Goal: Transaction & Acquisition: Purchase product/service

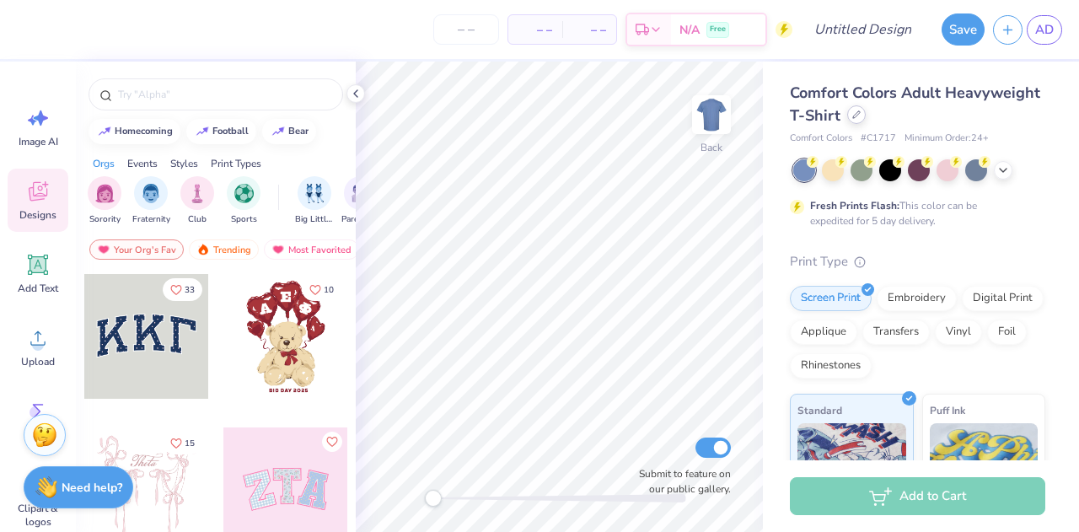
click at [861, 113] on icon at bounding box center [857, 114] width 8 height 8
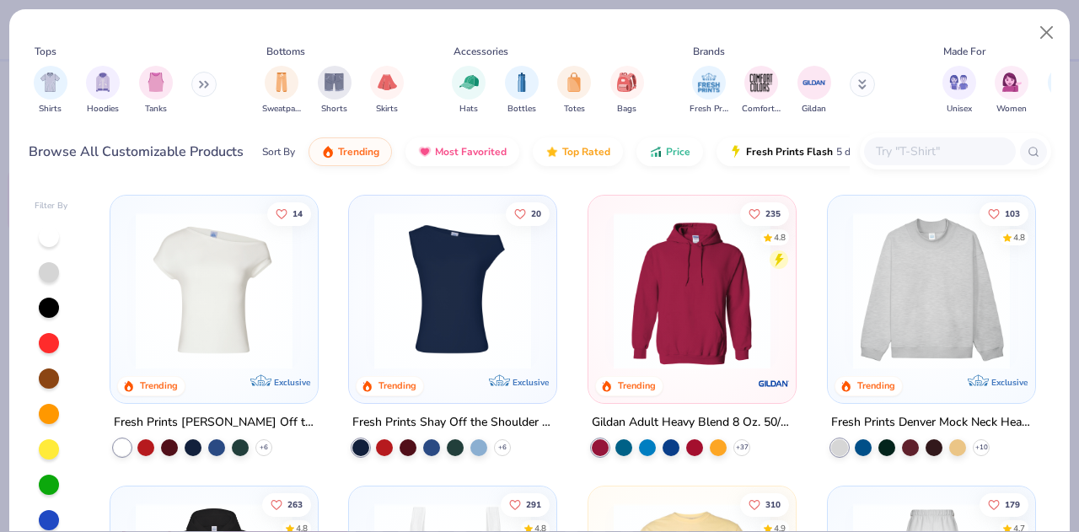
click at [972, 269] on img at bounding box center [932, 291] width 174 height 157
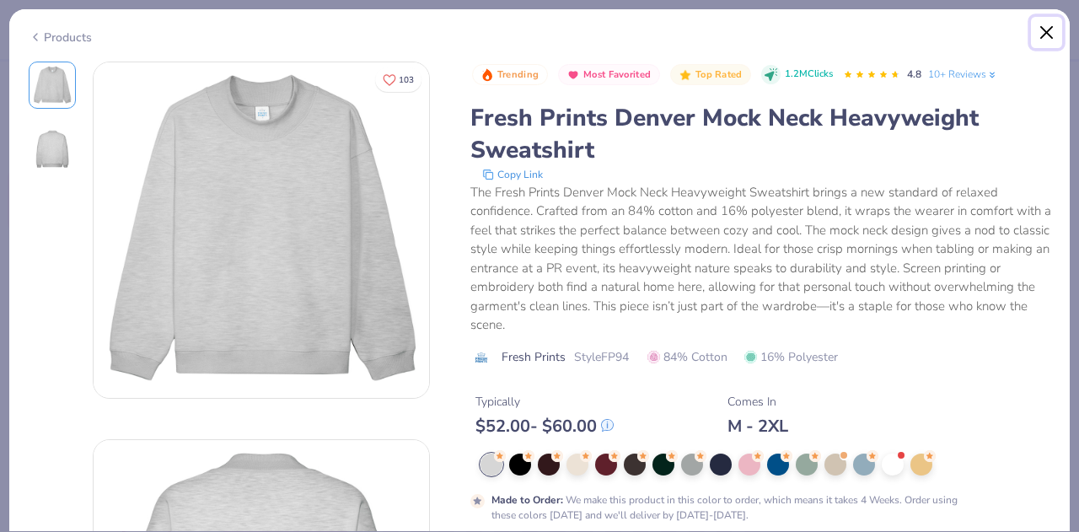
click at [1051, 21] on button "Close" at bounding box center [1047, 33] width 32 height 32
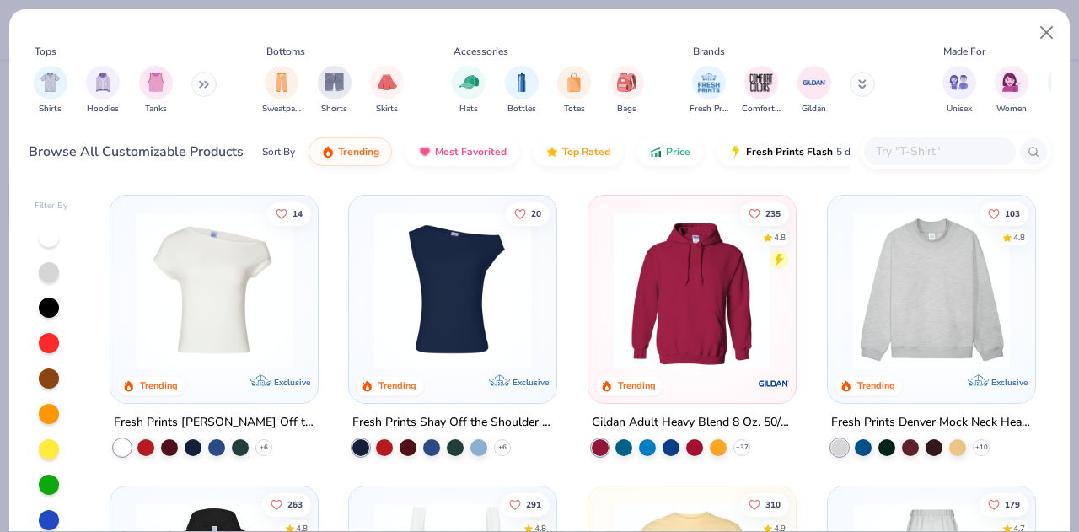
click at [945, 141] on div at bounding box center [940, 151] width 152 height 28
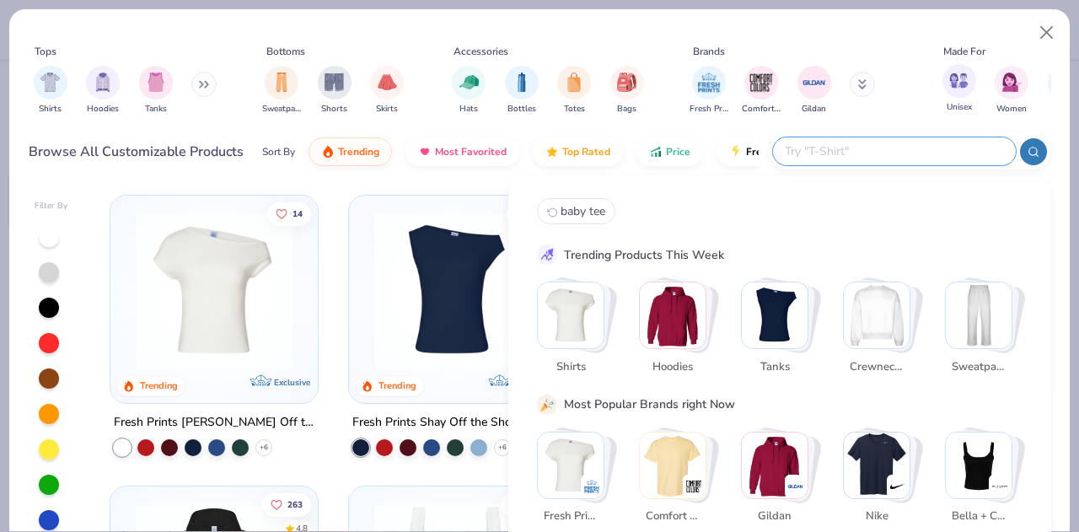
drag, startPoint x: 945, startPoint y: 141, endPoint x: 955, endPoint y: 99, distance: 43.4
click at [955, 99] on div "Tops Shirts Hoodies Tanks Bottoms Sweatpants Shorts Skirts Accessories Hats Bot…" at bounding box center [540, 102] width 1023 height 147
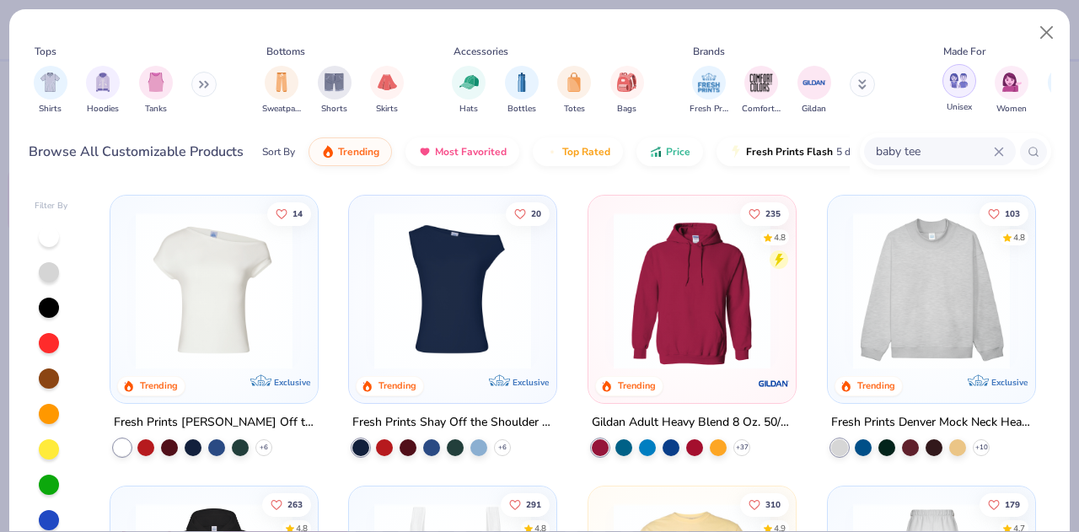
type input "baby tee"
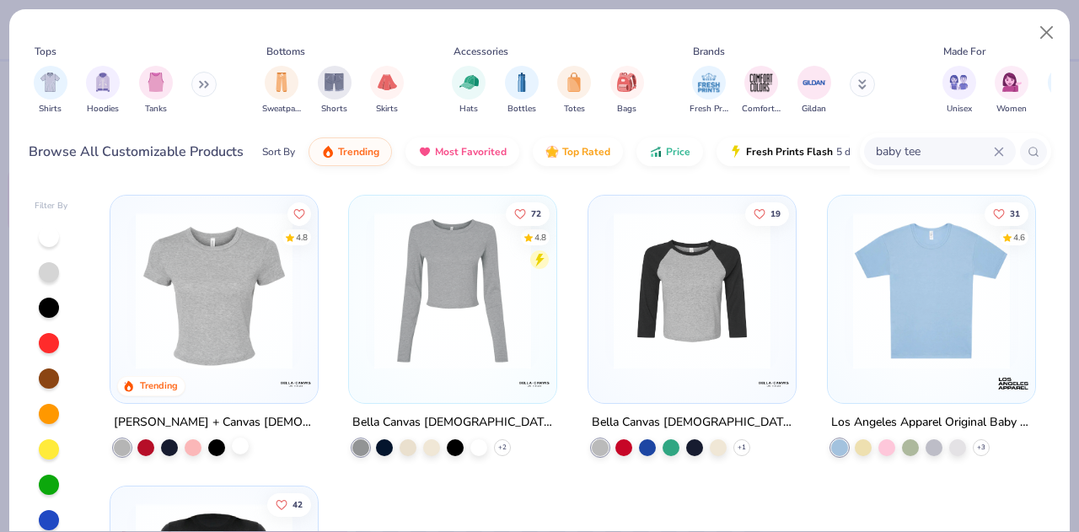
click at [236, 448] on div at bounding box center [240, 446] width 17 height 17
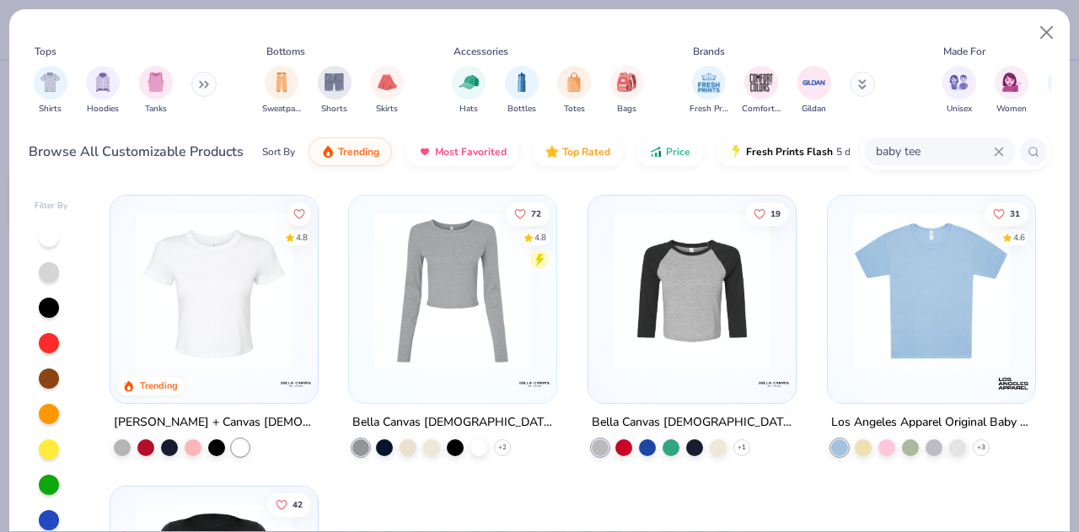
click at [249, 281] on img at bounding box center [214, 291] width 174 height 157
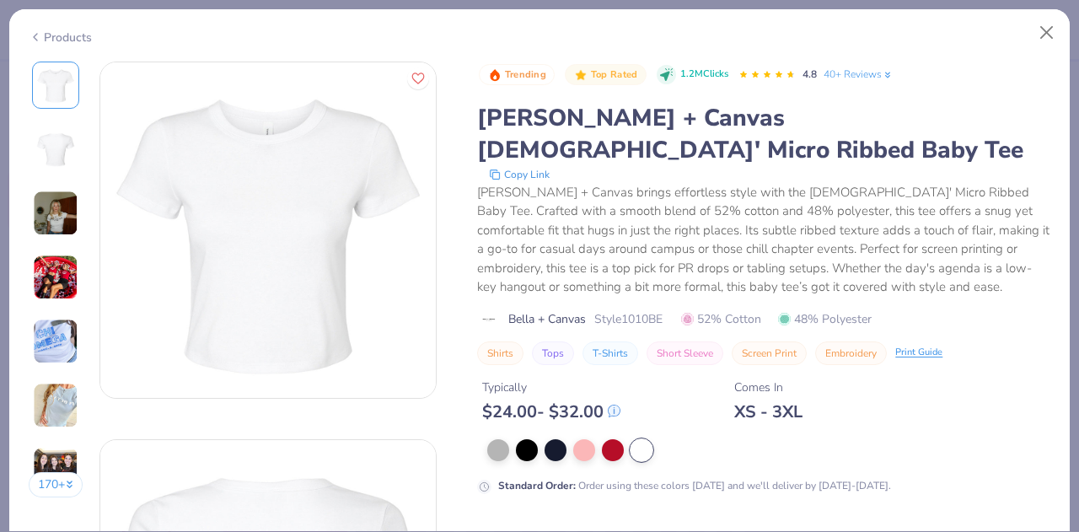
scroll to position [468, 0]
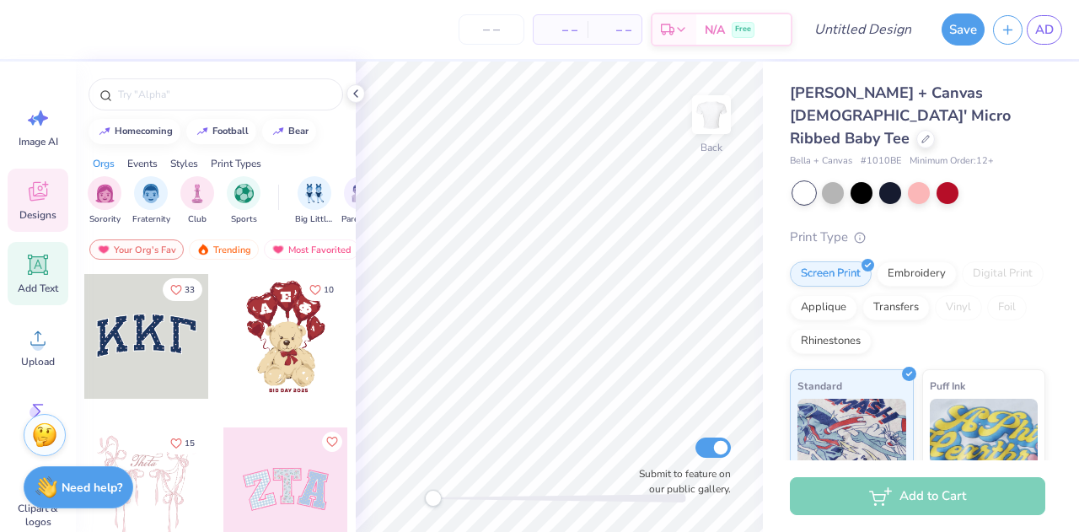
click at [30, 293] on span "Add Text" at bounding box center [38, 288] width 40 height 13
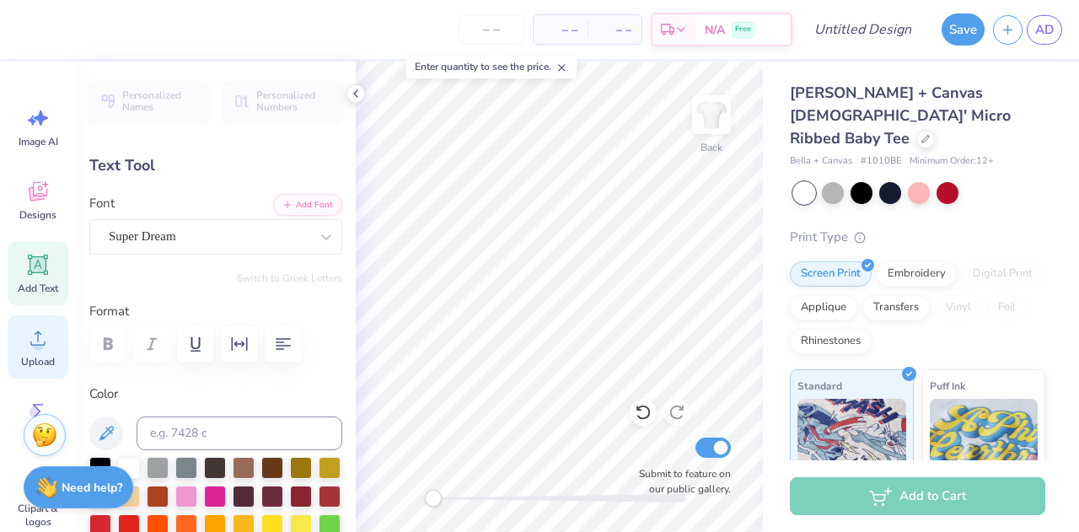
click at [39, 340] on circle at bounding box center [38, 345] width 12 height 12
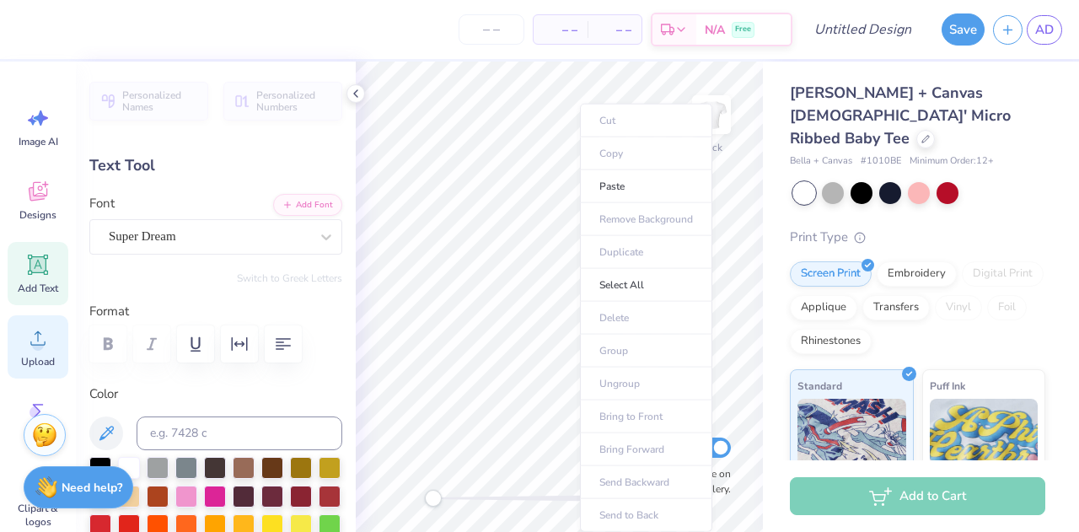
click at [39, 331] on icon at bounding box center [37, 338] width 25 height 25
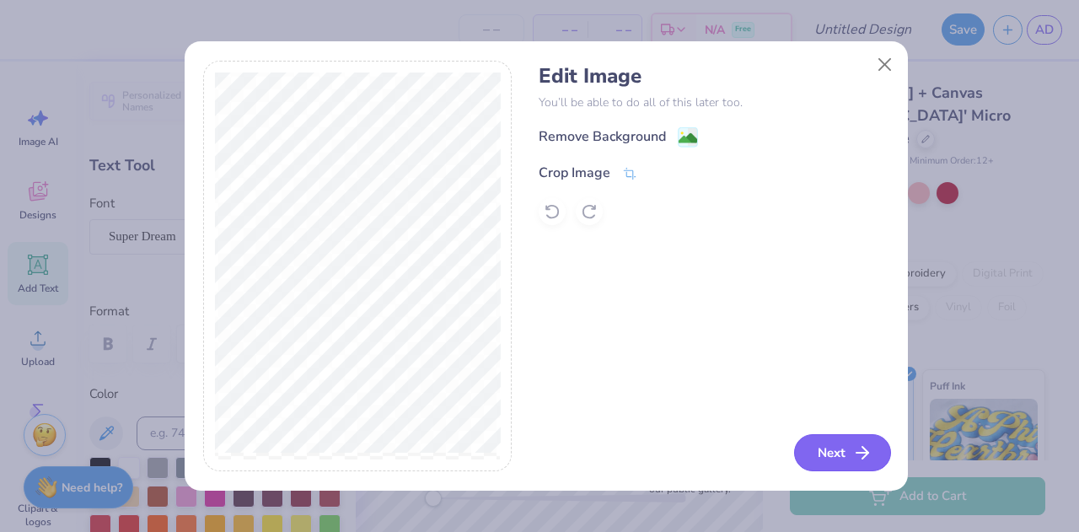
click at [817, 438] on button "Next" at bounding box center [842, 452] width 97 height 37
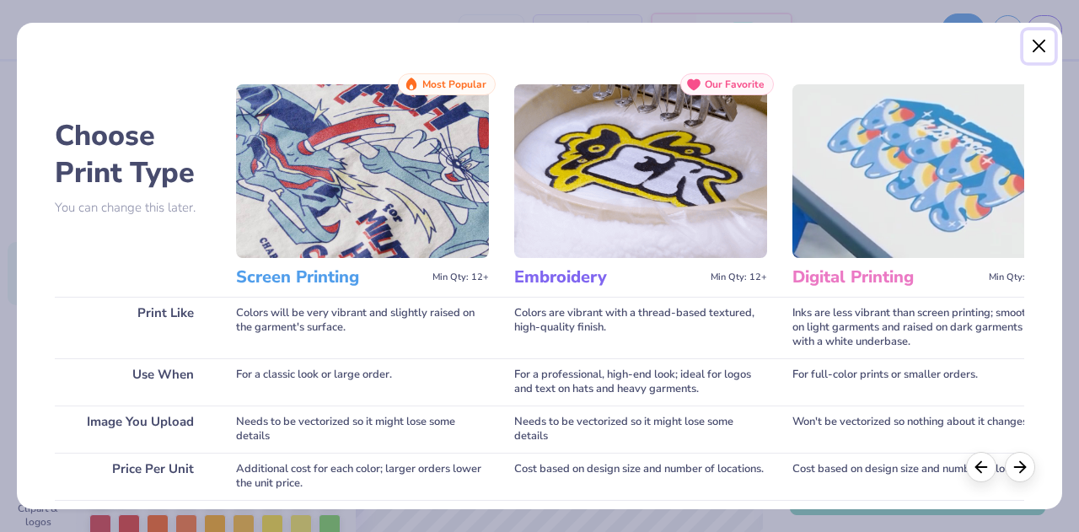
click at [1031, 45] on button "Close" at bounding box center [1040, 46] width 32 height 32
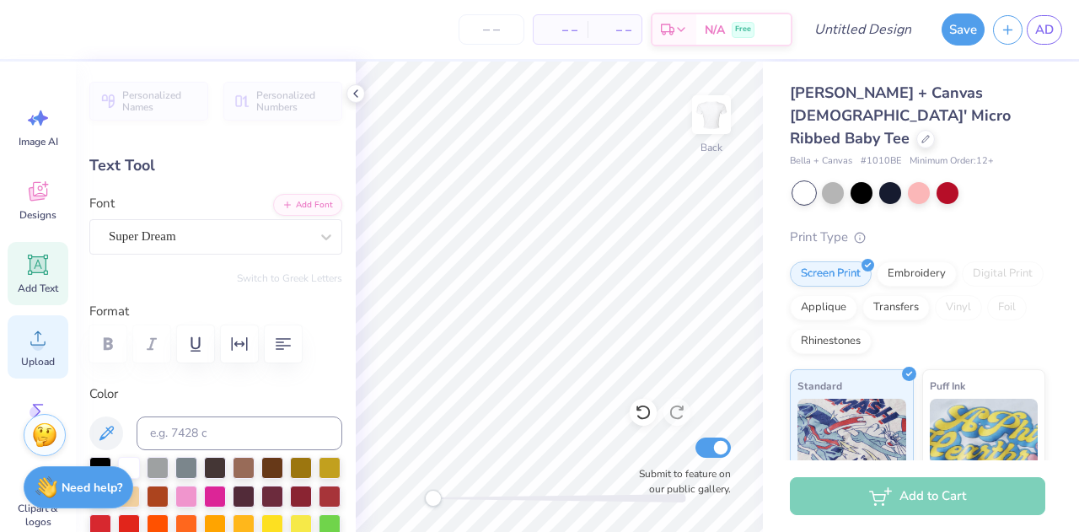
click at [28, 350] on icon at bounding box center [37, 338] width 25 height 25
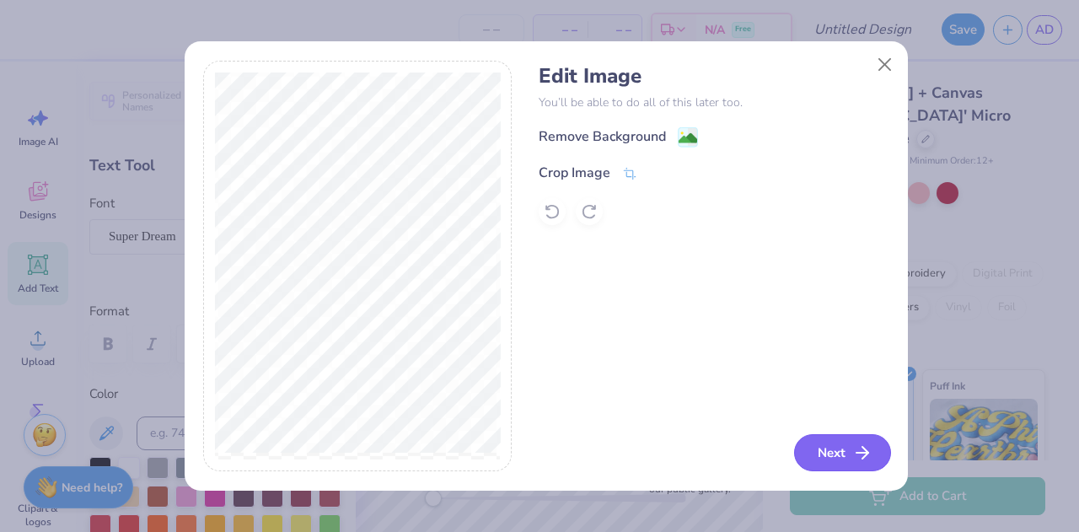
click at [836, 444] on button "Next" at bounding box center [842, 452] width 97 height 37
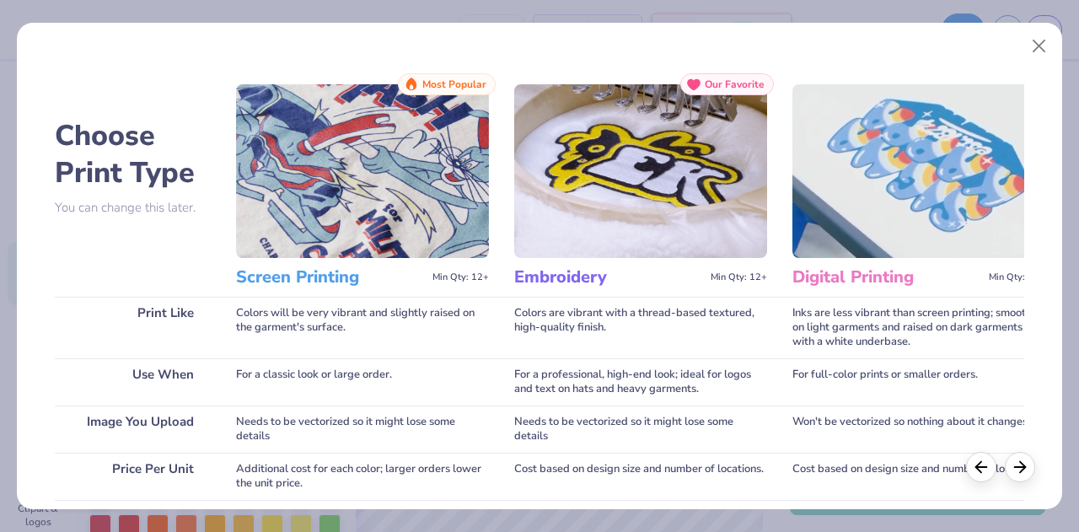
click at [314, 276] on h3 "Screen Printing" at bounding box center [331, 277] width 190 height 22
click at [317, 241] on img at bounding box center [362, 171] width 253 height 174
drag, startPoint x: 1074, startPoint y: 267, endPoint x: 1074, endPoint y: 358, distance: 91.1
click at [1074, 358] on div "Choose Print Type You can change this later. Print Like Use When Image You Uplo…" at bounding box center [539, 266] width 1079 height 532
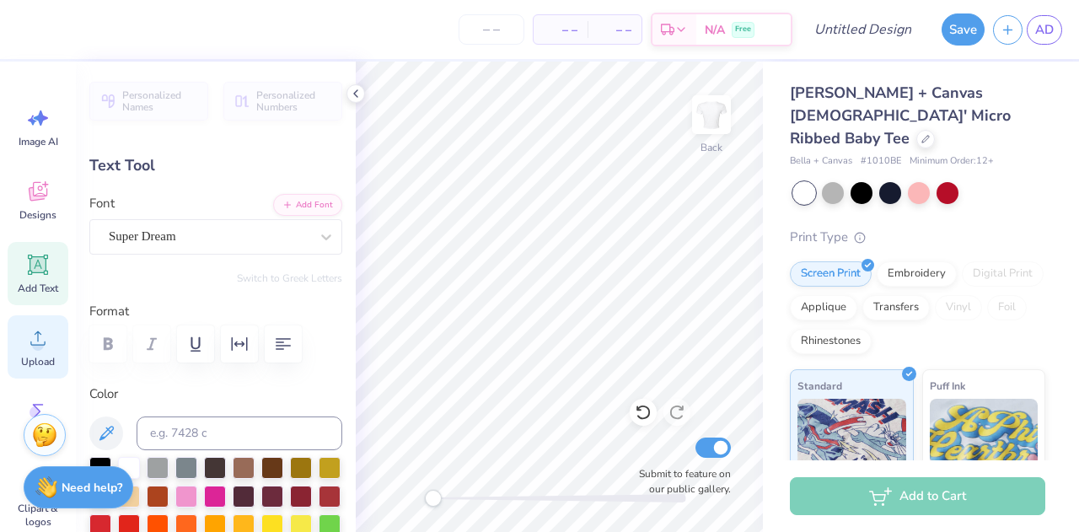
click at [23, 359] on span "Upload" at bounding box center [38, 361] width 34 height 13
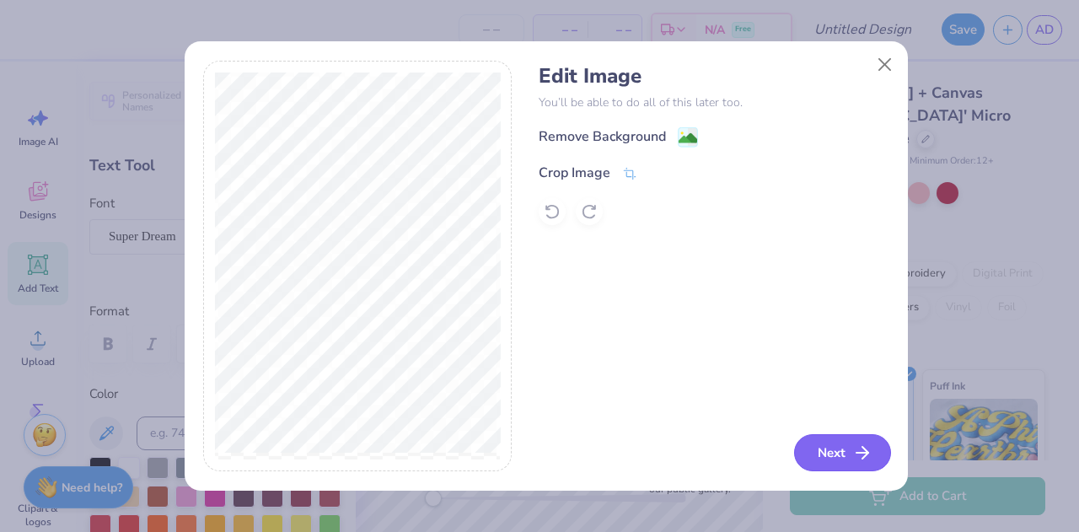
click at [832, 470] on button "Next" at bounding box center [842, 452] width 97 height 37
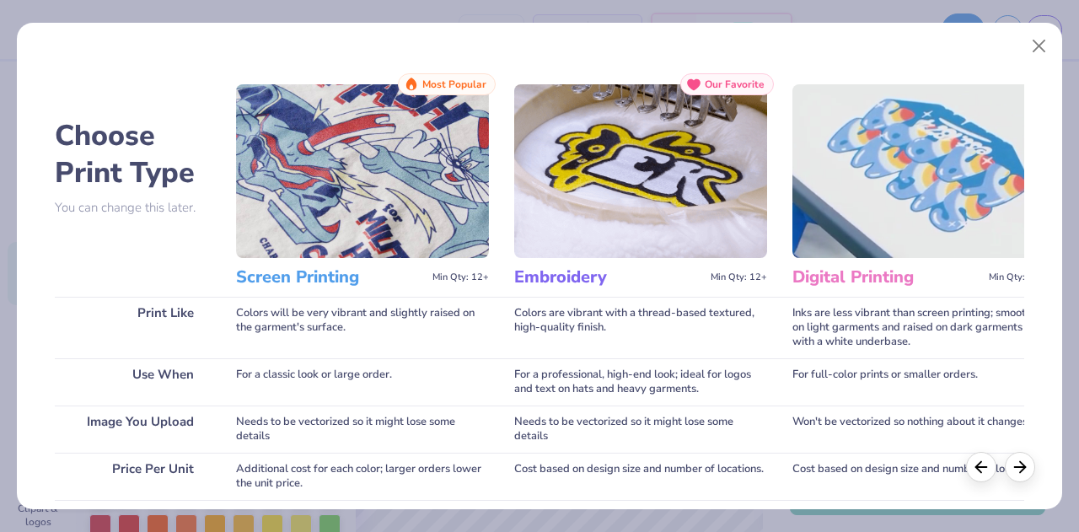
click at [283, 276] on h3 "Screen Printing" at bounding box center [331, 277] width 190 height 22
click at [1016, 469] on icon at bounding box center [1020, 464] width 19 height 19
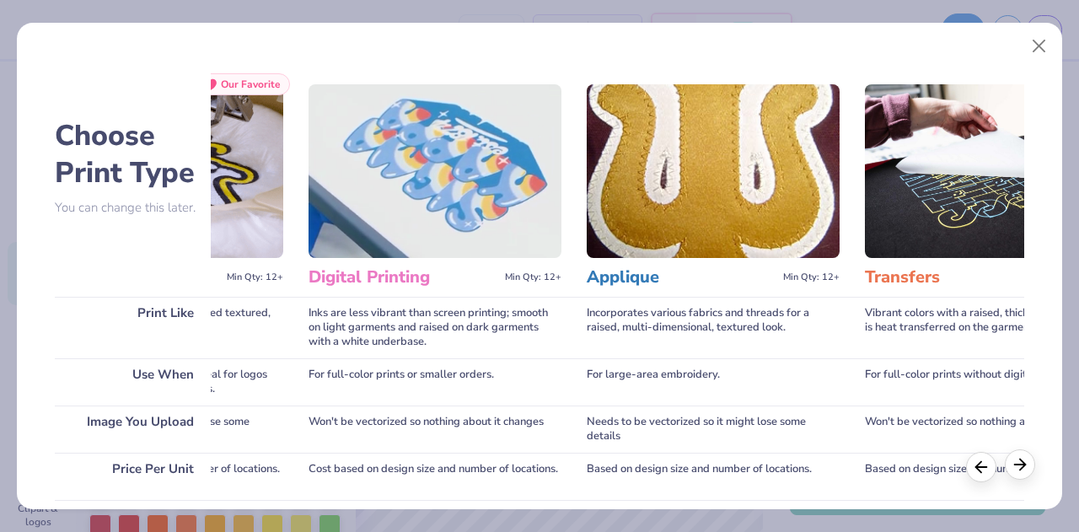
scroll to position [0, 485]
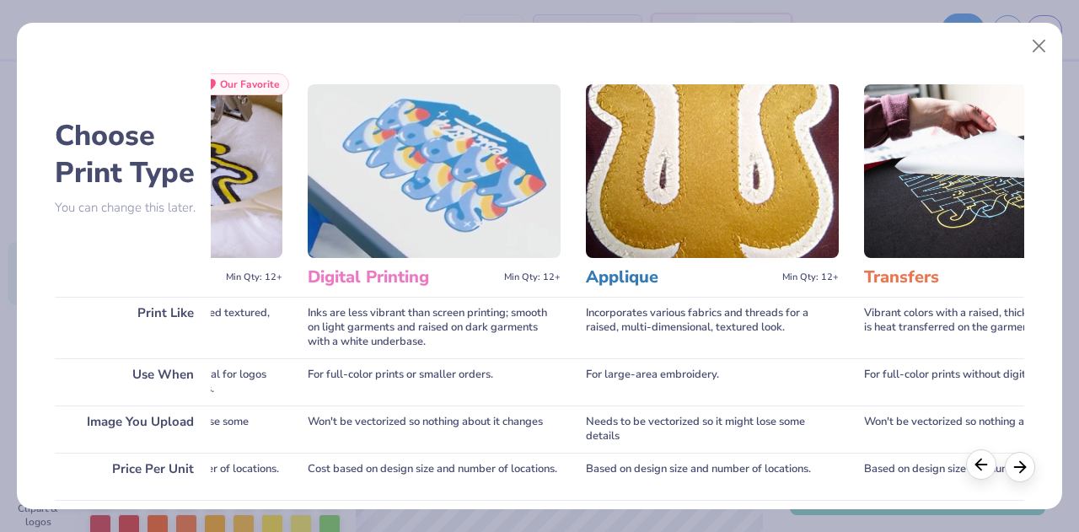
click at [977, 467] on polyline at bounding box center [978, 464] width 5 height 11
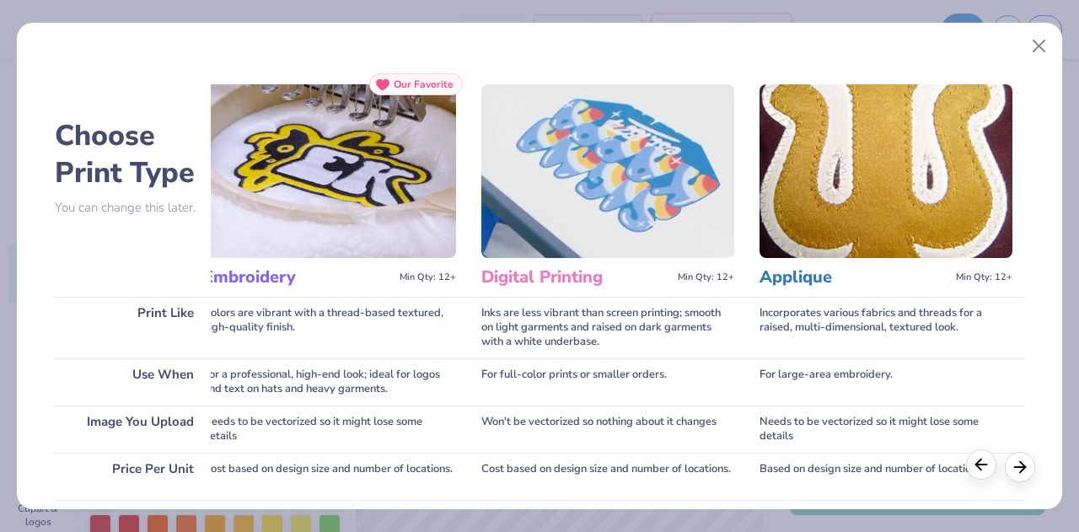
click at [977, 467] on polyline at bounding box center [978, 464] width 5 height 11
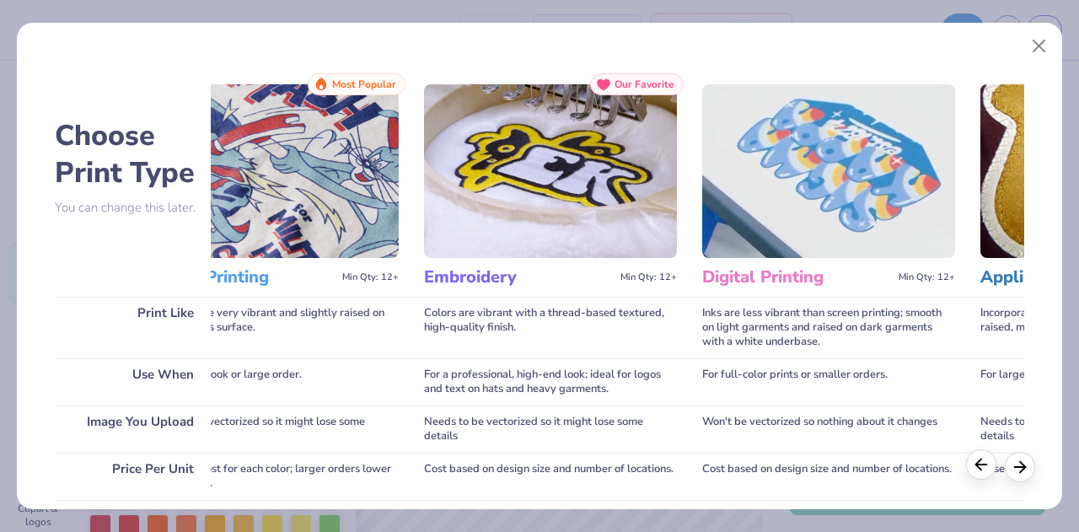
scroll to position [0, 6]
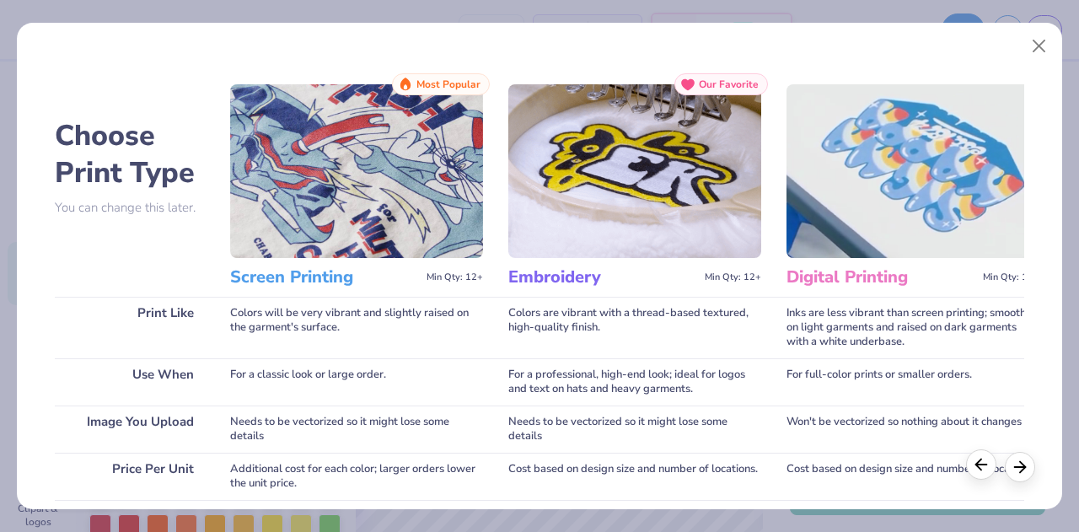
click at [977, 467] on polyline at bounding box center [978, 464] width 5 height 11
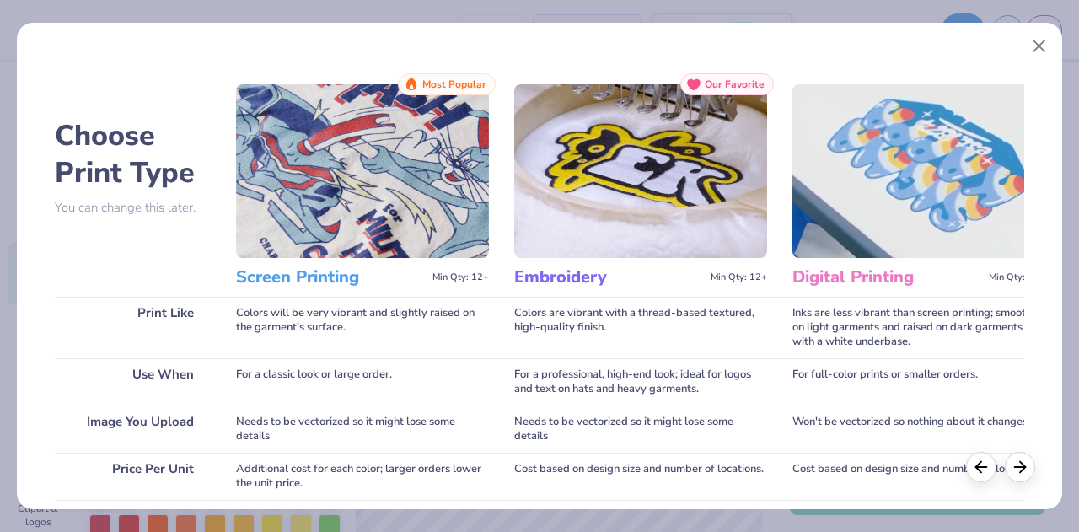
click at [374, 177] on img at bounding box center [362, 171] width 253 height 174
click at [349, 128] on img at bounding box center [362, 171] width 253 height 174
click at [170, 218] on div "Choose Print Type You can change this later." at bounding box center [133, 165] width 156 height 185
click at [155, 201] on p "You can change this later." at bounding box center [133, 208] width 156 height 14
click at [404, 312] on div "Colors will be very vibrant and slightly raised on the garment's surface." at bounding box center [362, 328] width 253 height 62
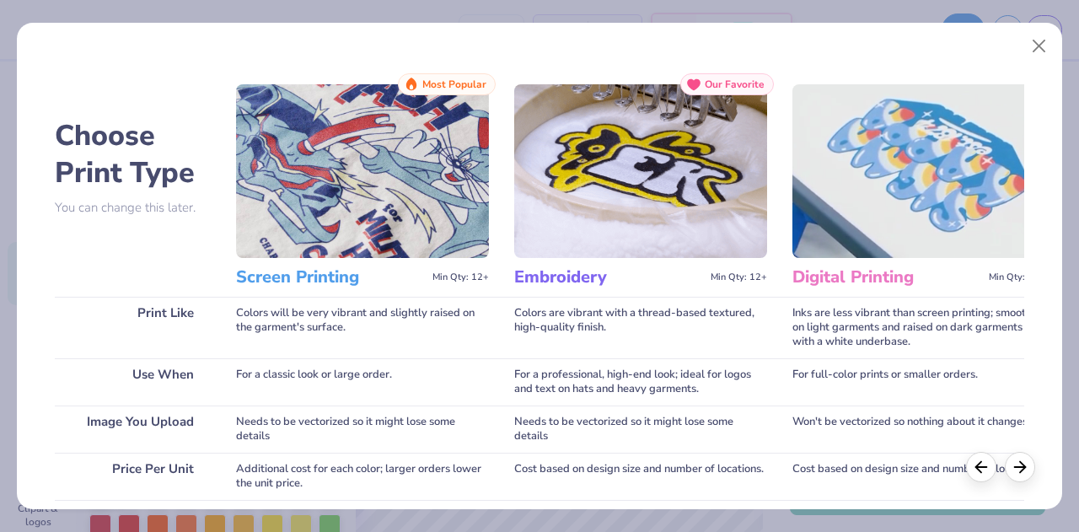
click at [476, 273] on span "Min Qty: 12+" at bounding box center [461, 278] width 57 height 12
click at [384, 411] on div "Needs to be vectorized so it might lose some details" at bounding box center [362, 429] width 253 height 47
click at [297, 339] on div "Colors will be very vibrant and slightly raised on the garment's surface." at bounding box center [362, 328] width 253 height 62
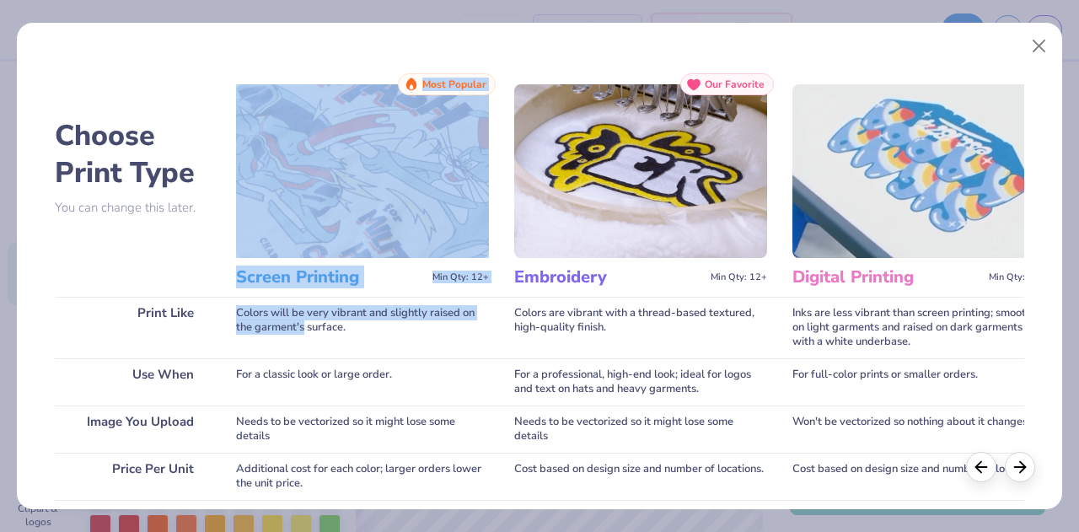
drag, startPoint x: 297, startPoint y: 339, endPoint x: 416, endPoint y: 156, distance: 218.2
click at [416, 156] on div "Screen Printing Min Qty: 12+ Most Popular Colors will be very vibrant and sligh…" at bounding box center [362, 420] width 253 height 694
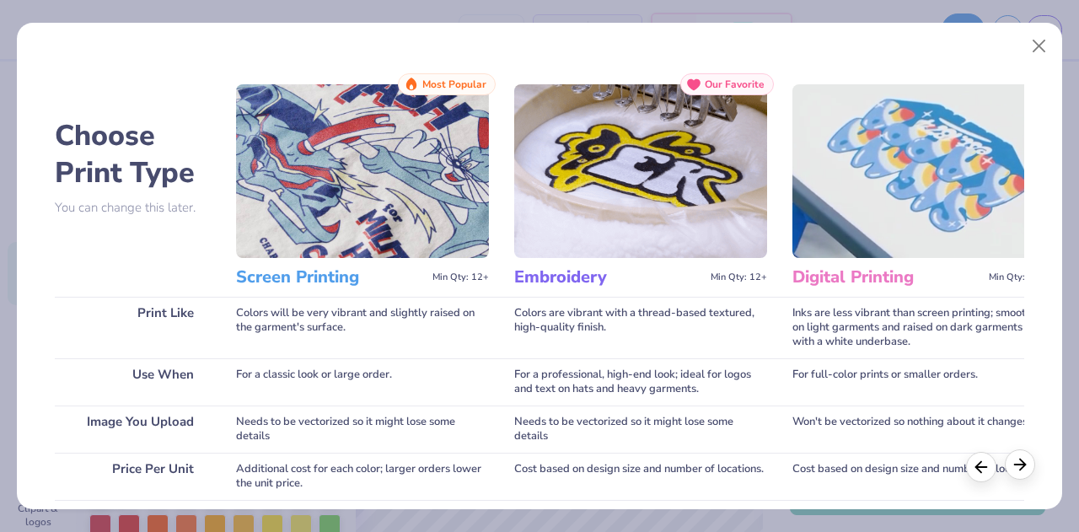
click at [1026, 464] on icon at bounding box center [1020, 464] width 19 height 19
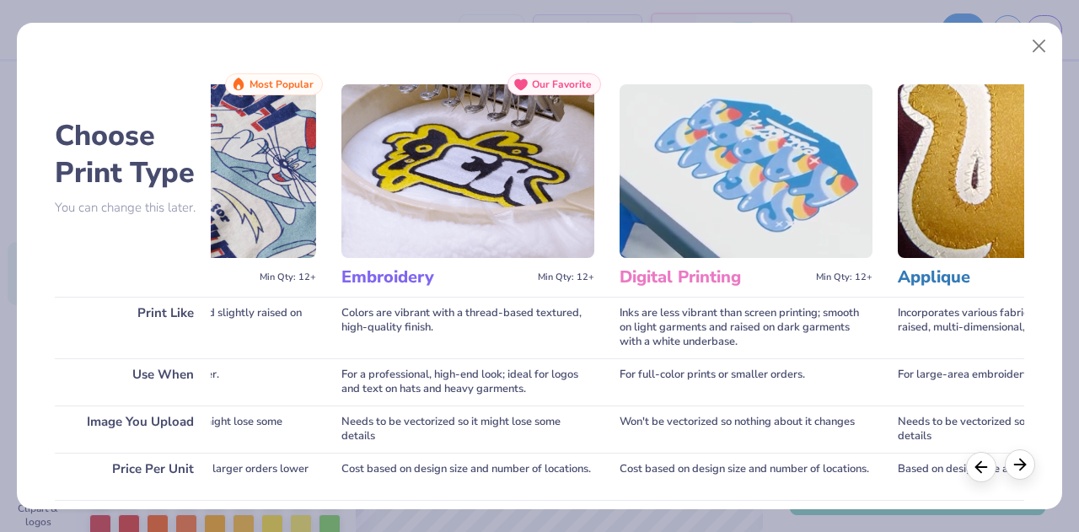
click at [1026, 464] on icon at bounding box center [1020, 464] width 19 height 19
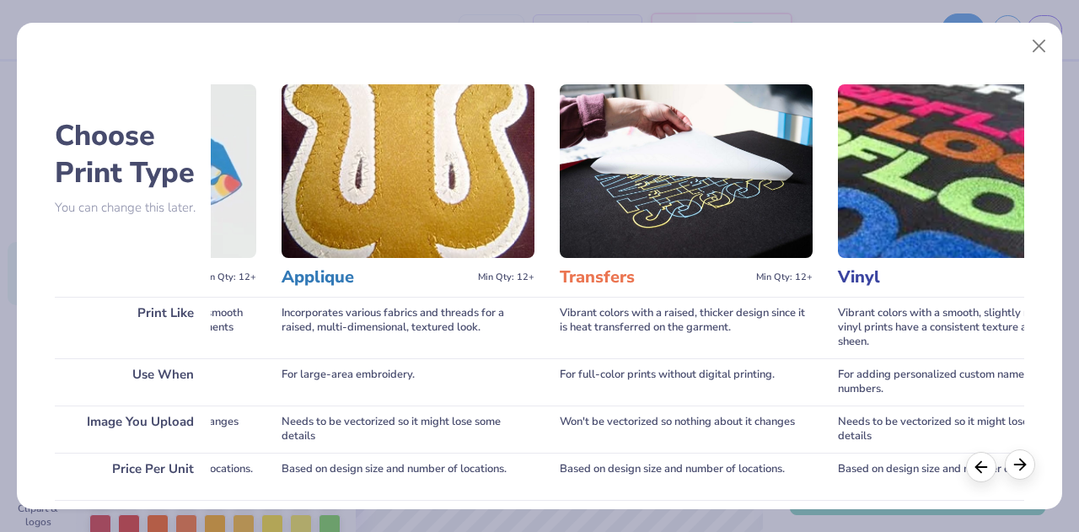
click at [1026, 464] on icon at bounding box center [1020, 464] width 19 height 19
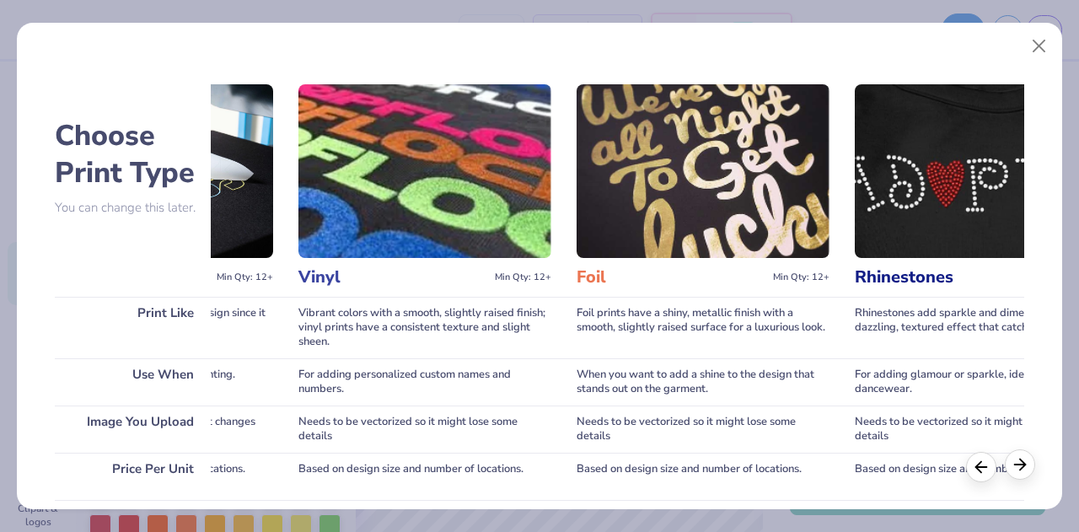
click at [1026, 464] on icon at bounding box center [1020, 464] width 19 height 19
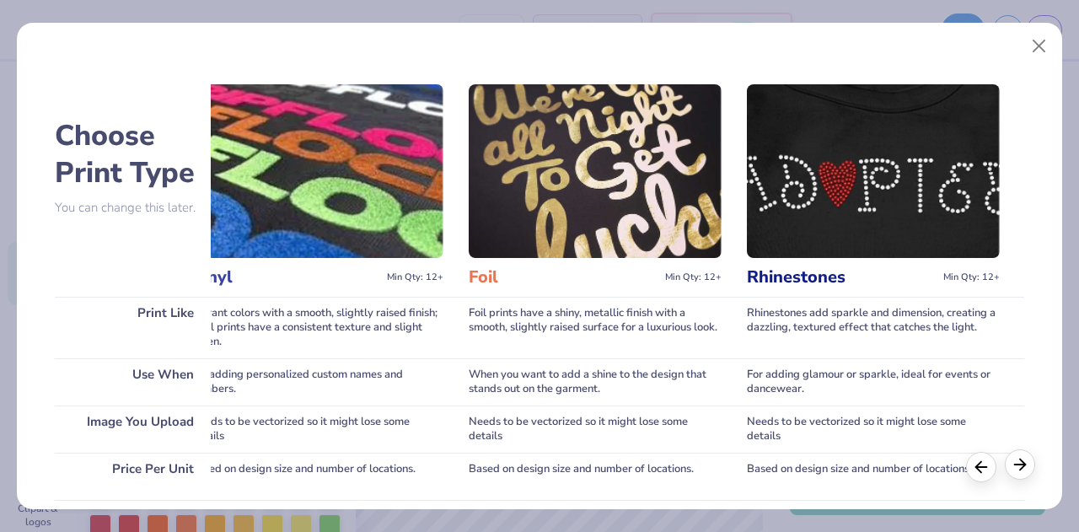
click at [1026, 464] on icon at bounding box center [1020, 464] width 19 height 19
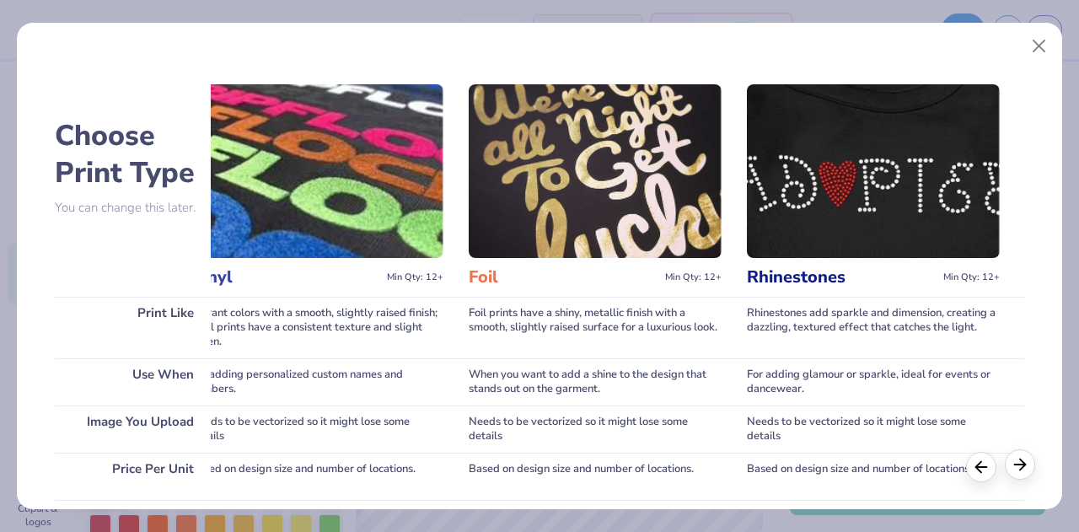
click at [1026, 464] on icon at bounding box center [1020, 464] width 19 height 19
click at [972, 463] on icon at bounding box center [981, 464] width 19 height 19
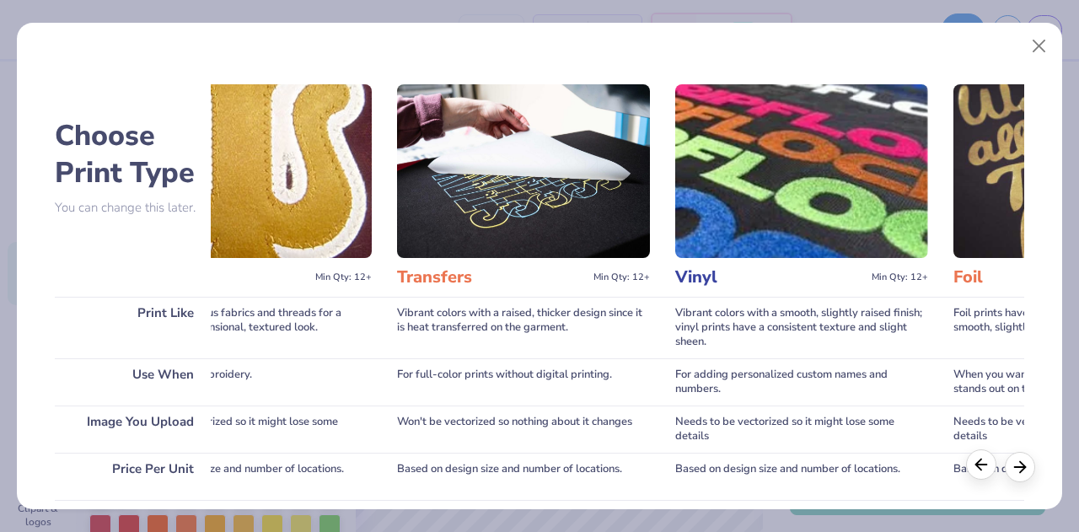
click at [973, 463] on icon at bounding box center [981, 464] width 19 height 19
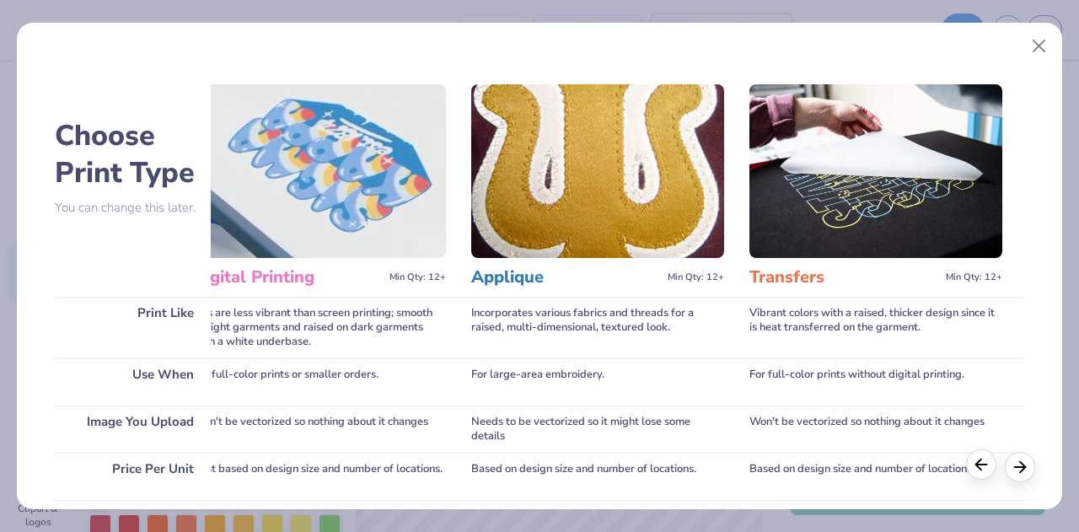
click at [973, 463] on icon at bounding box center [981, 464] width 19 height 19
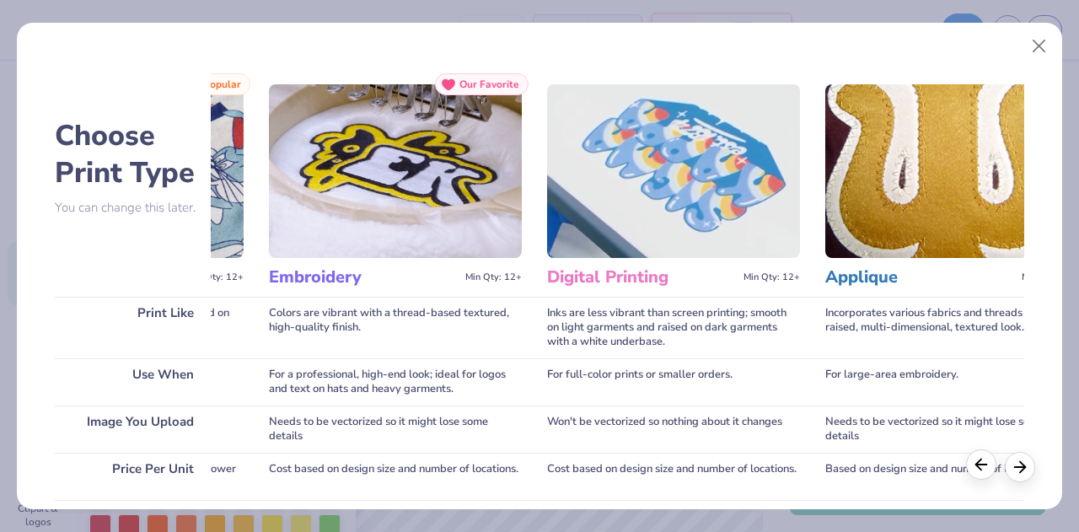
click at [973, 463] on icon at bounding box center [981, 464] width 19 height 19
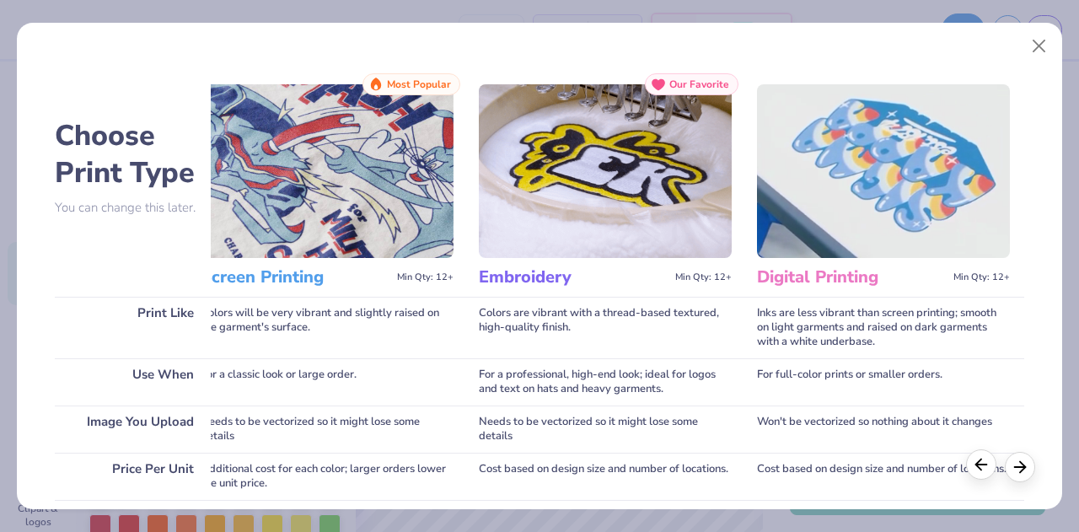
click at [973, 463] on icon at bounding box center [981, 464] width 19 height 19
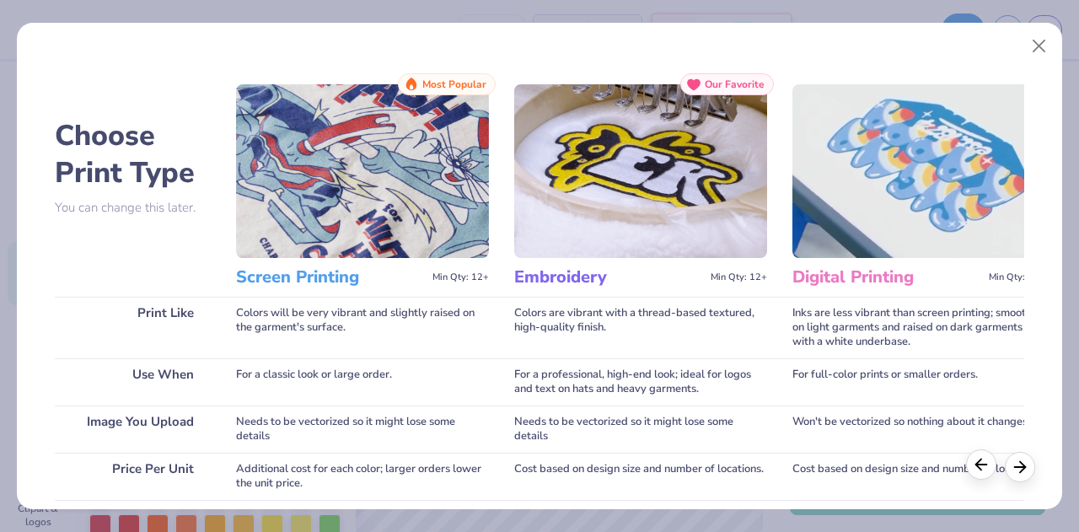
click at [973, 463] on icon at bounding box center [981, 464] width 19 height 19
click at [376, 202] on img at bounding box center [362, 171] width 253 height 174
click at [338, 267] on h3 "Screen Printing" at bounding box center [331, 277] width 190 height 22
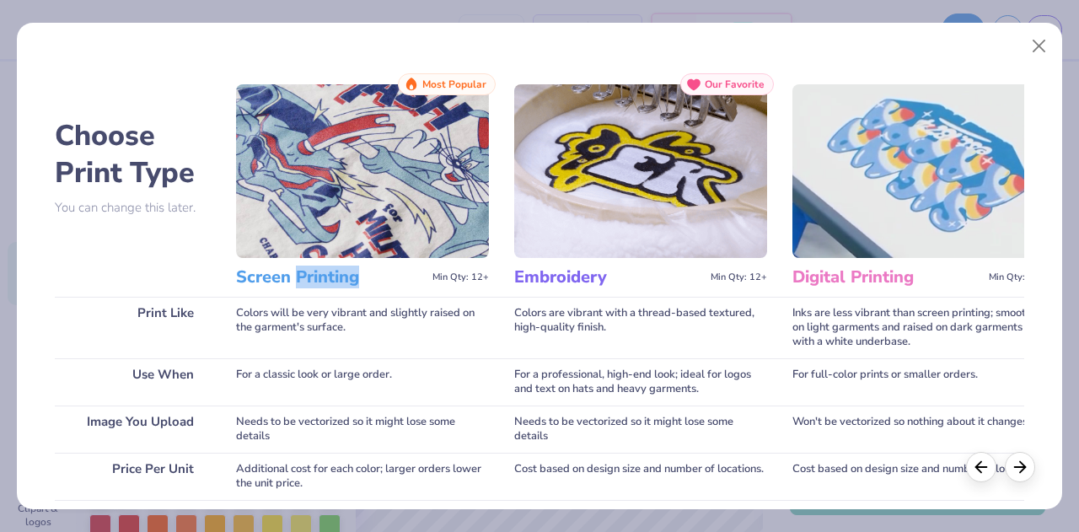
click at [338, 267] on h3 "Screen Printing" at bounding box center [331, 277] width 190 height 22
click at [445, 282] on span "Min Qty: 12+" at bounding box center [461, 278] width 57 height 12
click at [313, 112] on img at bounding box center [362, 171] width 253 height 174
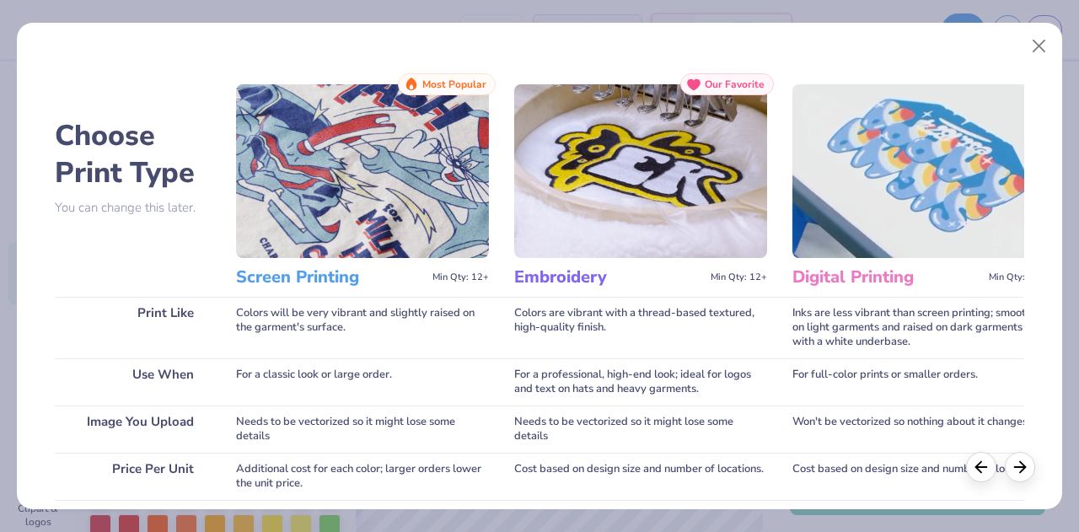
click at [99, 170] on h2 "Choose Print Type" at bounding box center [133, 154] width 156 height 74
click at [321, 188] on img at bounding box center [362, 171] width 253 height 174
drag, startPoint x: 1079, startPoint y: 266, endPoint x: 1079, endPoint y: 345, distance: 79.3
click at [1079, 345] on div "Choose Print Type You can change this later. Print Like Use When Image You Uplo…" at bounding box center [539, 266] width 1079 height 532
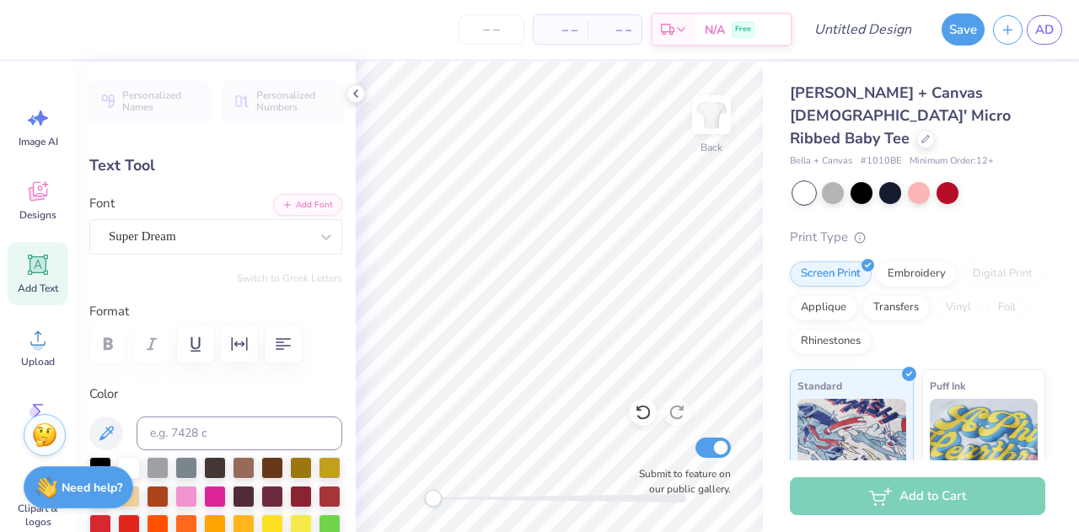
drag, startPoint x: 1046, startPoint y: 196, endPoint x: 1049, endPoint y: 213, distance: 16.4
click at [1046, 196] on div "Bella + Canvas Ladies' Micro Ribbed Baby Tee Bella + Canvas # 1010BE Minimum Or…" at bounding box center [921, 406] width 316 height 689
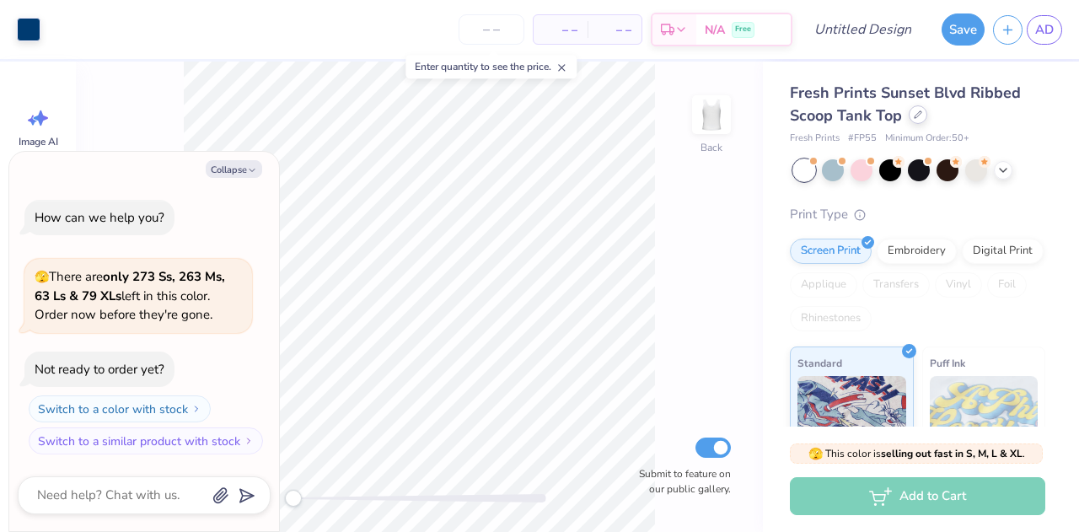
click at [923, 114] on div at bounding box center [918, 114] width 19 height 19
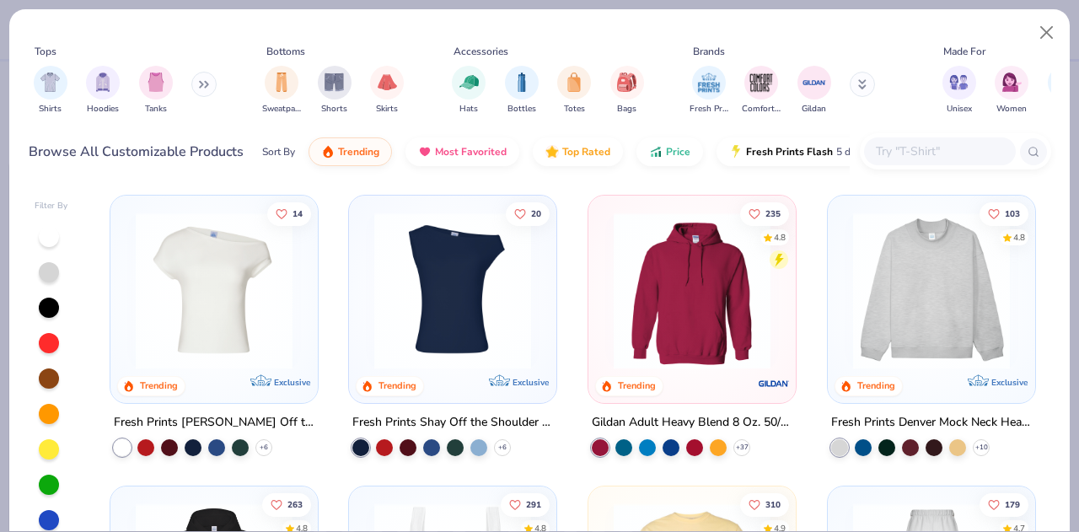
type textarea "x"
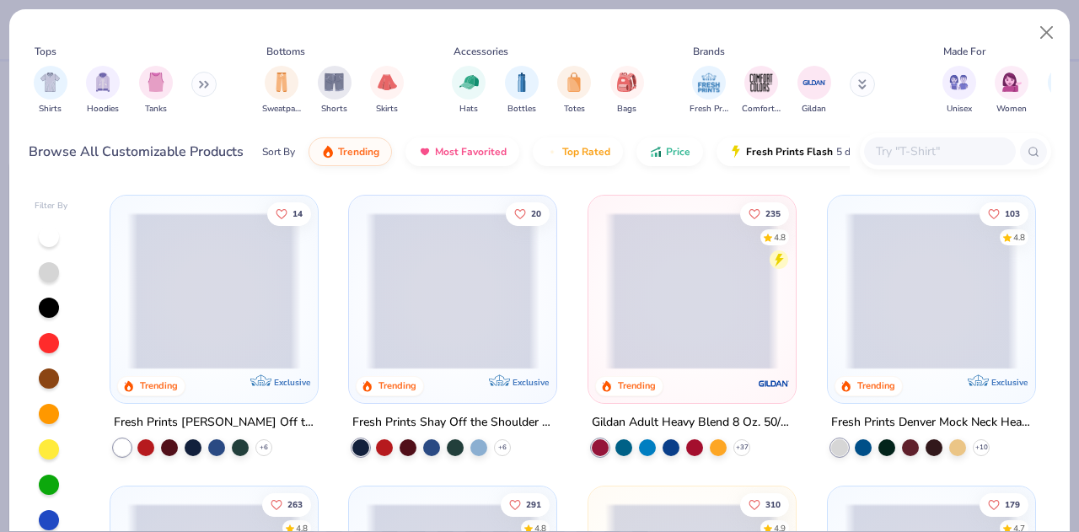
click at [899, 159] on input "text" at bounding box center [940, 151] width 130 height 19
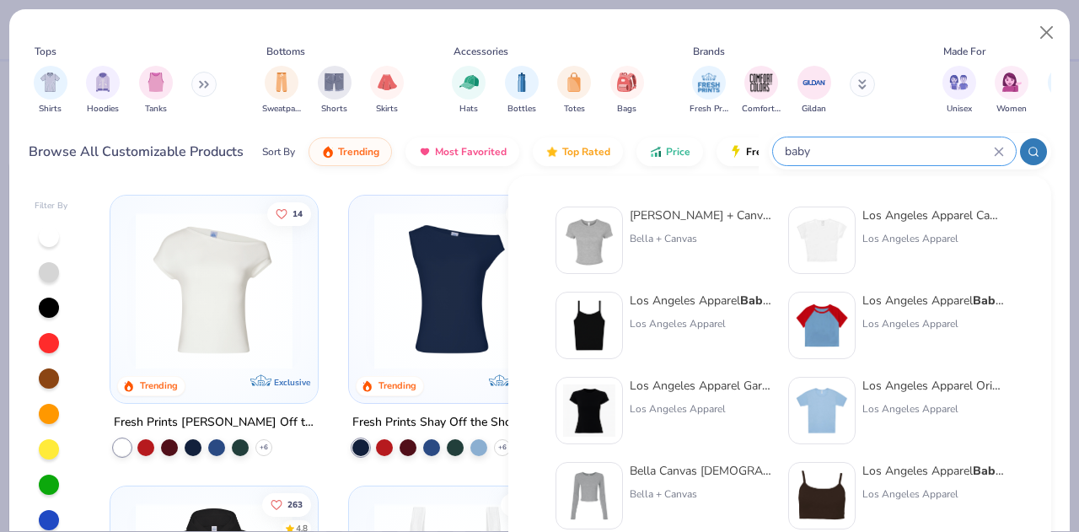
type input "baby"
click at [822, 240] on img at bounding box center [822, 240] width 52 height 52
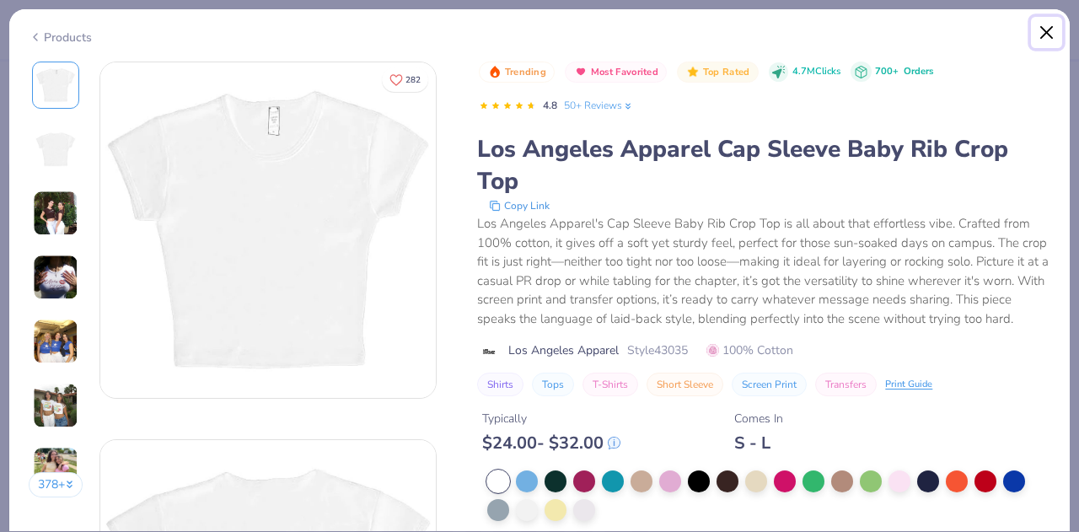
click at [1056, 32] on button "Close" at bounding box center [1047, 33] width 32 height 32
type textarea "x"
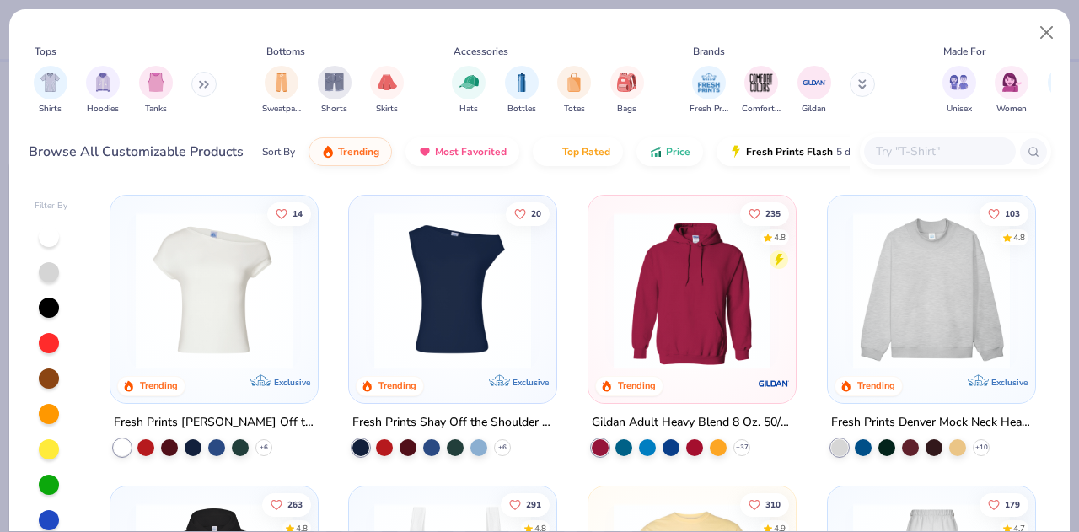
click at [946, 150] on input "text" at bounding box center [940, 151] width 130 height 19
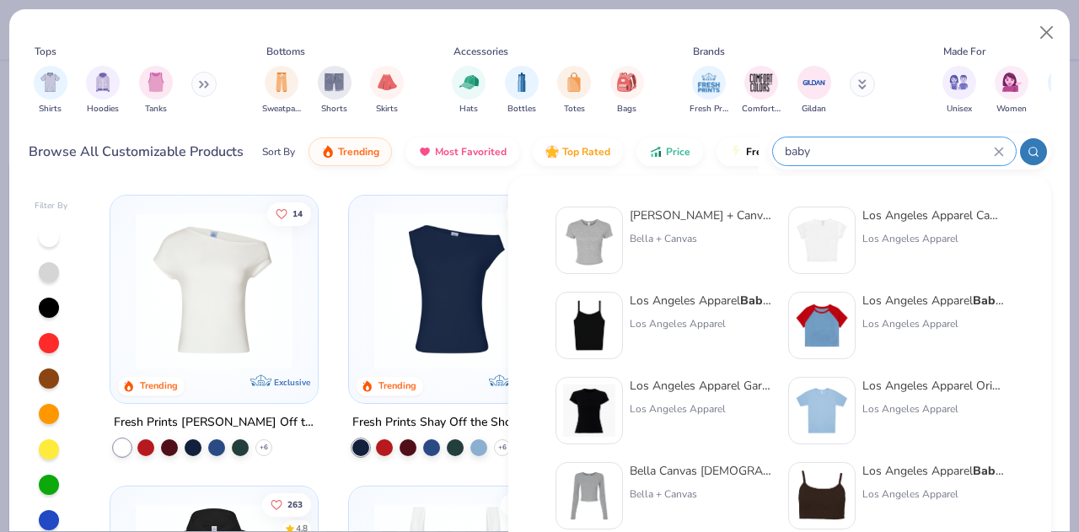
type input "baby"
click at [584, 232] on img at bounding box center [589, 240] width 52 height 52
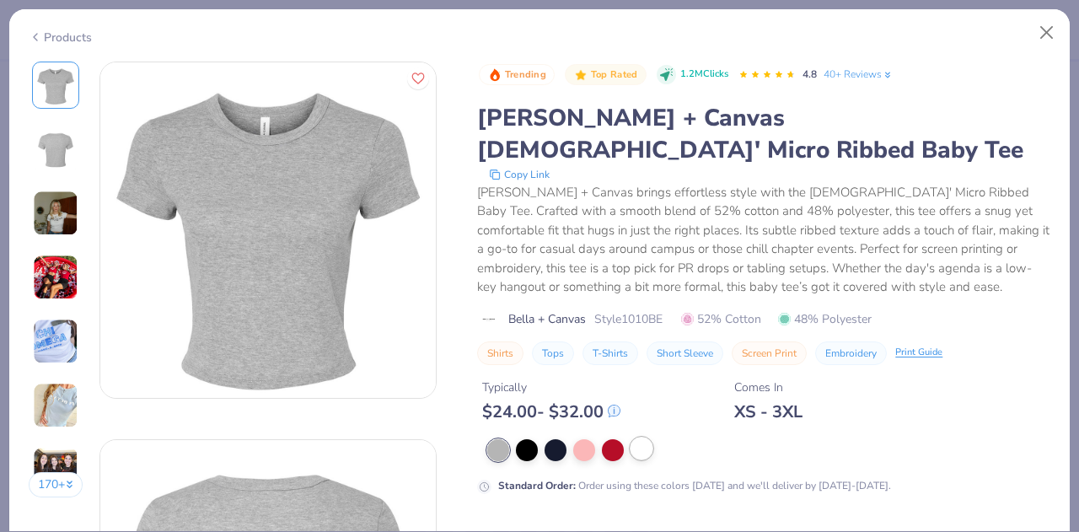
click at [641, 438] on div at bounding box center [642, 449] width 22 height 22
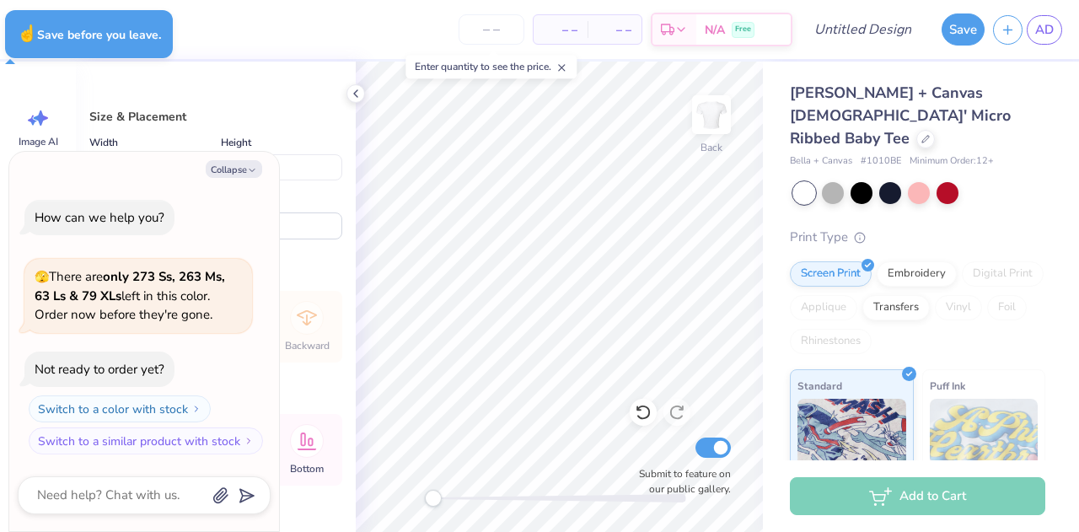
type textarea "x"
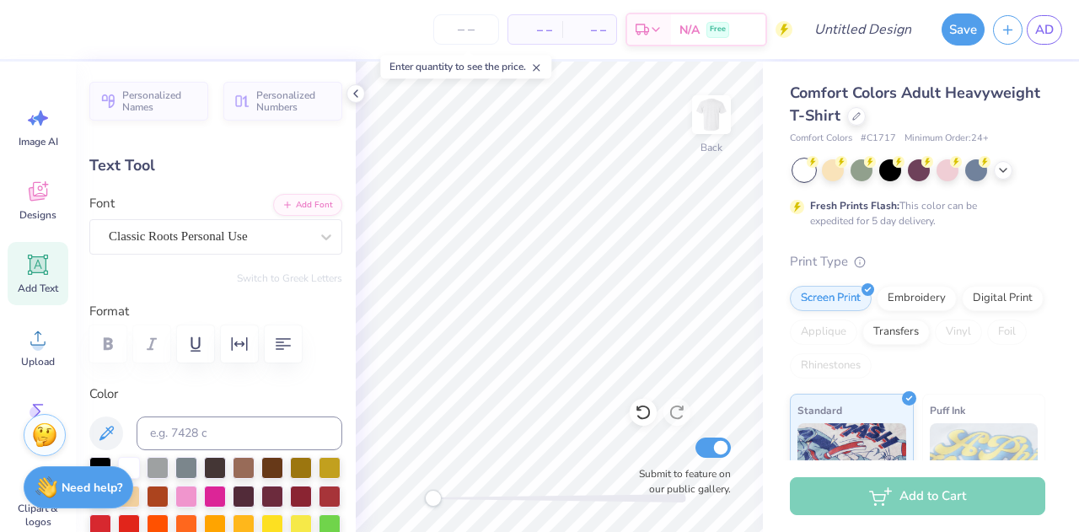
type input "6.98"
type input "2.14"
type input "11.82"
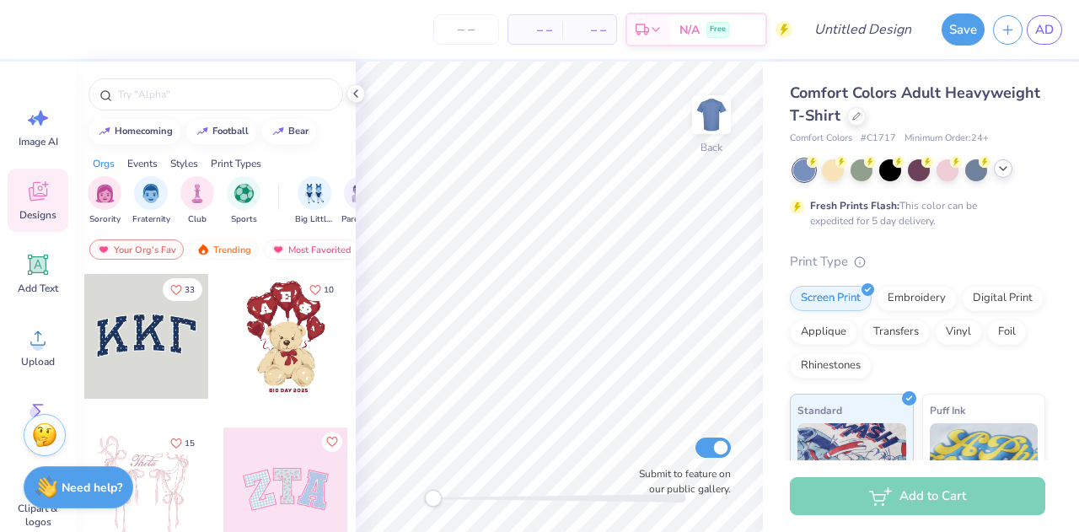
click at [1004, 179] on div at bounding box center [920, 170] width 252 height 22
click at [1006, 163] on icon at bounding box center [1003, 168] width 13 height 13
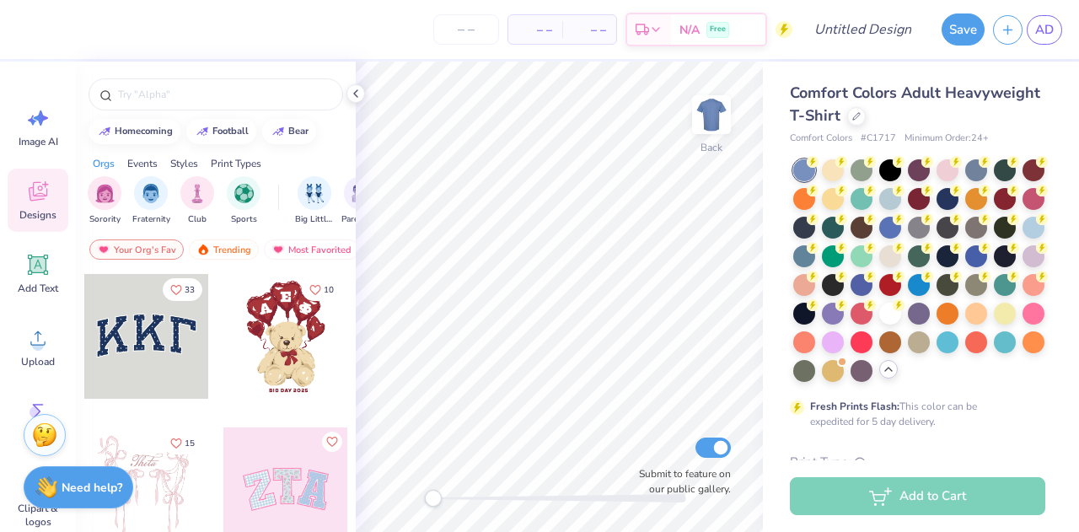
click at [953, 105] on div "Comfort Colors Adult Heavyweight T-Shirt" at bounding box center [918, 105] width 256 height 46
click at [866, 109] on div at bounding box center [857, 114] width 19 height 19
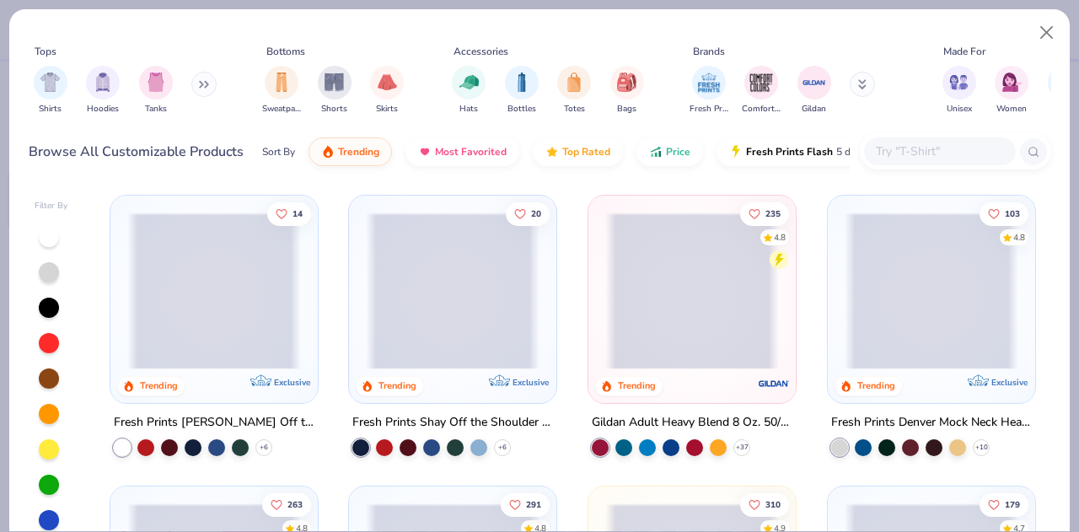
click at [932, 144] on input "text" at bounding box center [940, 151] width 130 height 19
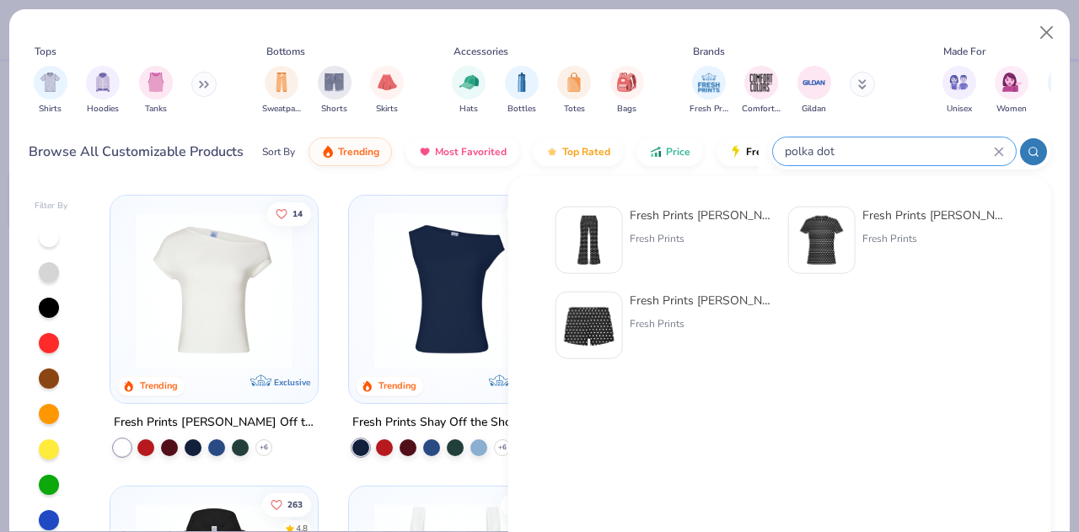
type input "polka dot"
click at [837, 242] on img at bounding box center [822, 240] width 52 height 52
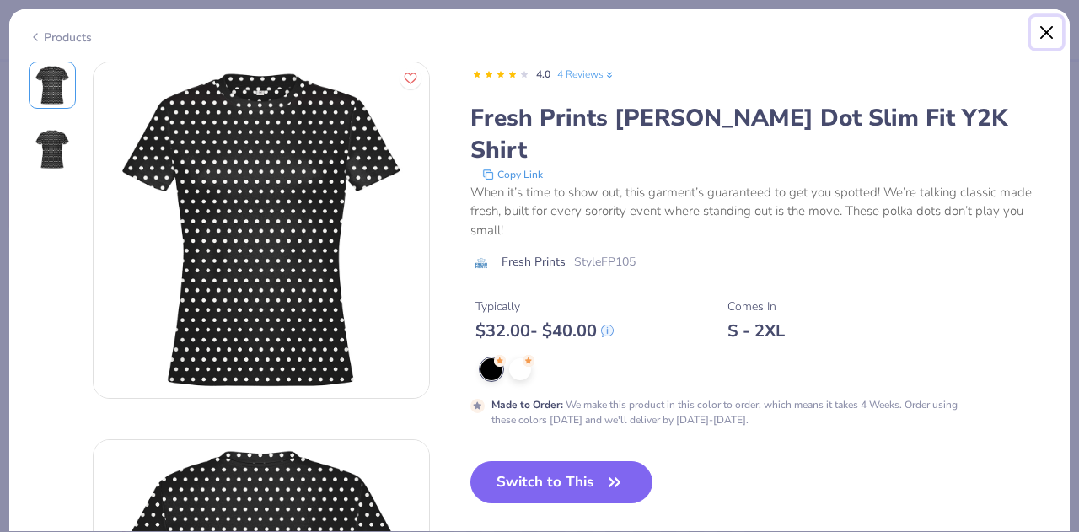
click at [1044, 39] on button "Close" at bounding box center [1047, 33] width 32 height 32
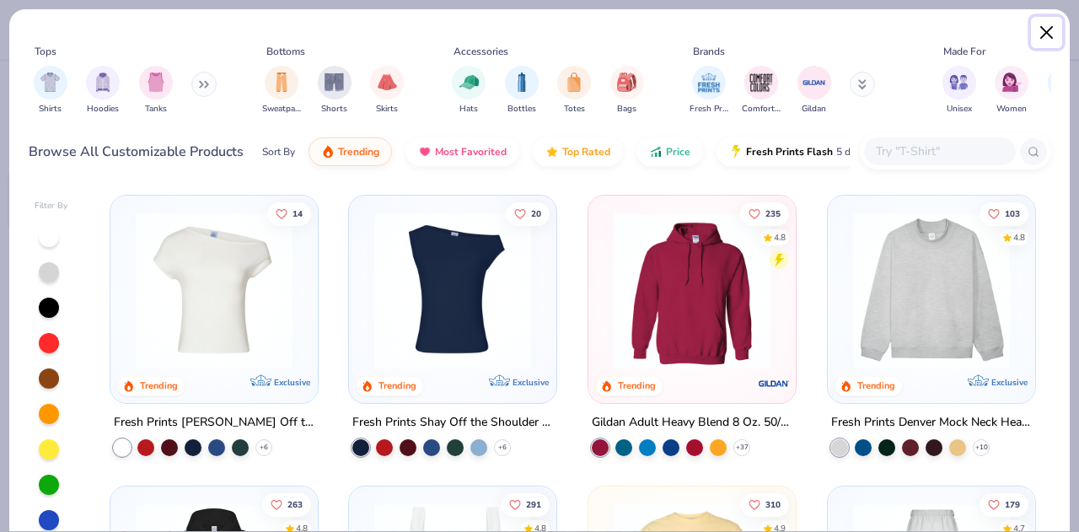
click at [1047, 40] on button "Close" at bounding box center [1047, 33] width 32 height 32
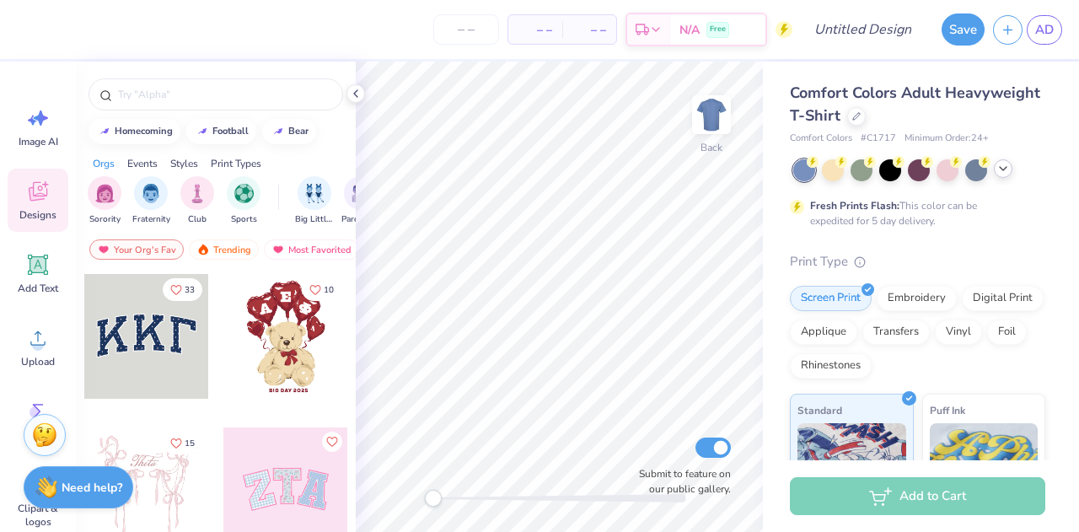
click at [127, 335] on div at bounding box center [146, 336] width 125 height 125
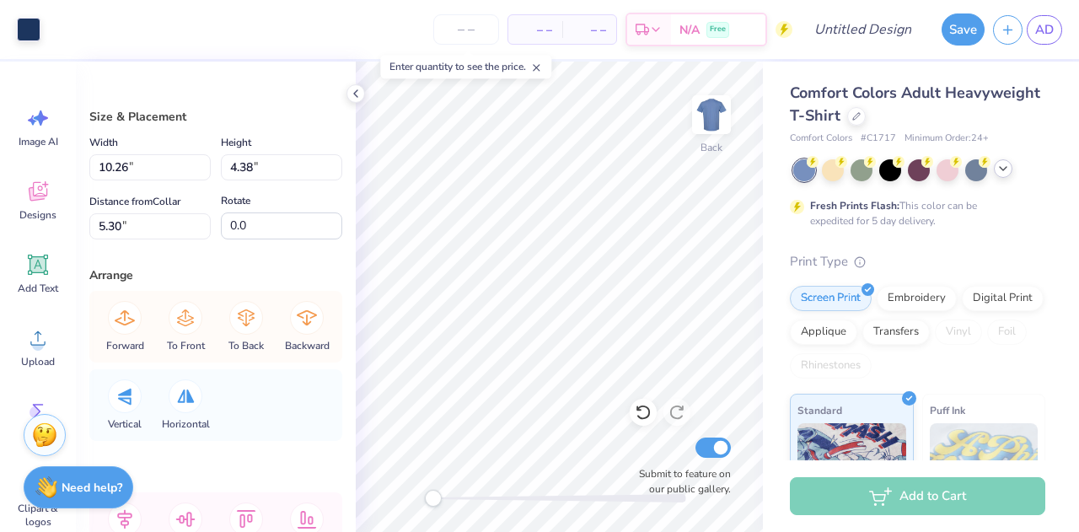
type input "10.17"
type input "4.25"
type input "5.32"
click at [44, 254] on icon at bounding box center [37, 264] width 25 height 25
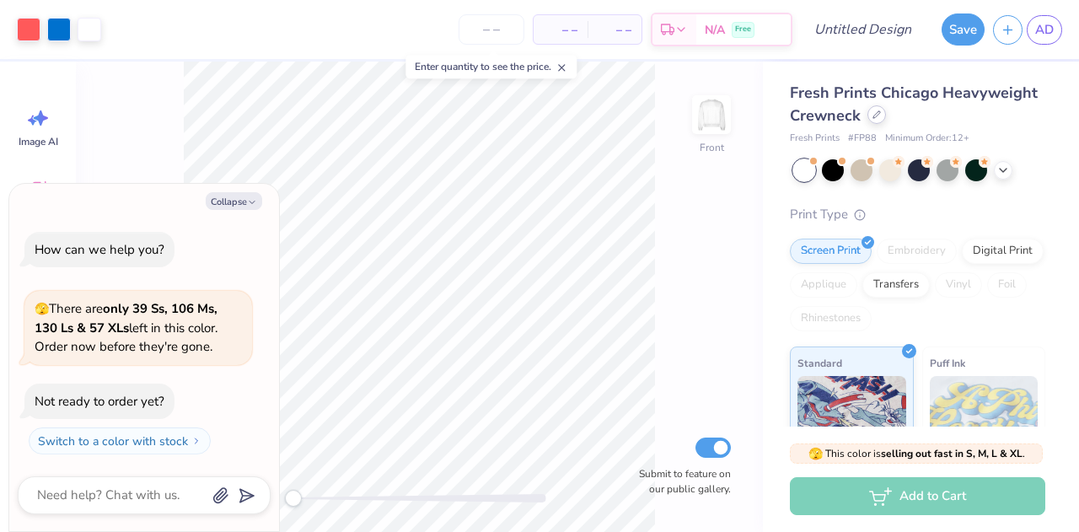
click at [880, 116] on icon at bounding box center [877, 114] width 7 height 7
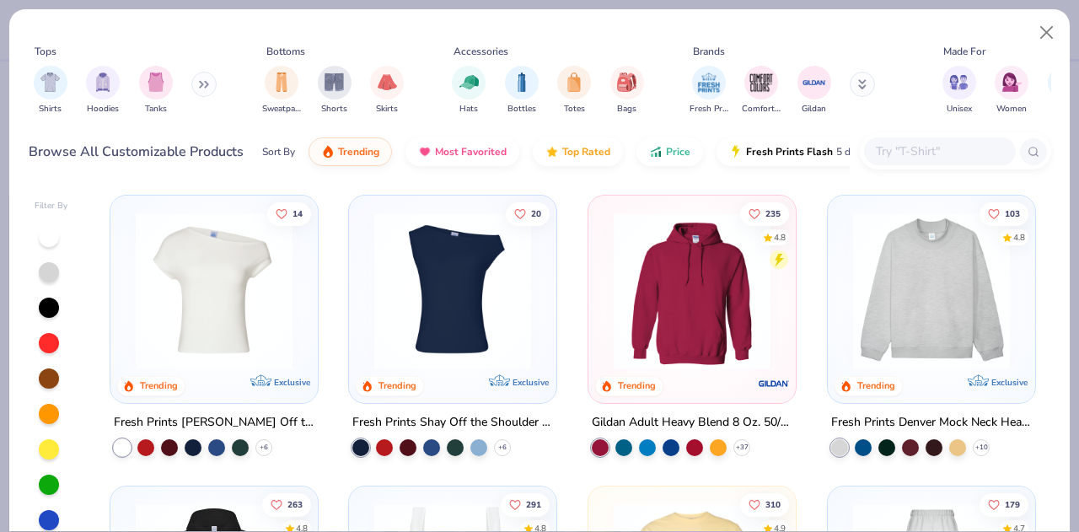
type textarea "x"
click at [966, 149] on input "text" at bounding box center [940, 151] width 130 height 19
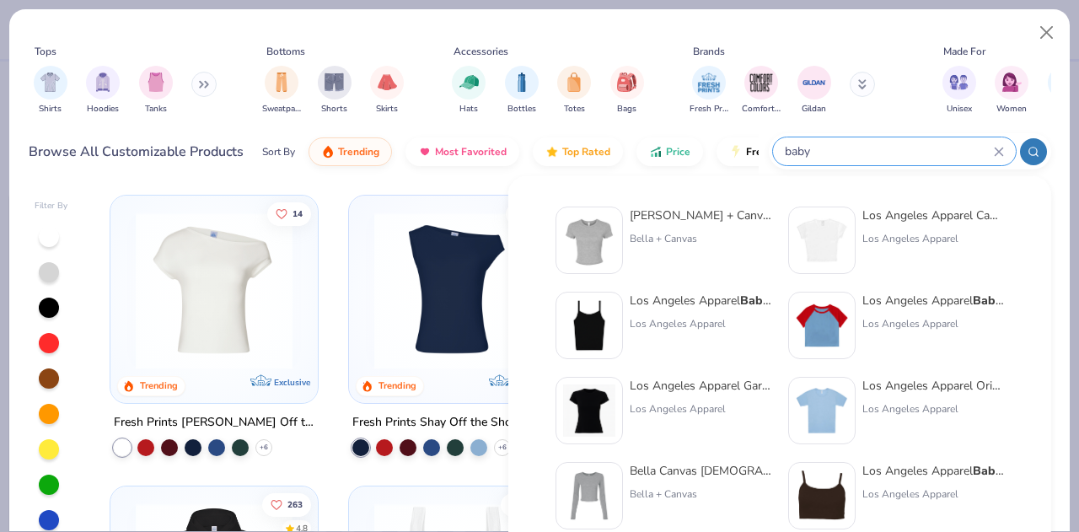
type input "baby"
click at [668, 238] on div "Bella + Canvas" at bounding box center [701, 238] width 142 height 15
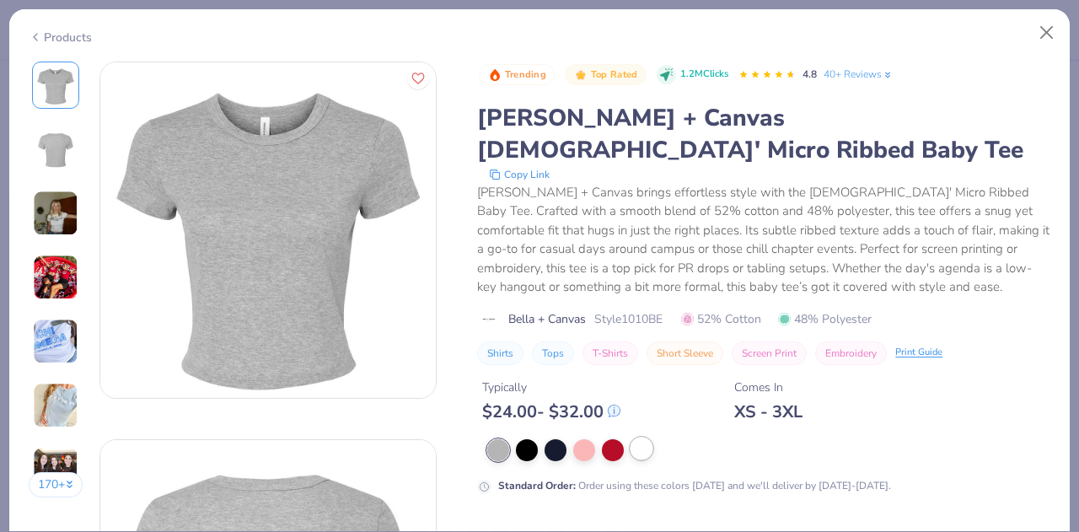
click at [650, 438] on div at bounding box center [642, 449] width 22 height 22
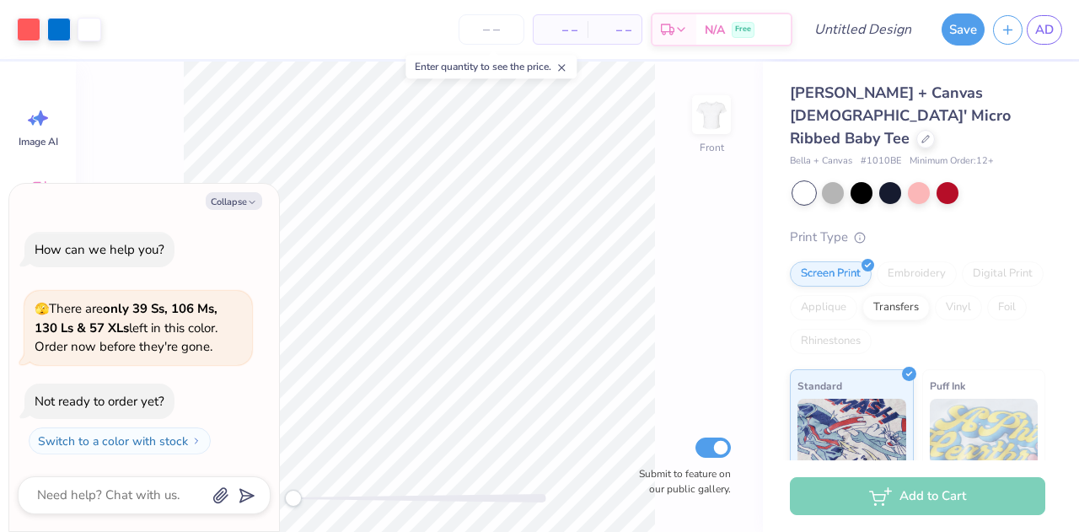
click at [712, 109] on img at bounding box center [712, 115] width 34 height 34
click at [711, 131] on img at bounding box center [711, 114] width 67 height 67
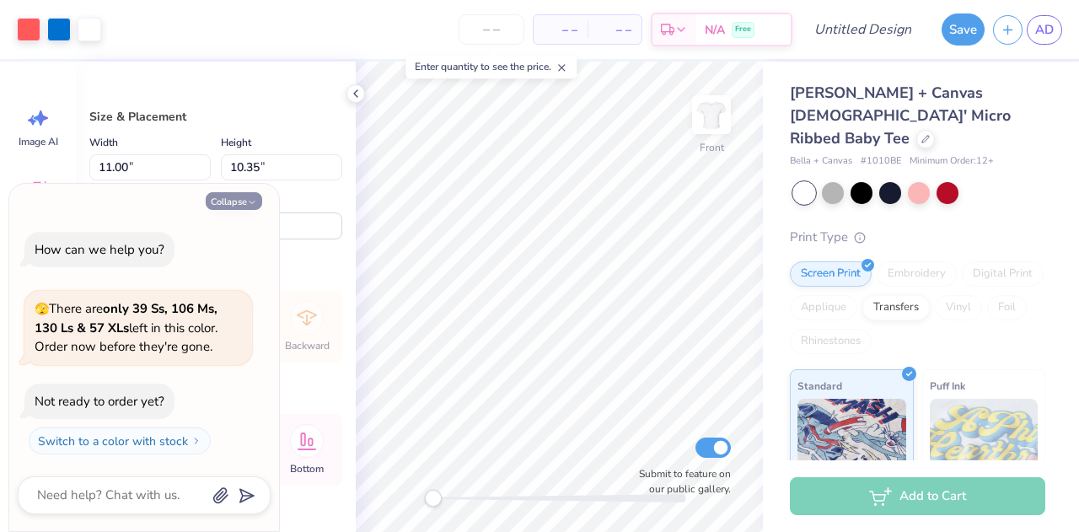
click at [244, 197] on button "Collapse" at bounding box center [234, 201] width 57 height 18
type textarea "x"
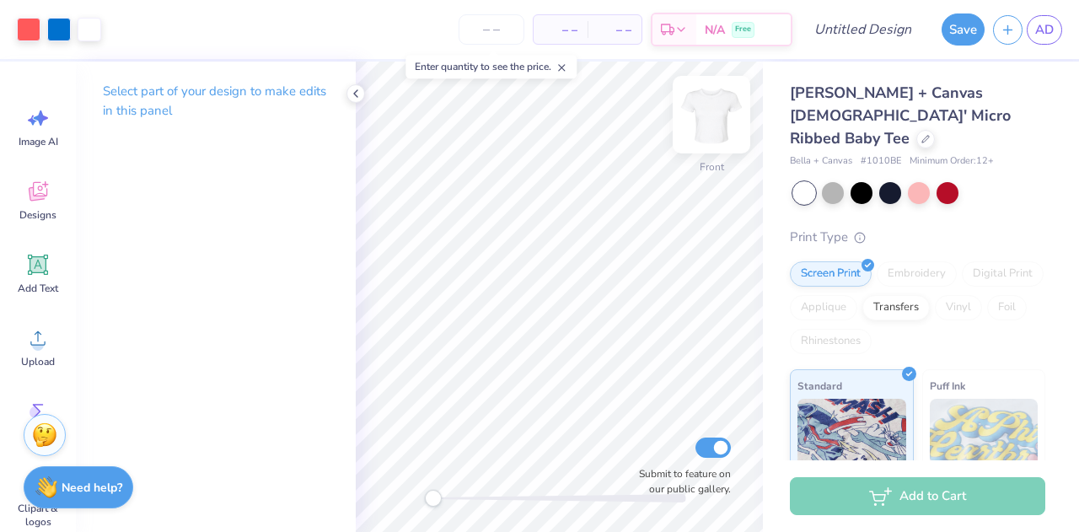
click at [719, 121] on img at bounding box center [711, 114] width 67 height 67
click at [703, 105] on img at bounding box center [711, 114] width 67 height 67
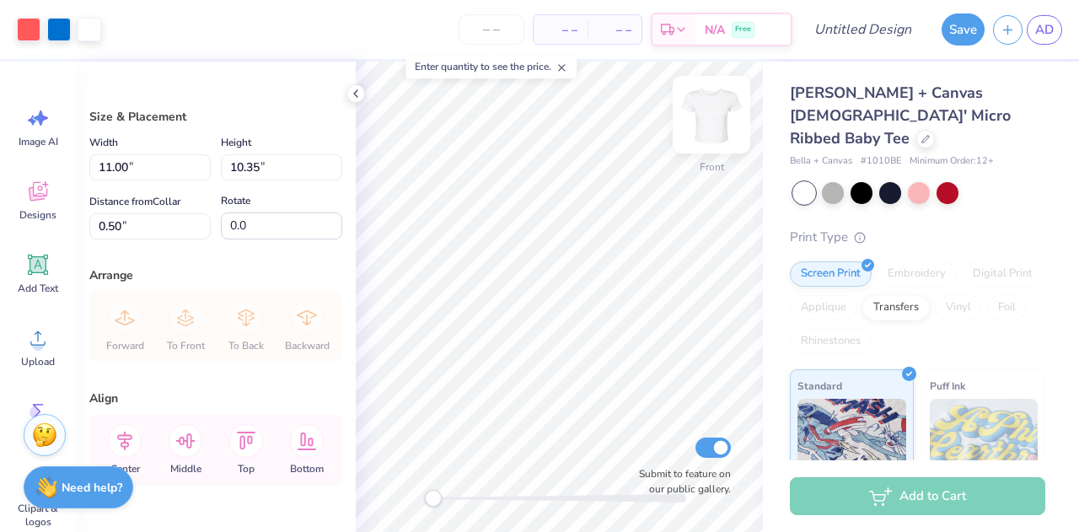
click at [711, 135] on img at bounding box center [711, 114] width 67 height 67
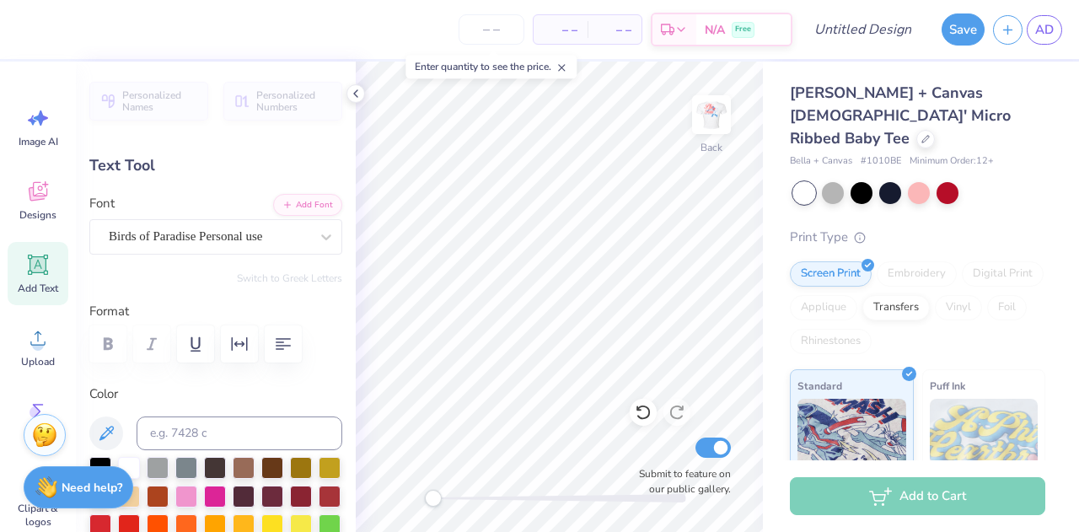
scroll to position [13, 2]
type textarea "P"
type textarea "Alpha"
type input "7.18"
type input "3.85"
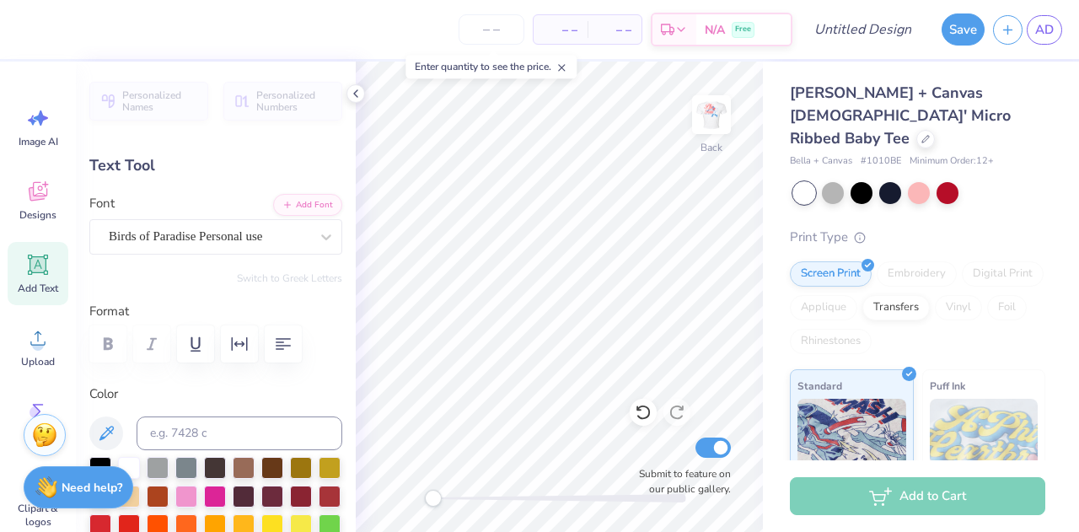
type input "4.38"
type textarea "i"
type input "1.65"
type input "2.96"
type input "4.82"
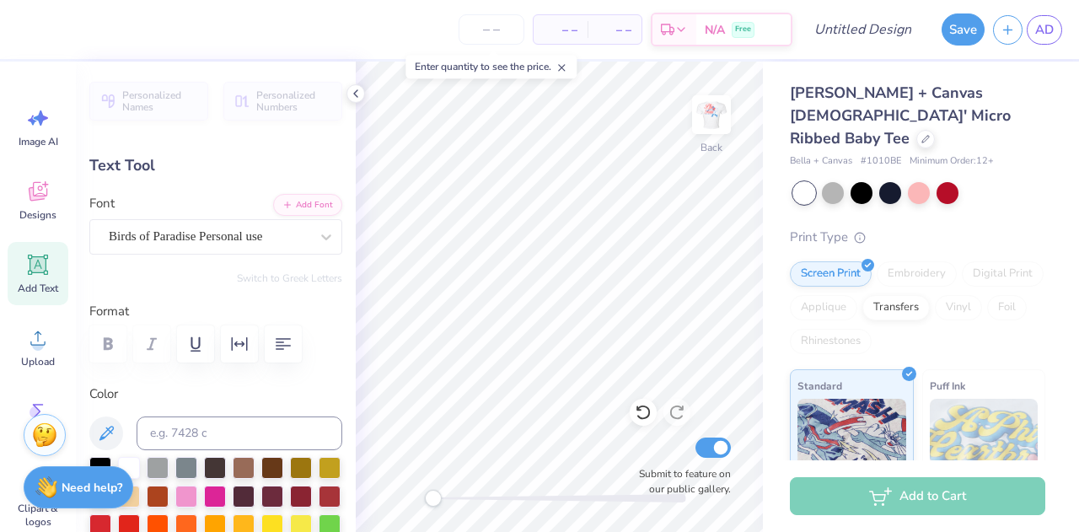
type textarea "Chi"
type input "10.84"
type input "5.04"
type input "0.53"
click at [786, 377] on div "Bella + Canvas Ladies' Micro Ribbed Baby Tee Bella + Canvas # 1010BE Minimum Or…" at bounding box center [921, 406] width 316 height 689
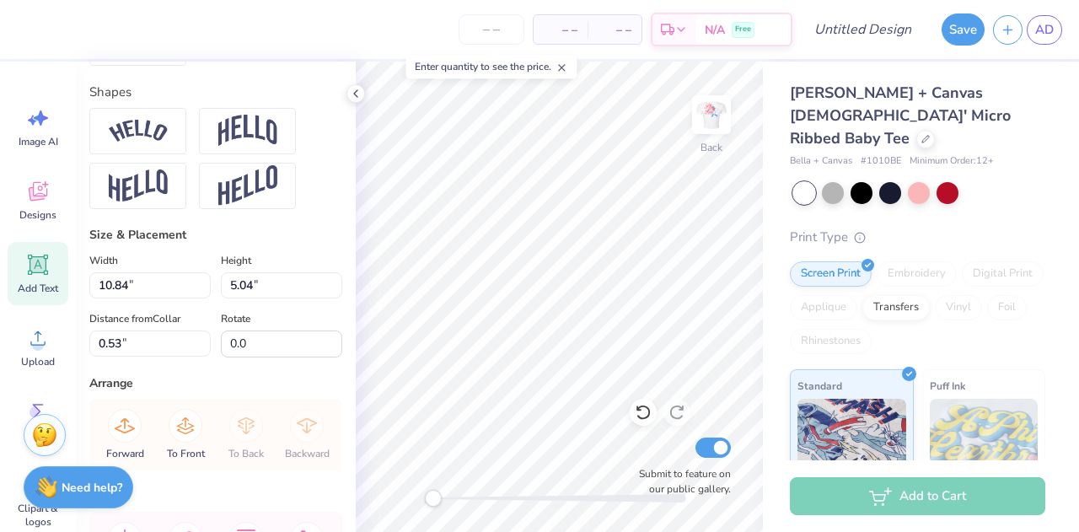
scroll to position [739, 0]
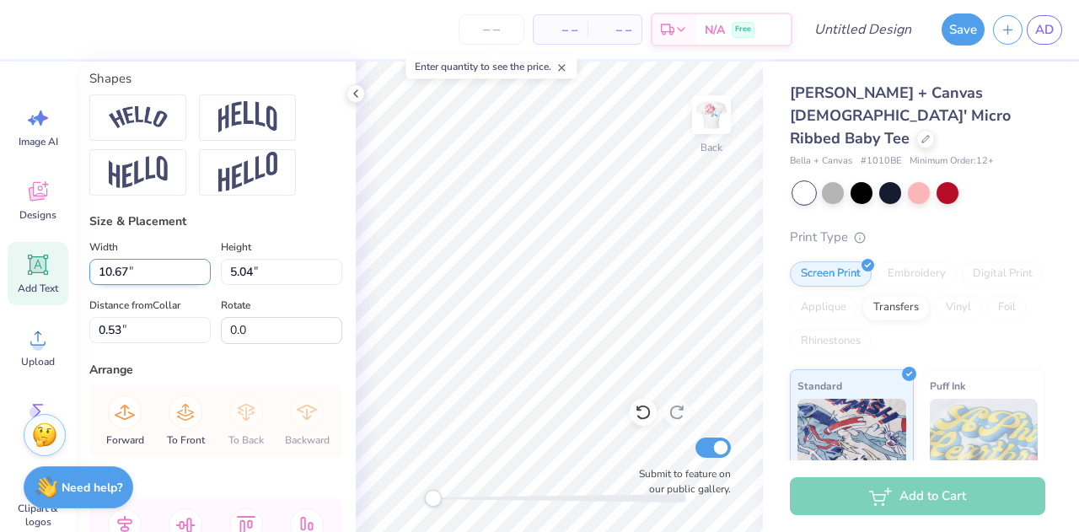
type input "10.66"
click at [199, 285] on input "10.66" at bounding box center [149, 272] width 121 height 26
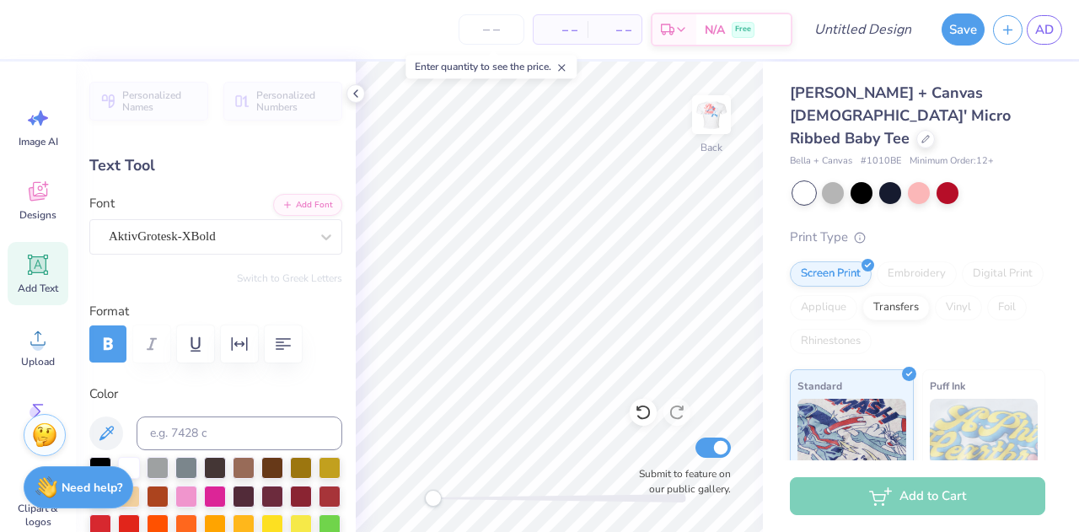
type input "0.82"
type input "0.43"
type input "5.06"
type textarea "‘"
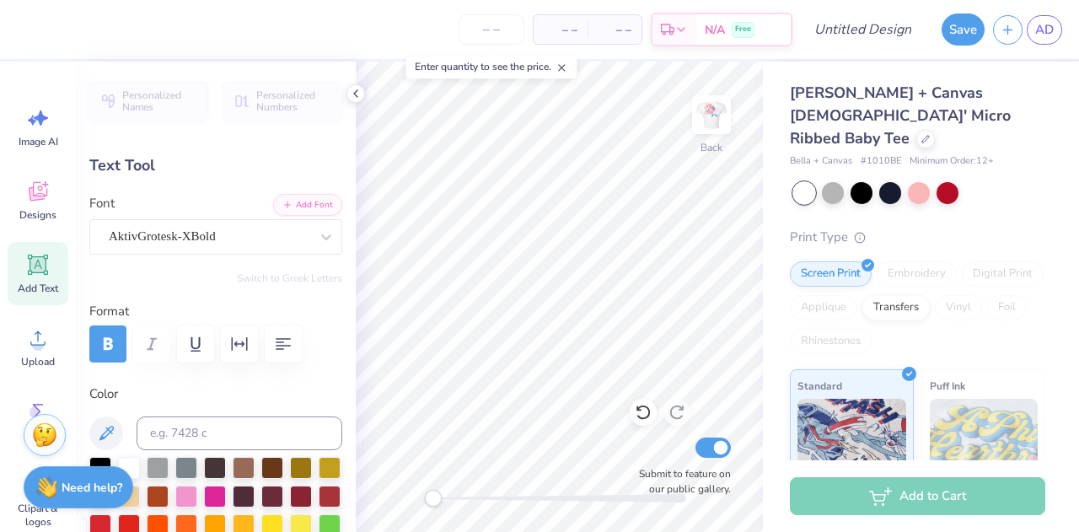
type textarea "PC '26"
type input "1.54"
type input "0.40"
type input "5.22"
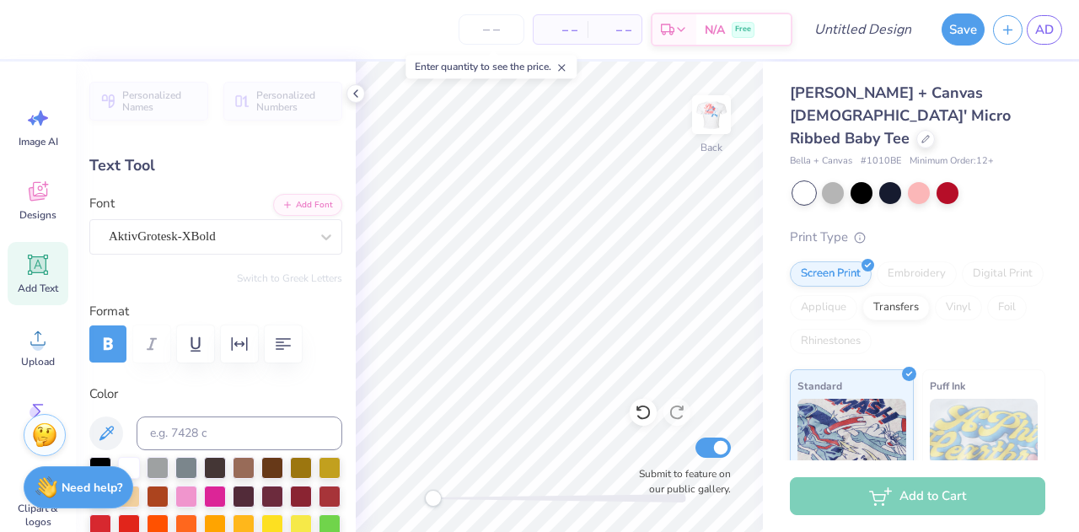
scroll to position [13, 2]
type input "5.90"
type input "0.32"
type input "8.44"
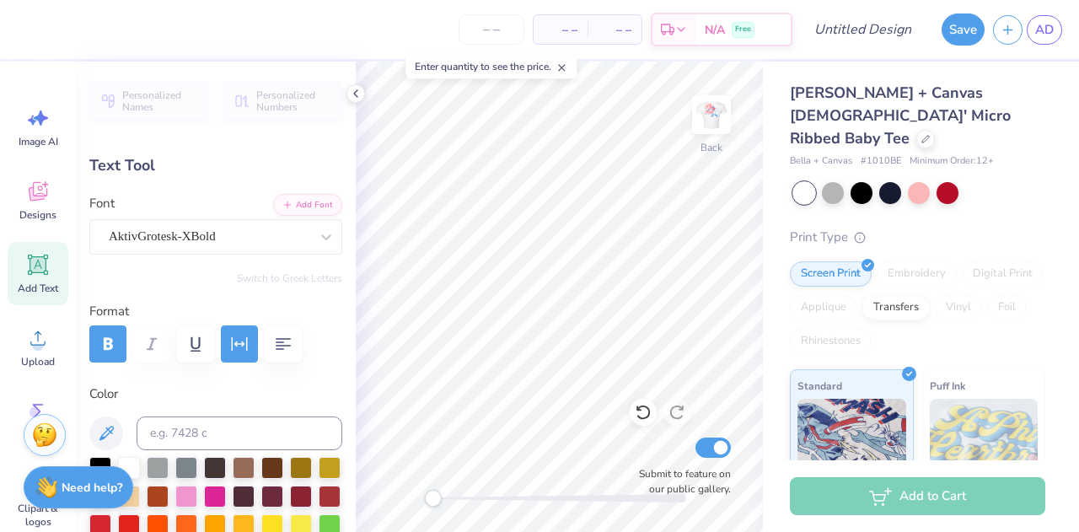
type textarea "P"
type textarea "BID DAY 2026"
click at [764, 390] on div "Bella + Canvas Ladies' Micro Ribbed Baby Tee Bella + Canvas # 1010BE Minimum Or…" at bounding box center [921, 406] width 316 height 689
type input "4.27"
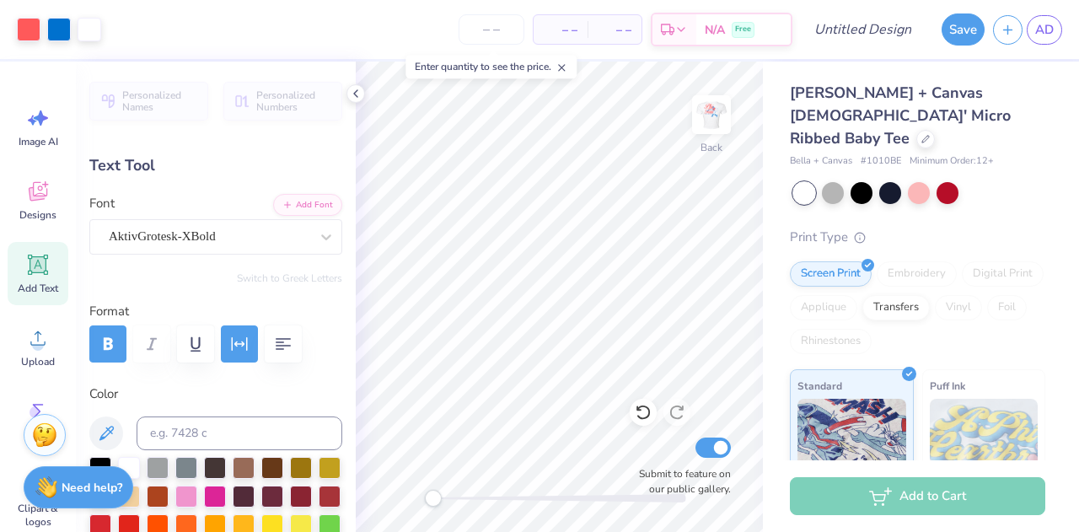
type input "0.31"
type input "8.50"
type input "10.84"
type input "5.04"
type input "0.53"
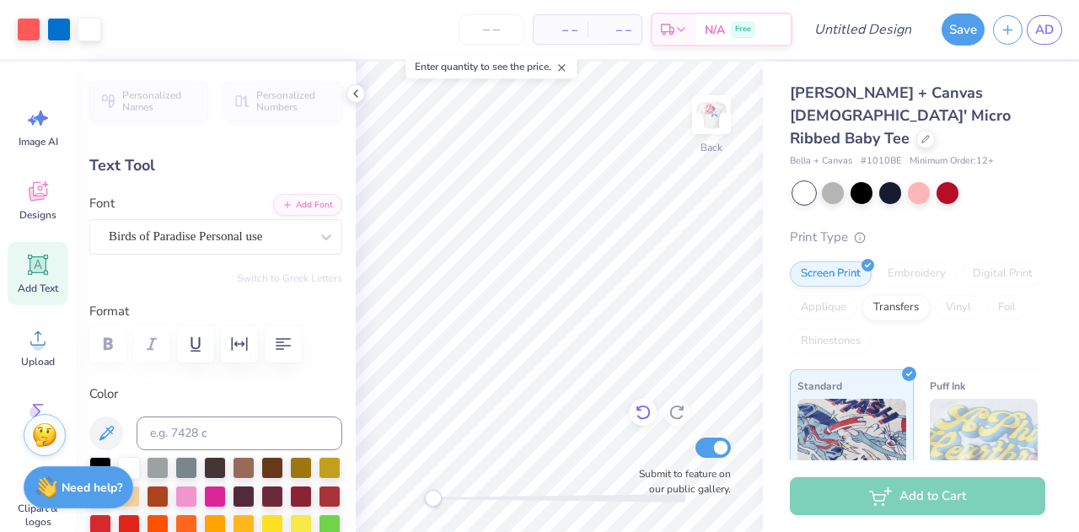
click at [643, 414] on icon at bounding box center [643, 412] width 17 height 17
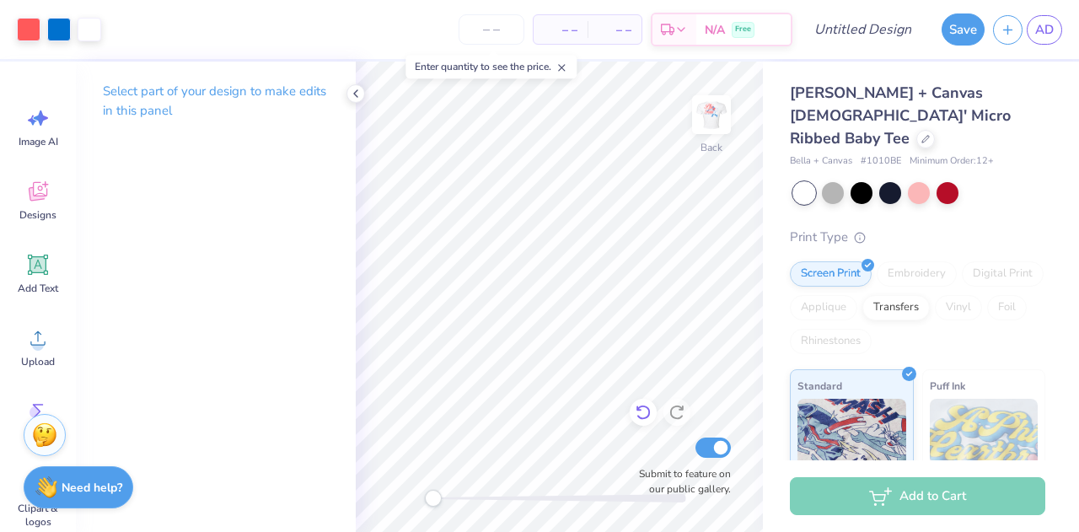
click at [648, 422] on div at bounding box center [643, 412] width 27 height 27
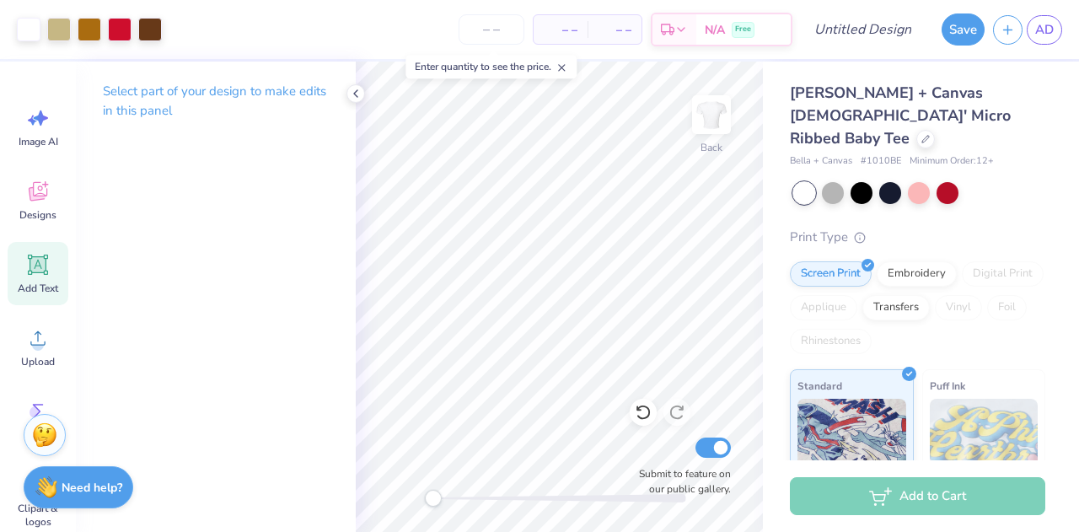
click at [62, 283] on div "Add Text" at bounding box center [38, 273] width 61 height 63
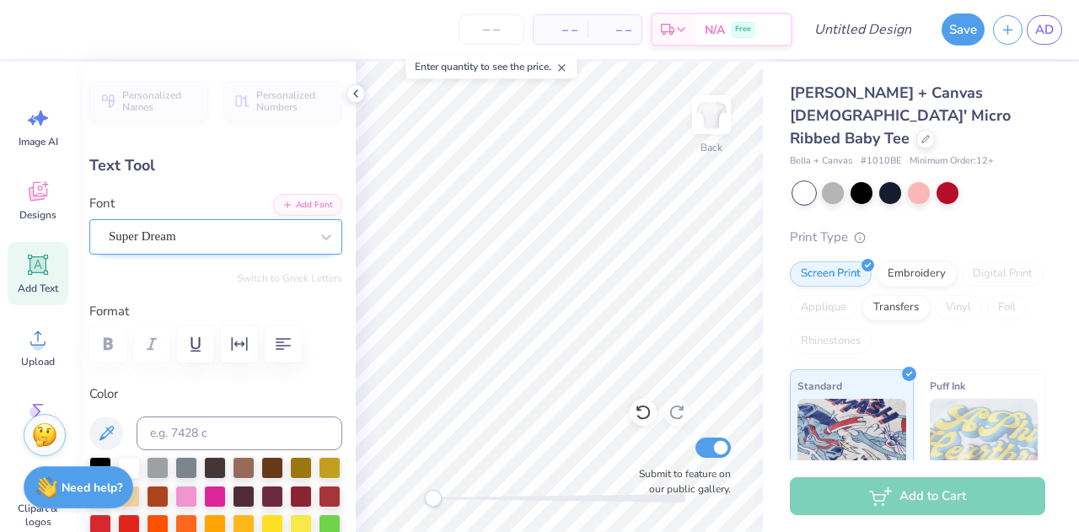
click at [256, 235] on div "Super Dream" at bounding box center [209, 236] width 204 height 26
click at [321, 237] on icon at bounding box center [326, 237] width 17 height 17
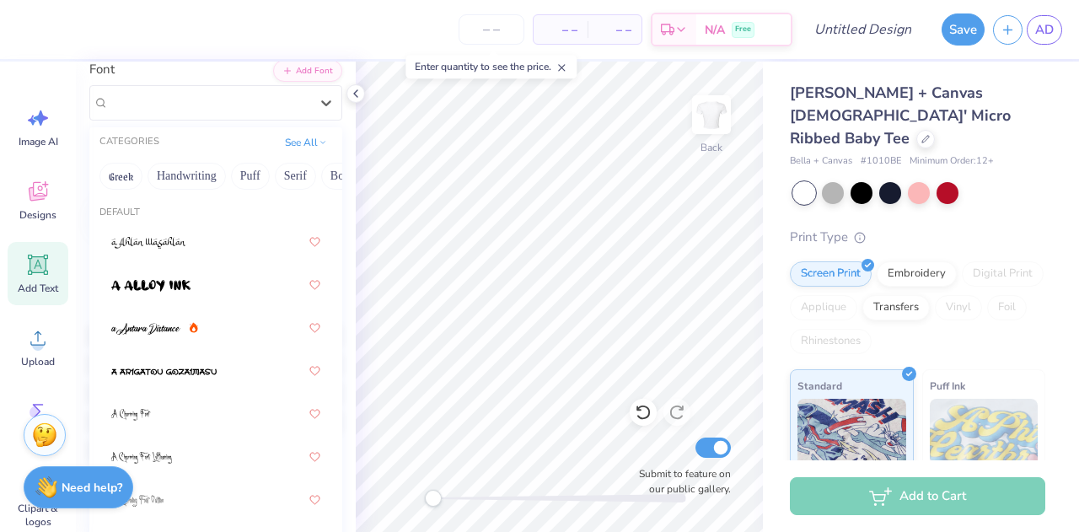
scroll to position [122, 0]
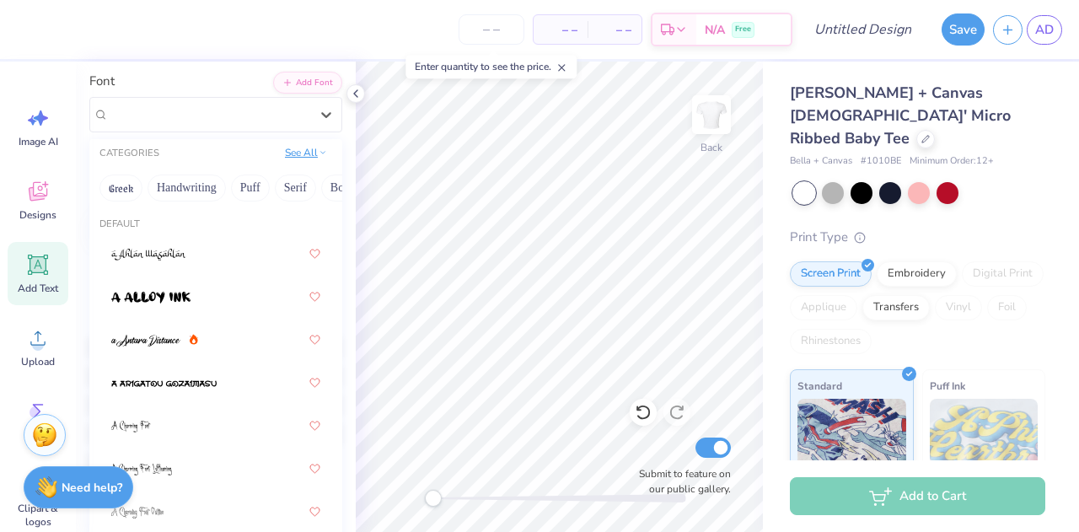
click at [285, 158] on button "See All" at bounding box center [306, 152] width 52 height 17
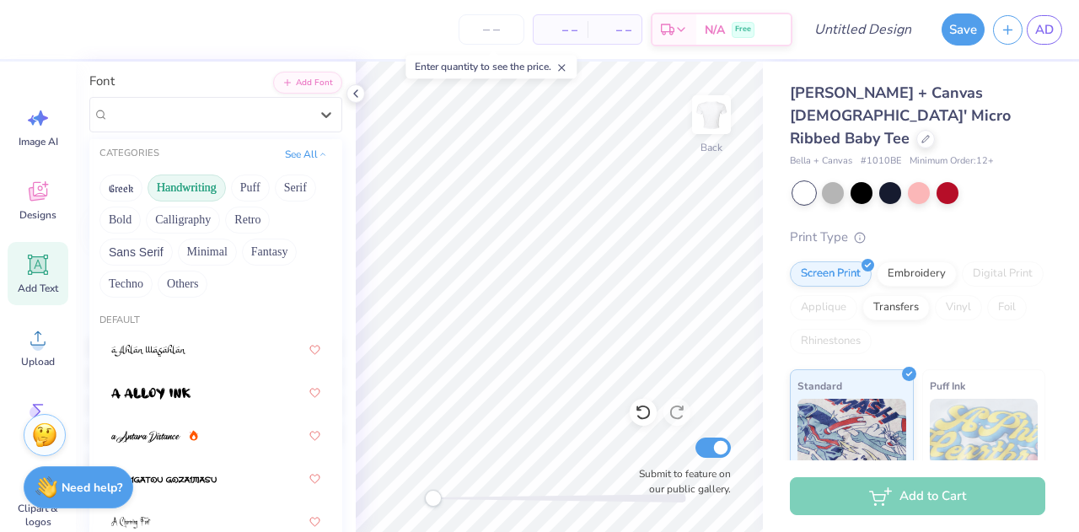
click at [199, 194] on button "Handwriting" at bounding box center [187, 188] width 78 height 27
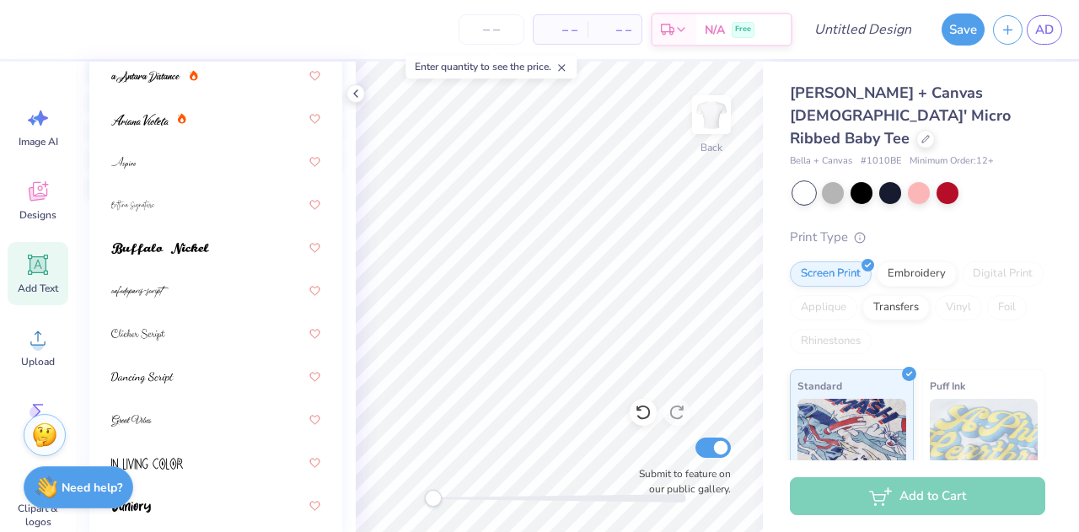
scroll to position [401, 0]
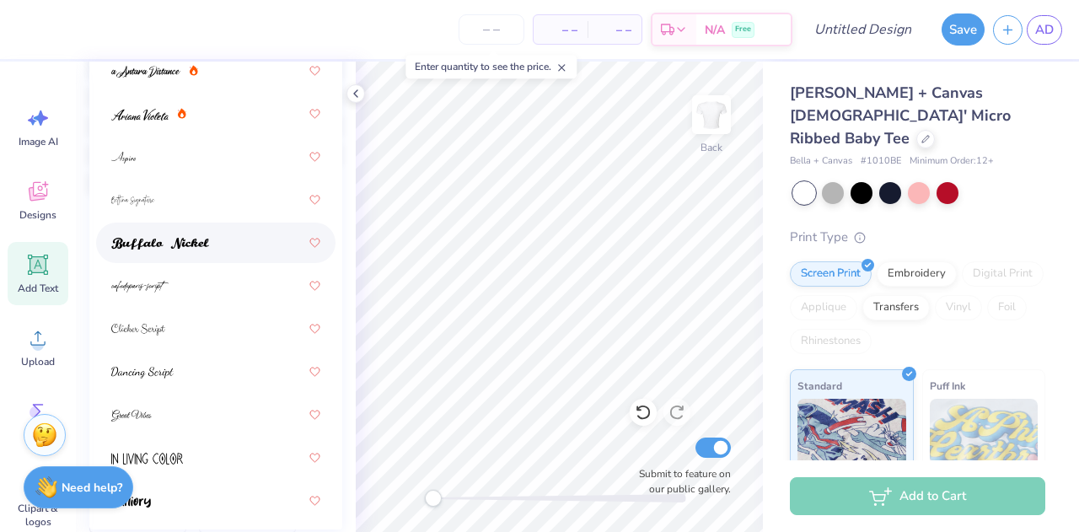
click at [167, 238] on img at bounding box center [160, 244] width 98 height 12
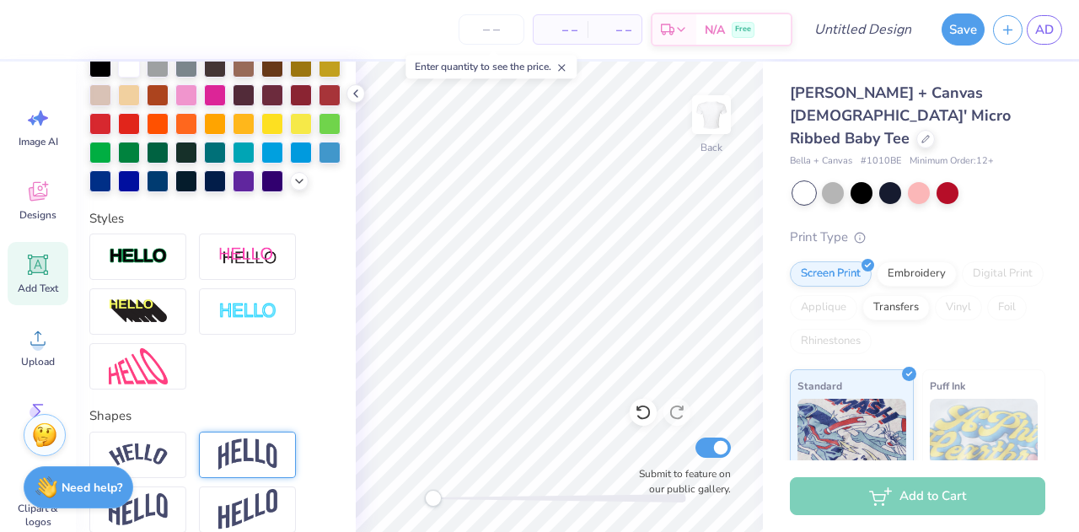
click at [273, 462] on div at bounding box center [247, 455] width 97 height 46
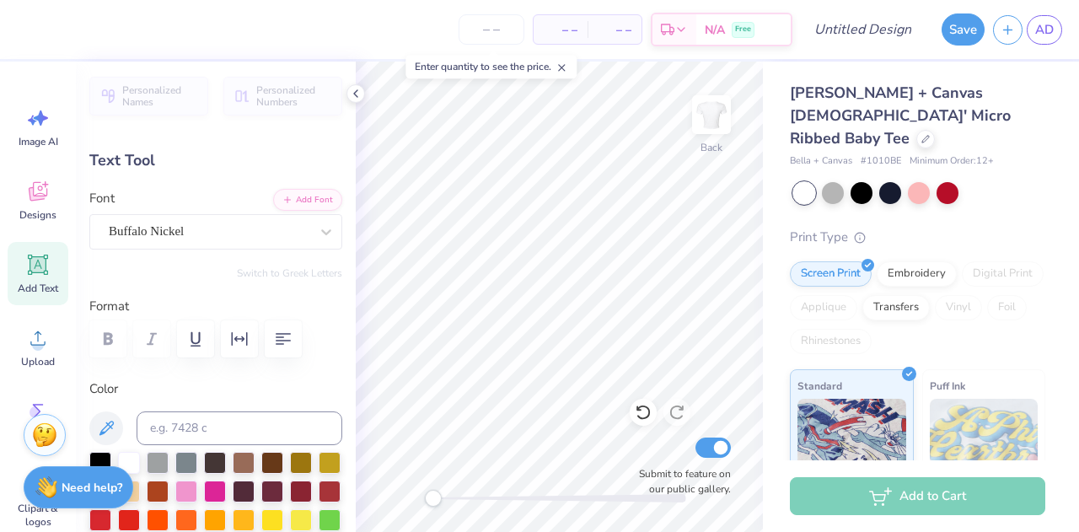
scroll to position [0, 0]
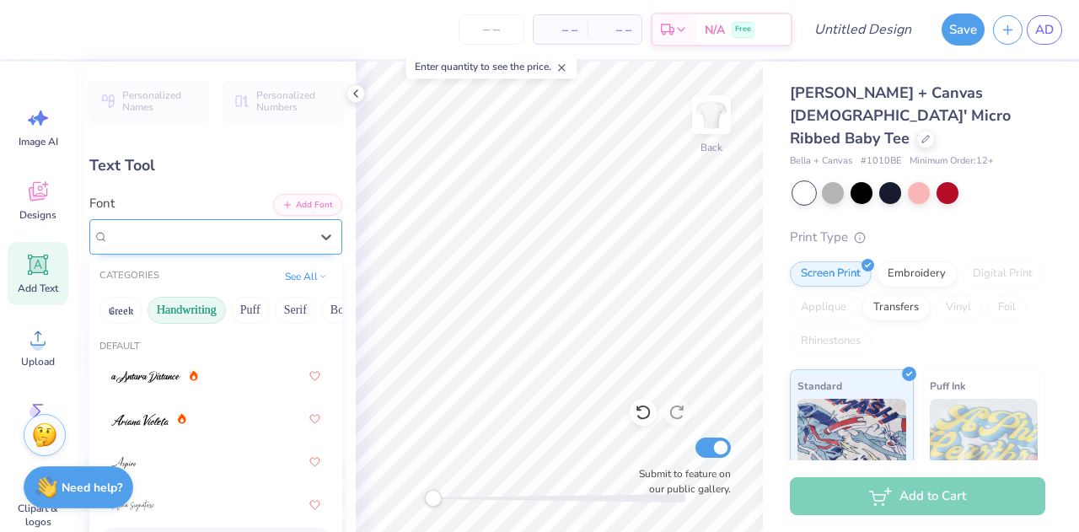
click at [273, 240] on div "Buffalo Nickel" at bounding box center [209, 236] width 204 height 26
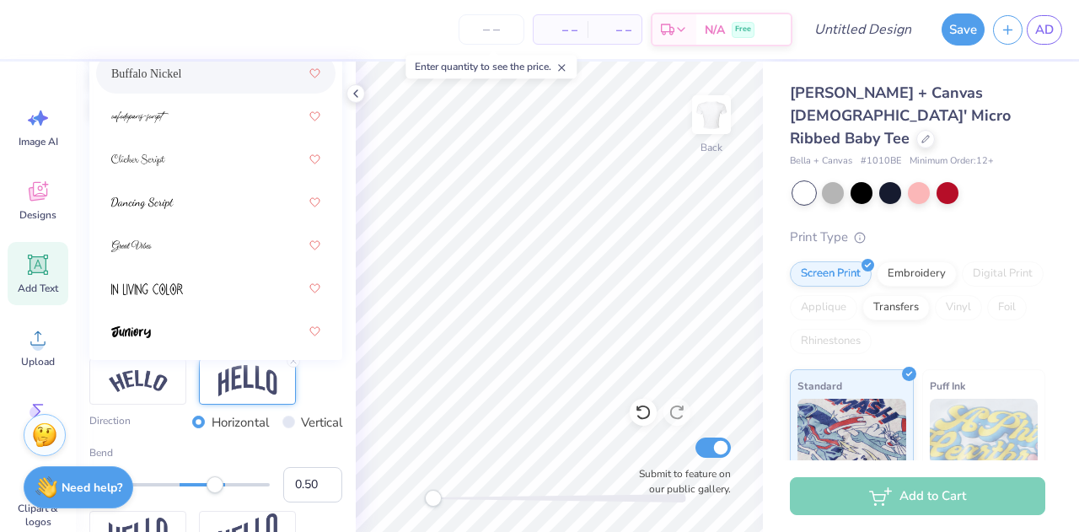
scroll to position [482, 0]
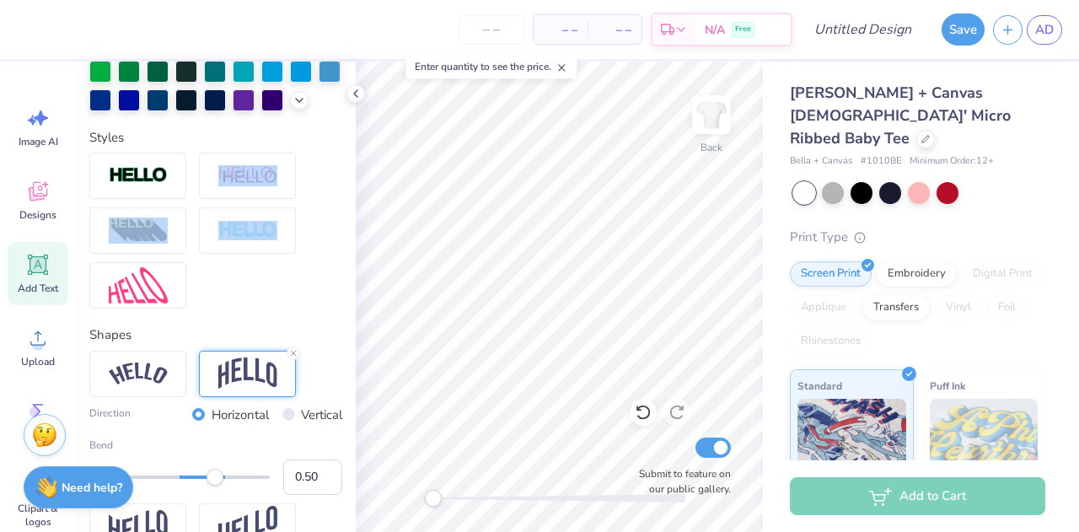
drag, startPoint x: 340, startPoint y: 232, endPoint x: 336, endPoint y: 195, distance: 37.3
click at [336, 195] on div "Personalized Names Personalized Numbers Text Tool Add Font Font Buffalo Nickel …" at bounding box center [216, 297] width 280 height 471
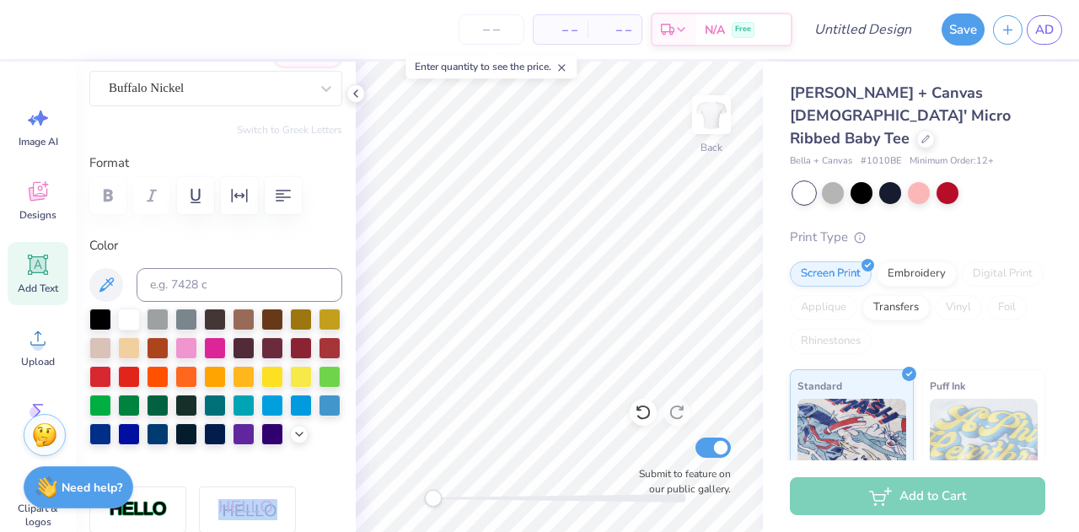
scroll to position [0, 0]
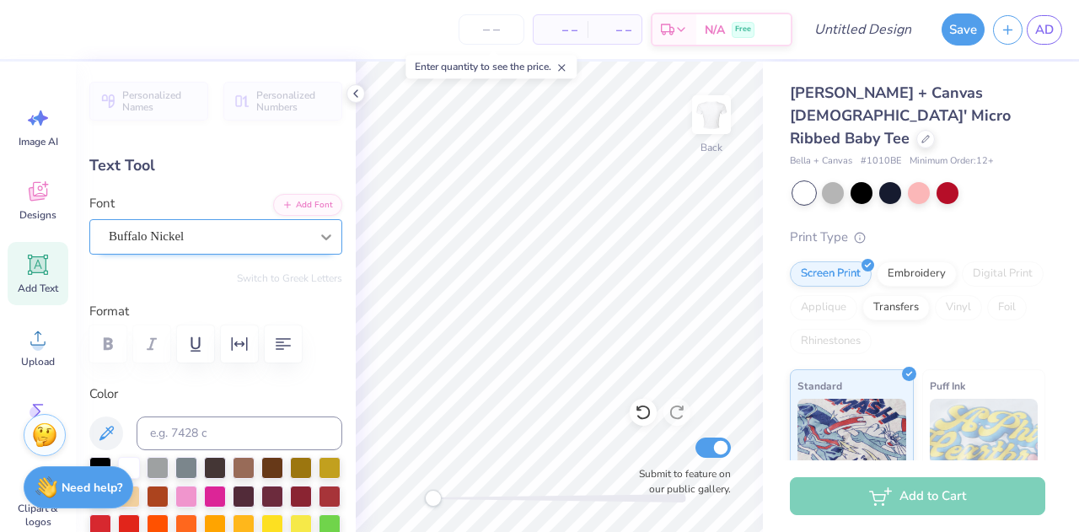
click at [321, 234] on icon at bounding box center [326, 237] width 10 height 6
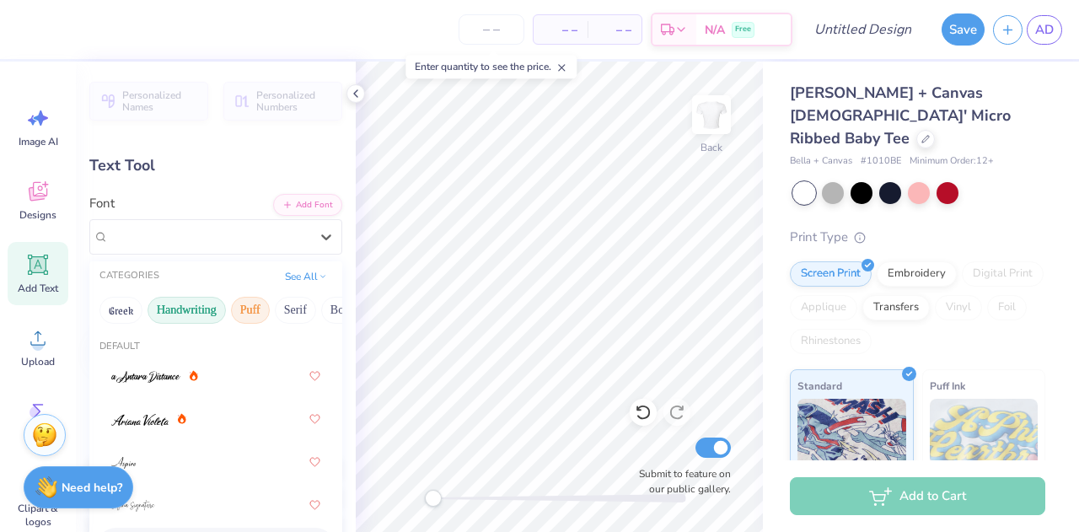
click at [253, 310] on button "Puff" at bounding box center [250, 310] width 39 height 27
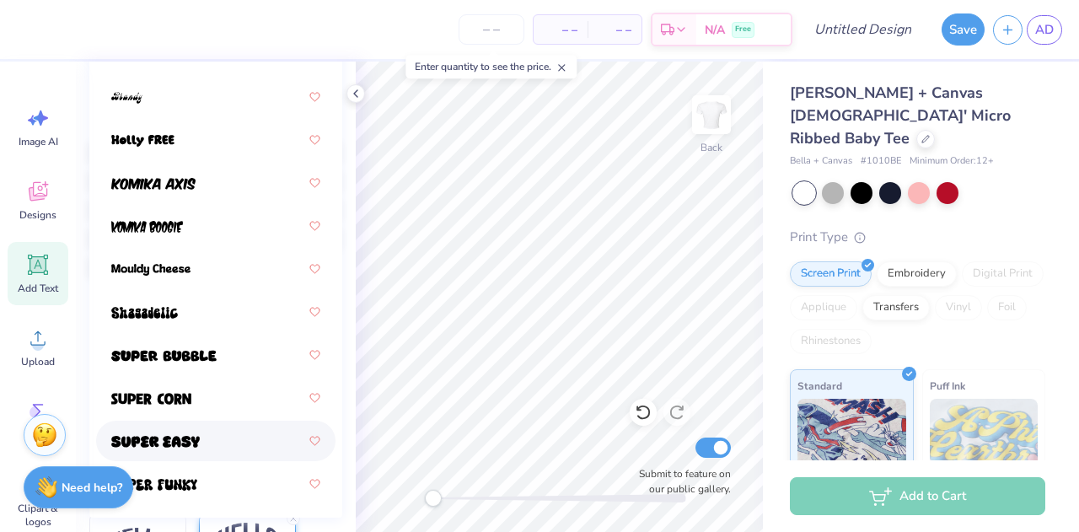
scroll to position [83, 0]
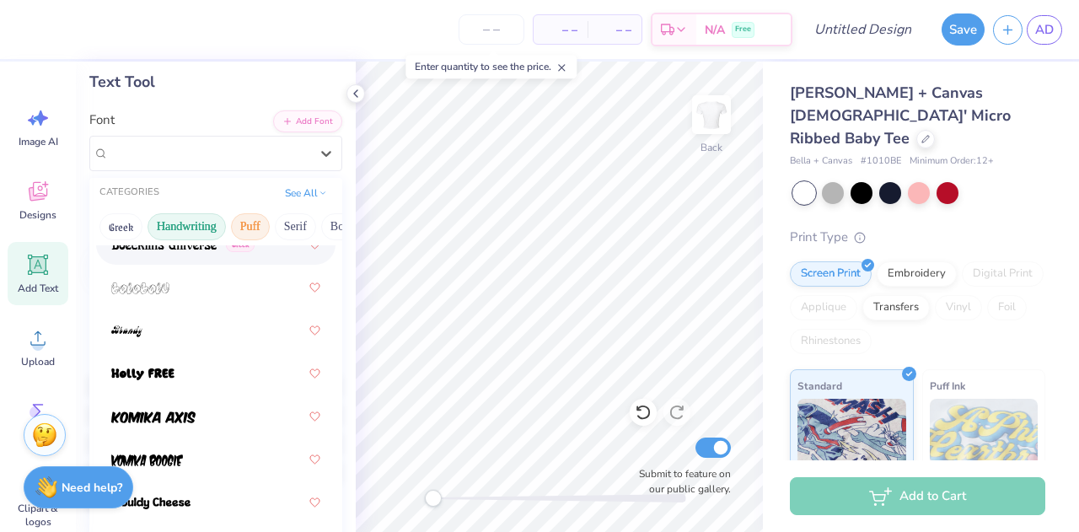
click at [197, 224] on button "Handwriting" at bounding box center [187, 226] width 78 height 27
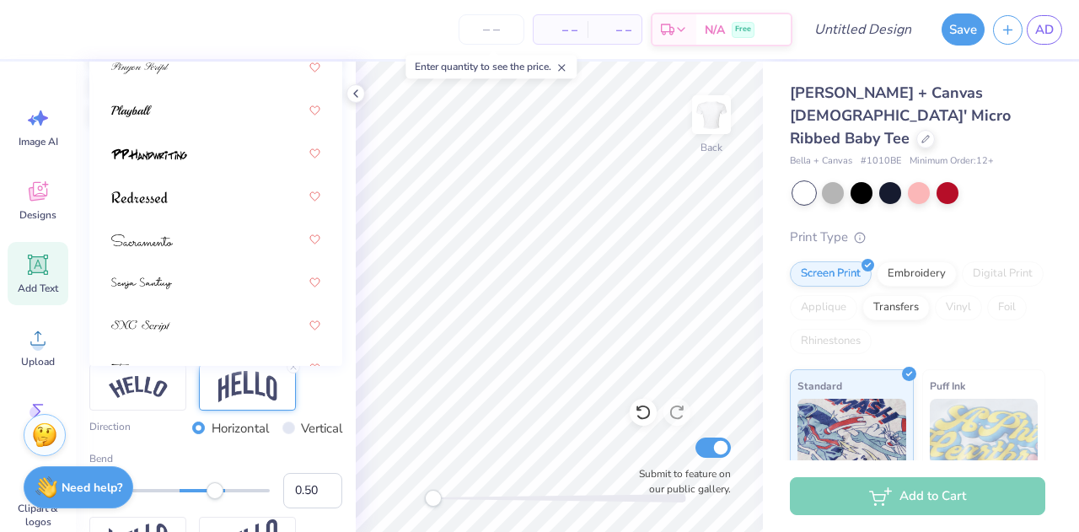
scroll to position [615, 0]
click at [159, 203] on span at bounding box center [139, 196] width 57 height 18
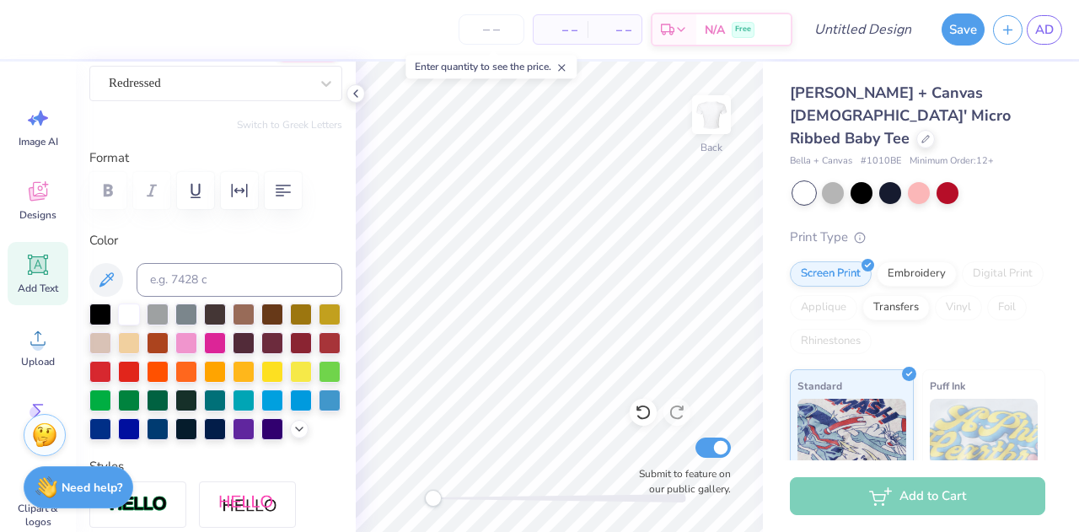
scroll to position [0, 0]
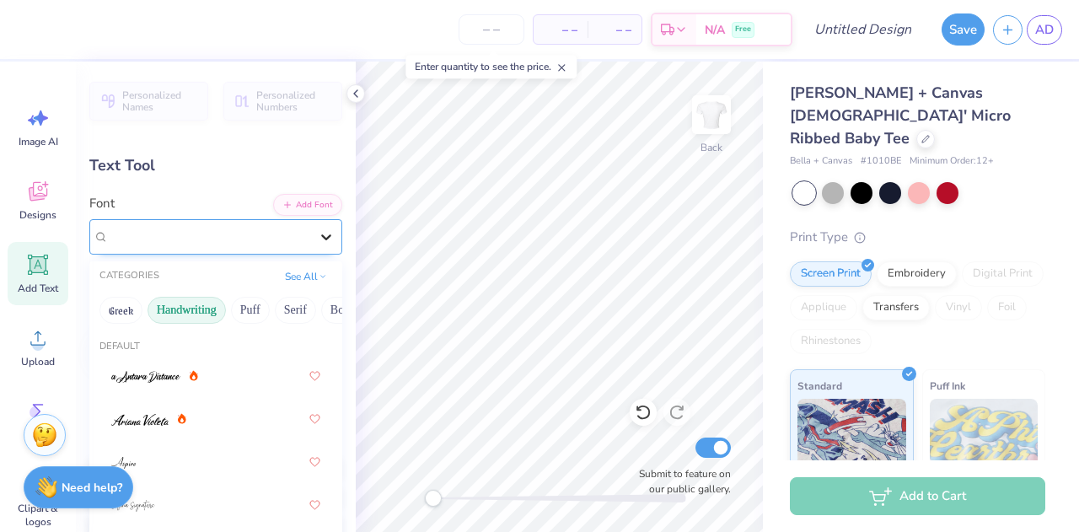
click at [318, 237] on icon at bounding box center [326, 237] width 17 height 17
click at [303, 304] on button "Serif" at bounding box center [295, 310] width 41 height 27
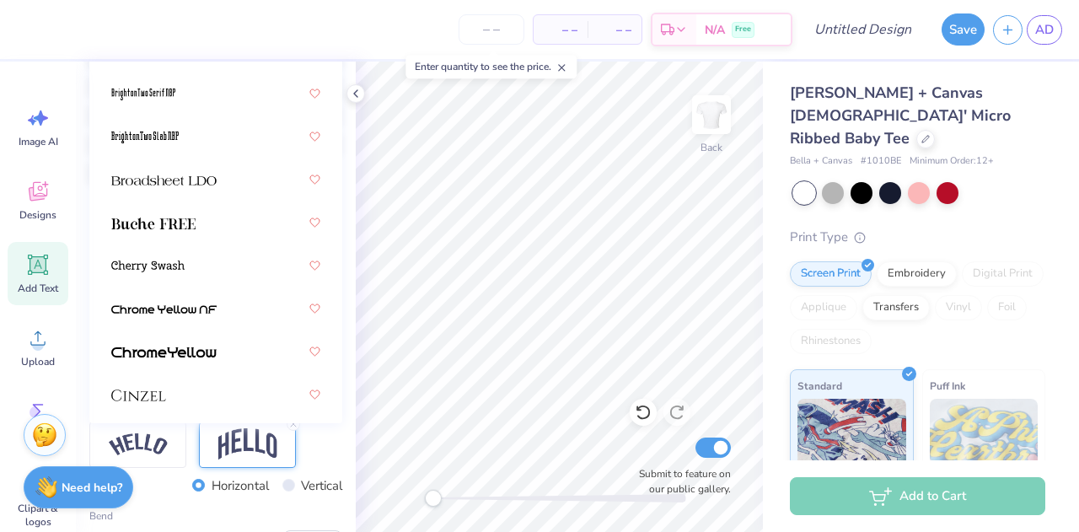
scroll to position [434, 0]
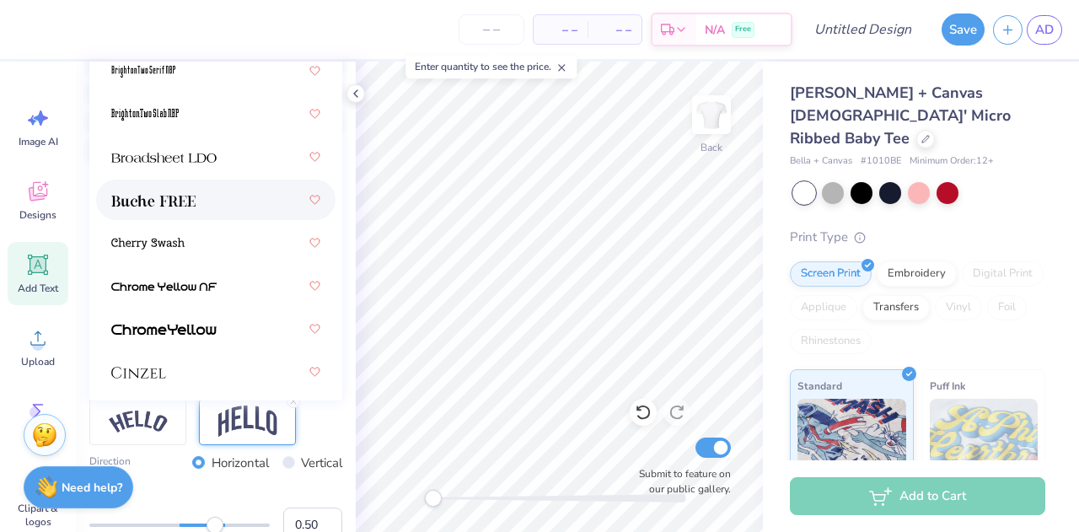
click at [195, 208] on div at bounding box center [215, 200] width 209 height 30
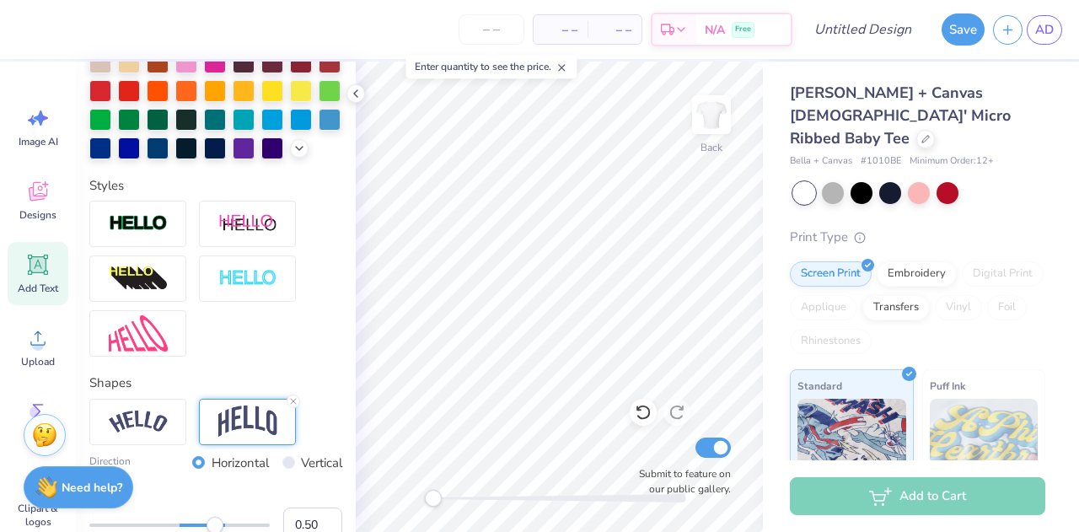
scroll to position [13, 3]
type textarea "T"
type textarea "Alpha Chi"
click at [261, 158] on div at bounding box center [272, 147] width 22 height 22
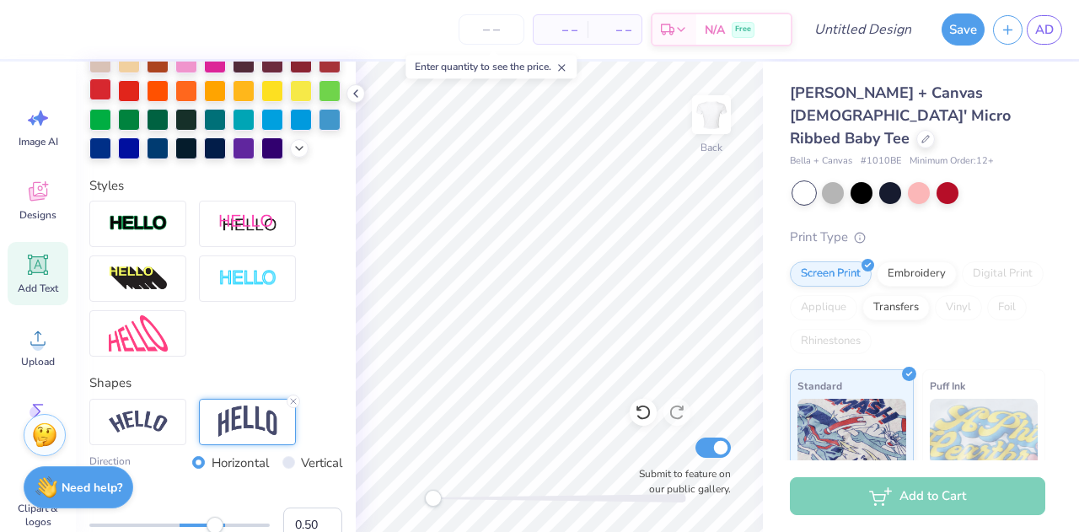
click at [111, 89] on div at bounding box center [100, 89] width 22 height 22
type input "8.87"
type input "3.19"
type input "6.90"
type input "8.39"
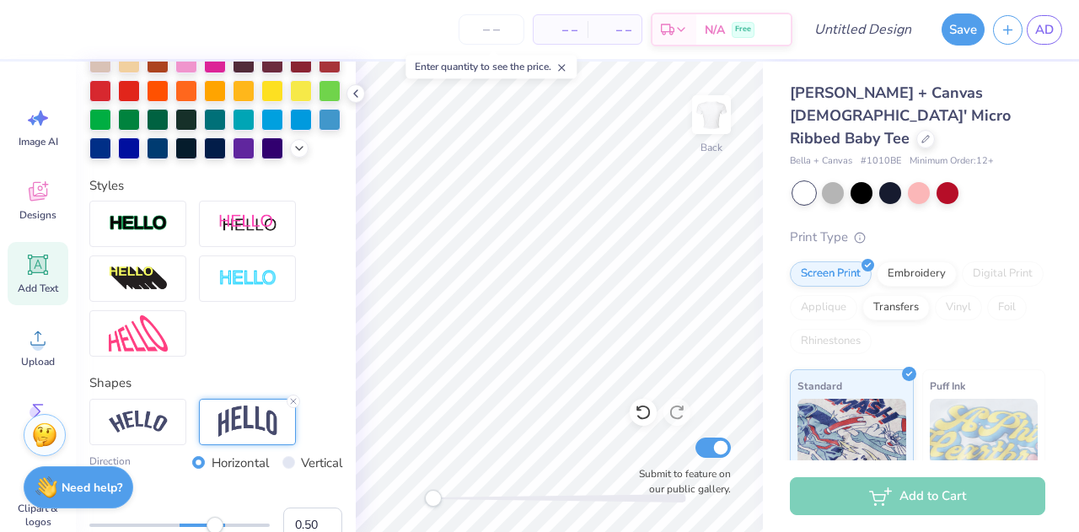
type input "3.02"
type input "3.00"
type input "7.02"
type input "2.53"
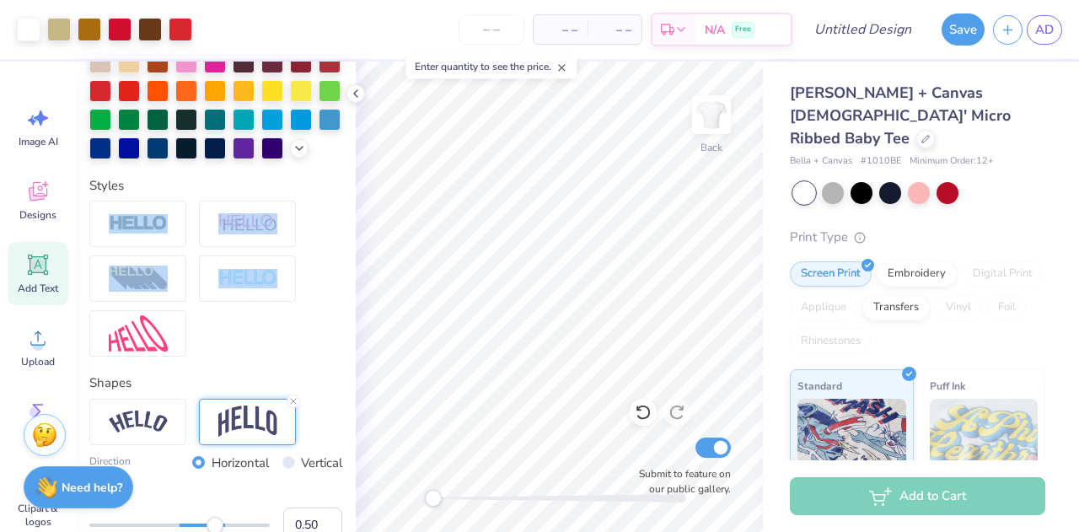
drag, startPoint x: 341, startPoint y: 310, endPoint x: 333, endPoint y: 213, distance: 97.3
click at [333, 213] on div "Personalized Names Personalized Numbers Text Tool Add Font Font Buche FREE Swit…" at bounding box center [216, 297] width 280 height 471
click at [338, 239] on div "Personalized Names Personalized Numbers Text Tool Add Font Font Buche FREE Swit…" at bounding box center [216, 297] width 280 height 471
drag, startPoint x: 339, startPoint y: 225, endPoint x: 341, endPoint y: 215, distance: 10.3
click at [341, 215] on div "Personalized Names Personalized Numbers Text Tool Add Font Font Buche FREE Swit…" at bounding box center [216, 297] width 280 height 471
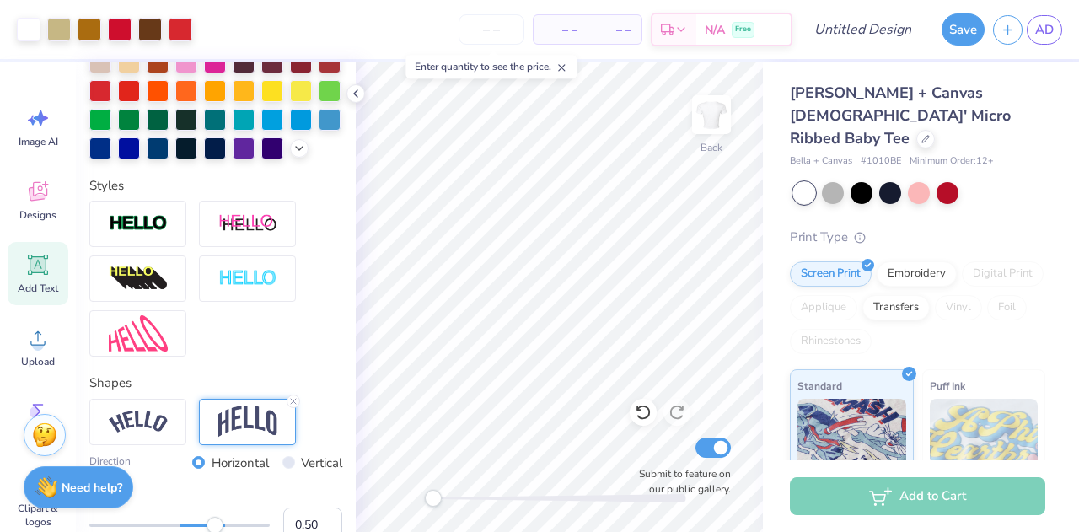
click at [326, 312] on div at bounding box center [215, 279] width 253 height 156
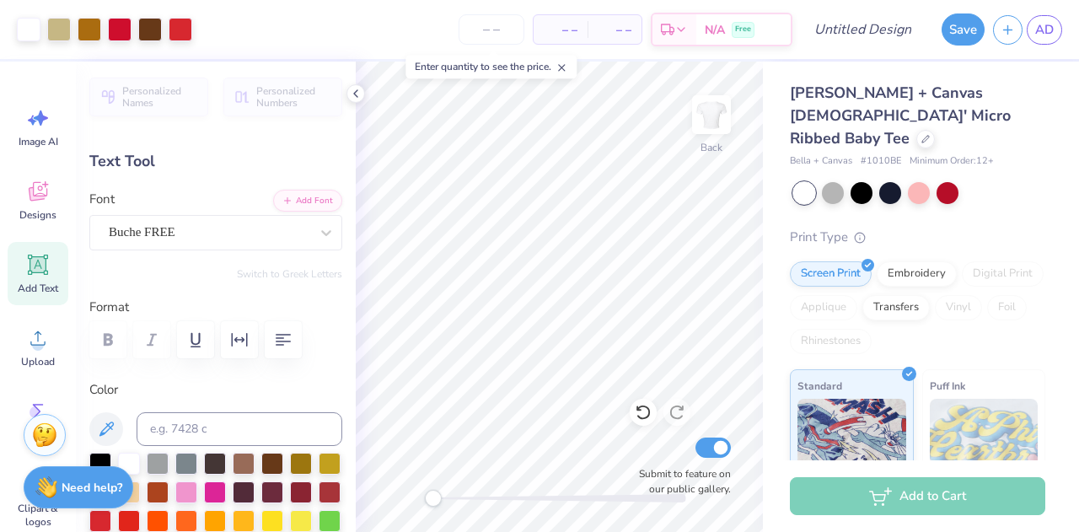
scroll to position [0, 0]
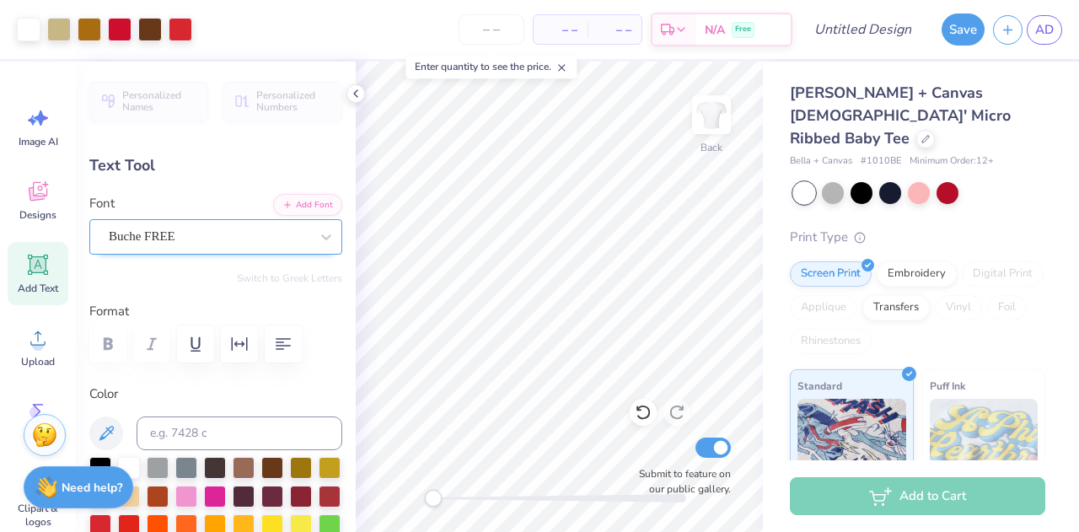
click at [209, 236] on div "Buche FREE" at bounding box center [209, 236] width 204 height 26
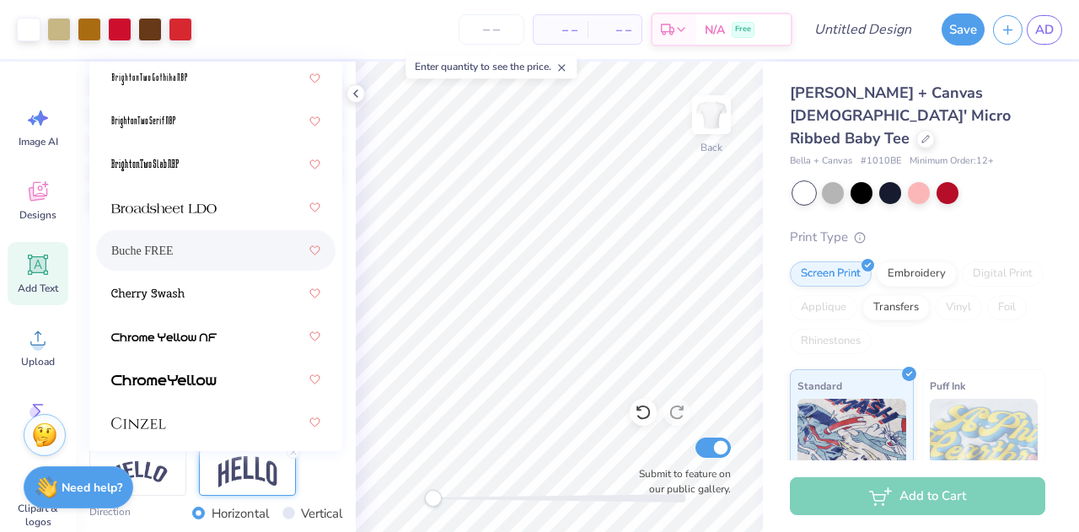
scroll to position [467, 0]
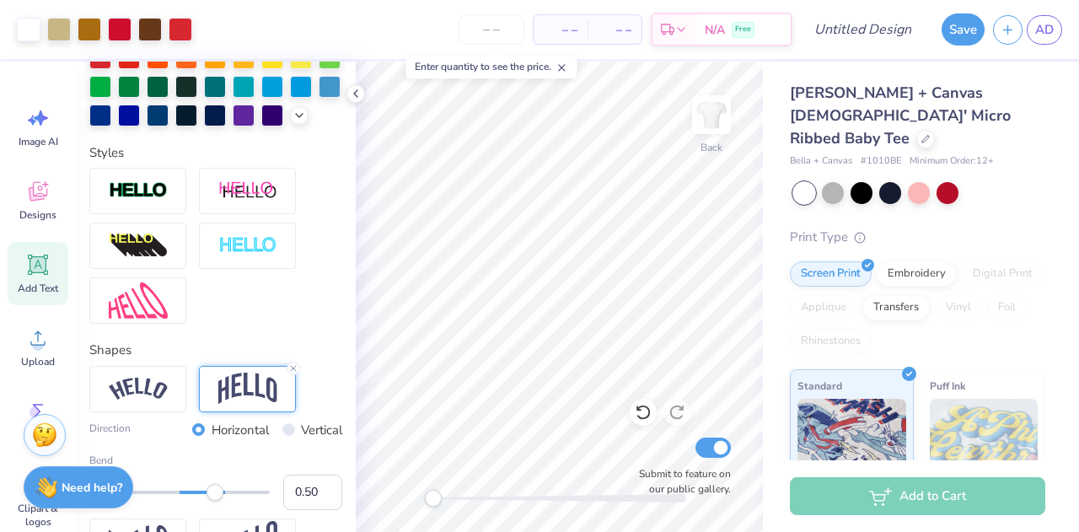
click at [253, 405] on img at bounding box center [247, 389] width 59 height 32
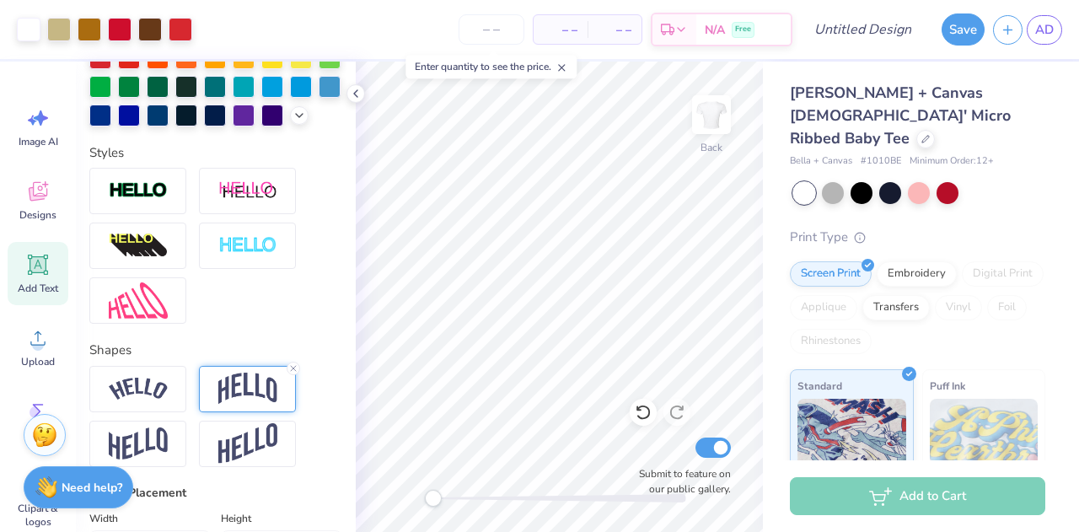
click at [287, 375] on div at bounding box center [293, 368] width 13 height 13
click at [274, 405] on img at bounding box center [247, 389] width 59 height 32
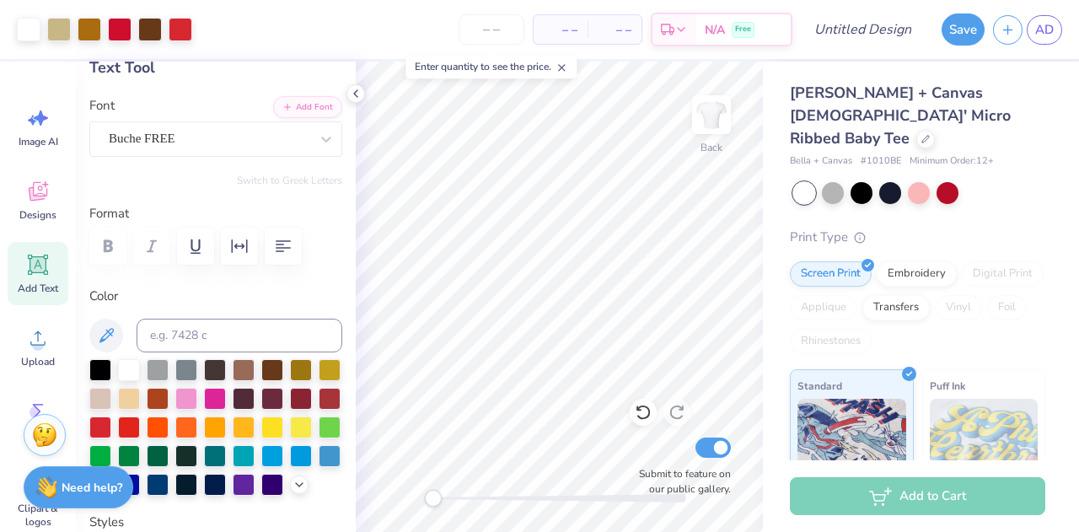
scroll to position [0, 0]
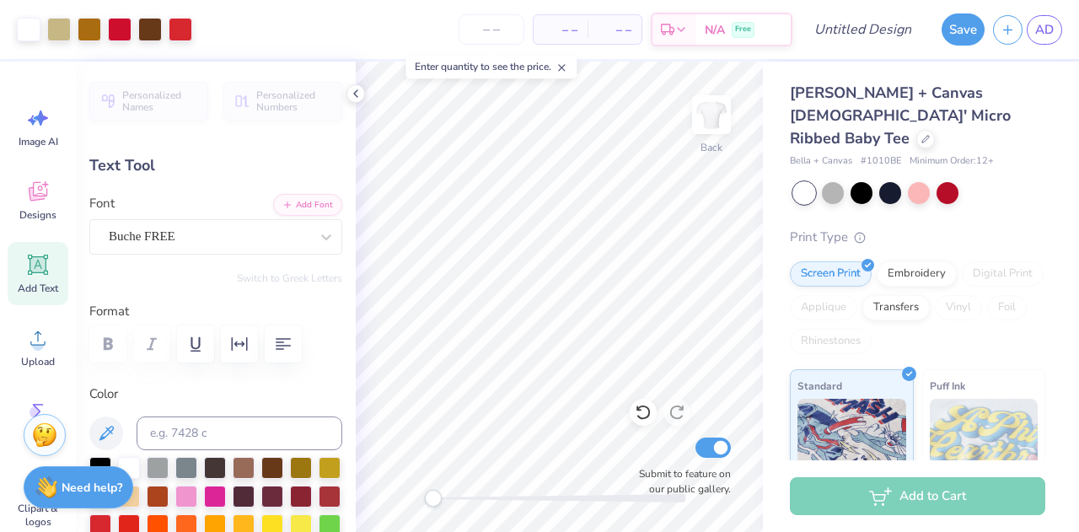
click at [182, 178] on div "Personalized Names Personalized Numbers Text Tool Add Font Font Buche FREE Swit…" at bounding box center [216, 297] width 280 height 471
click at [25, 210] on span "Designs" at bounding box center [37, 214] width 37 height 13
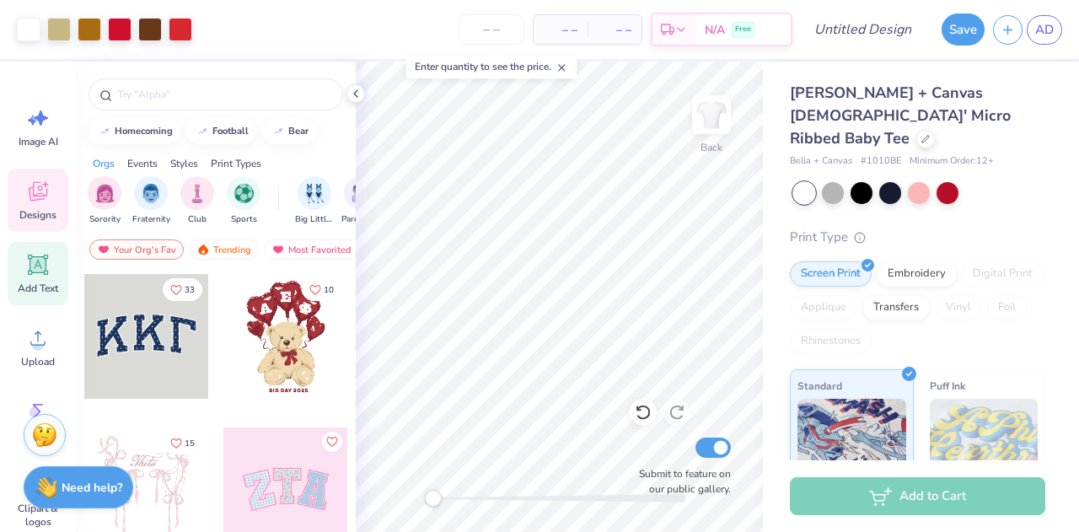
click at [17, 279] on div "Add Text" at bounding box center [38, 273] width 61 height 63
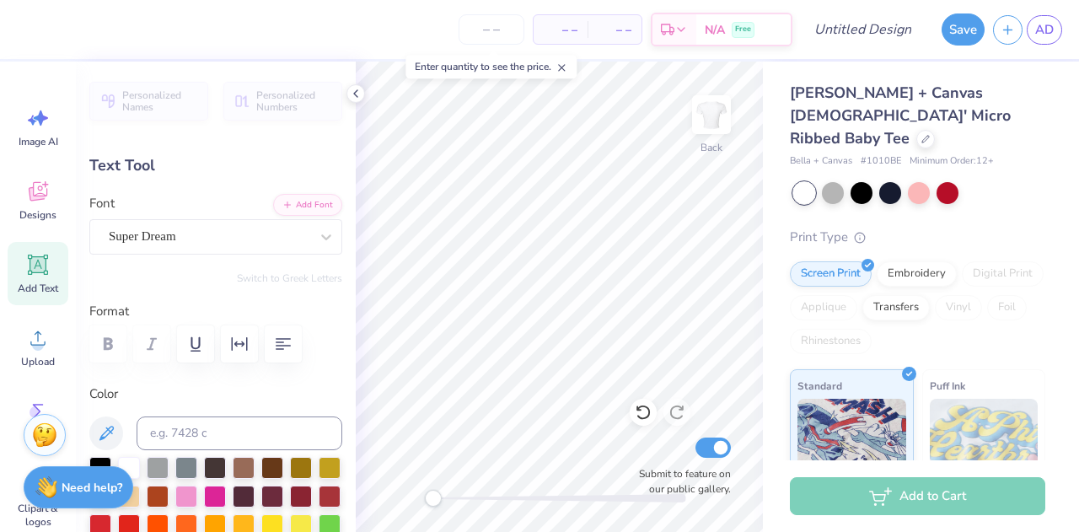
scroll to position [13, 3]
type textarea "T"
type textarea "B"
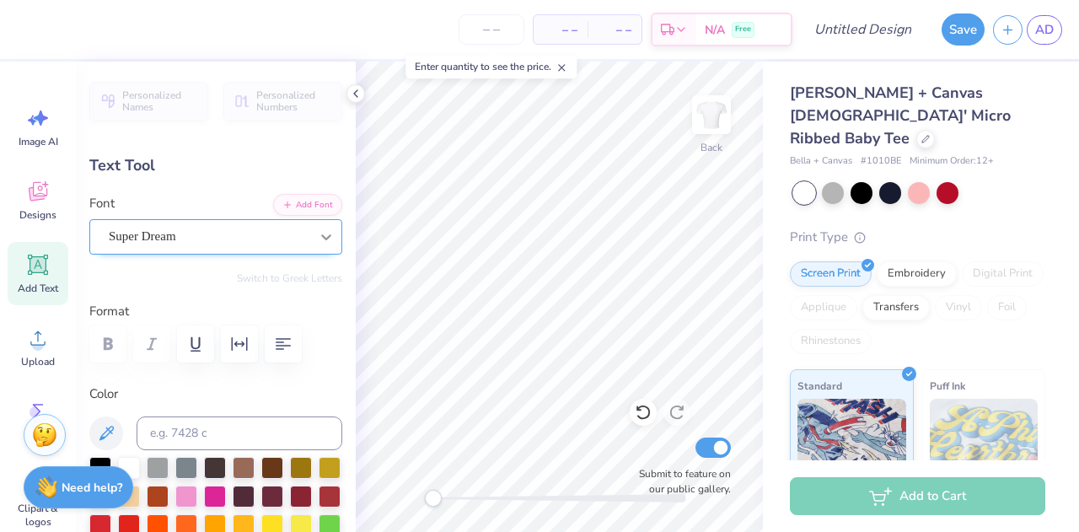
click at [311, 237] on div at bounding box center [326, 237] width 30 height 30
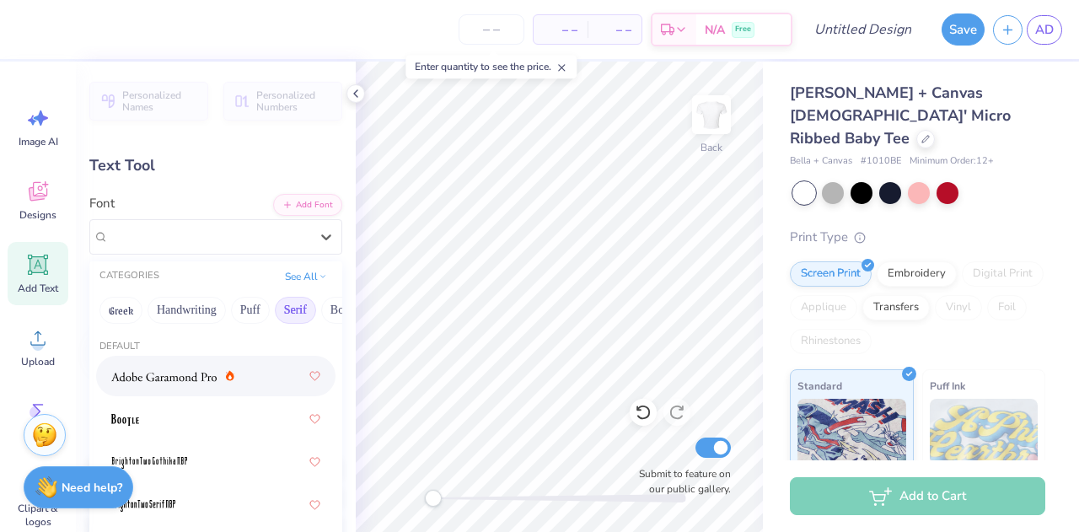
click at [191, 368] on span at bounding box center [163, 377] width 105 height 18
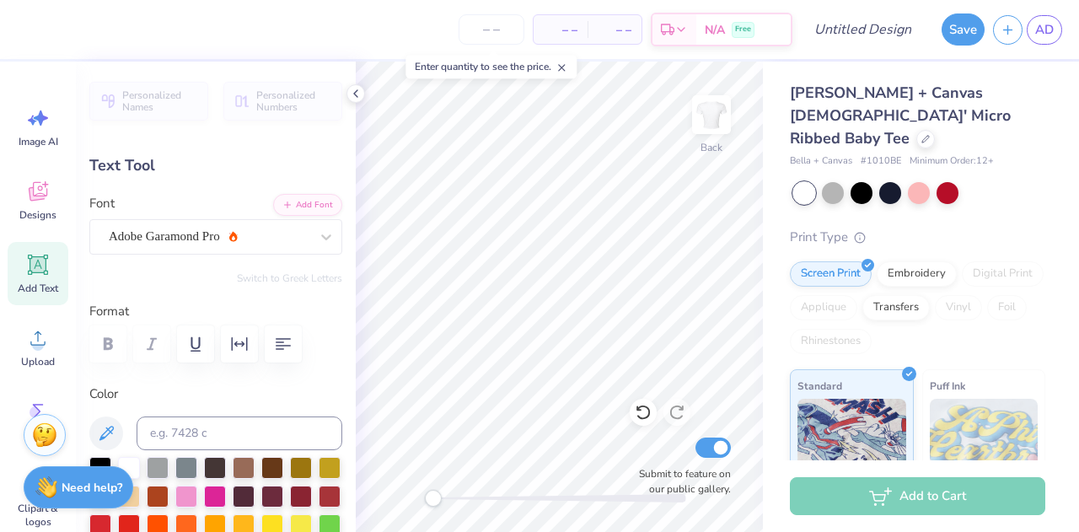
scroll to position [13, 5]
type textarea "Bid Day 2026"
click at [140, 523] on div at bounding box center [129, 524] width 22 height 22
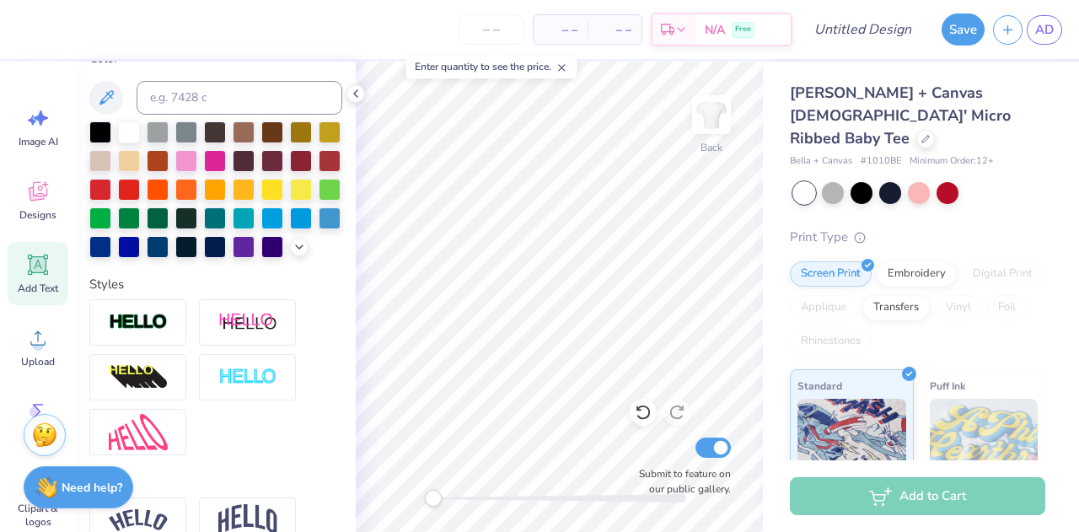
scroll to position [385, 0]
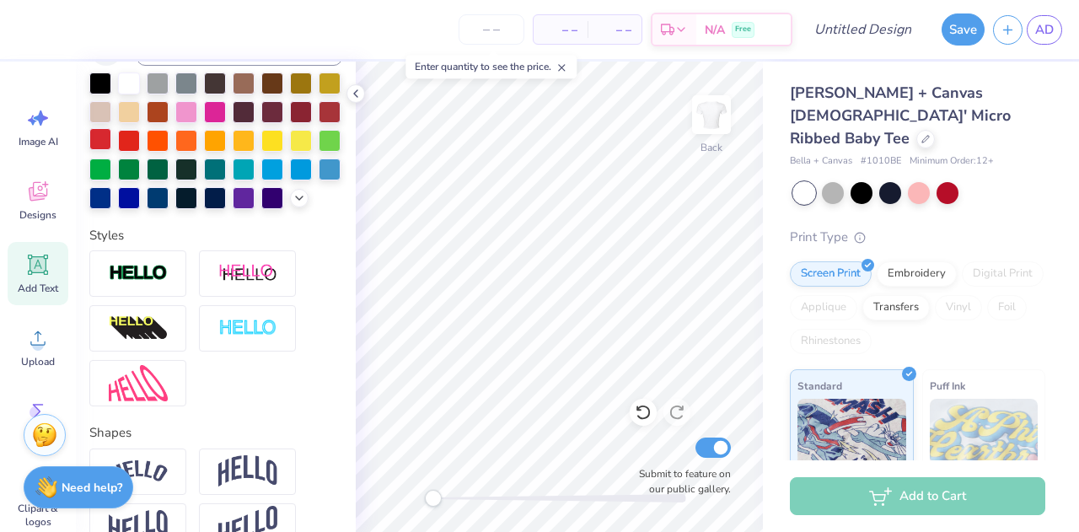
click at [111, 137] on div at bounding box center [100, 139] width 22 height 22
type input "10.65"
type input "1.90"
type input "7.55"
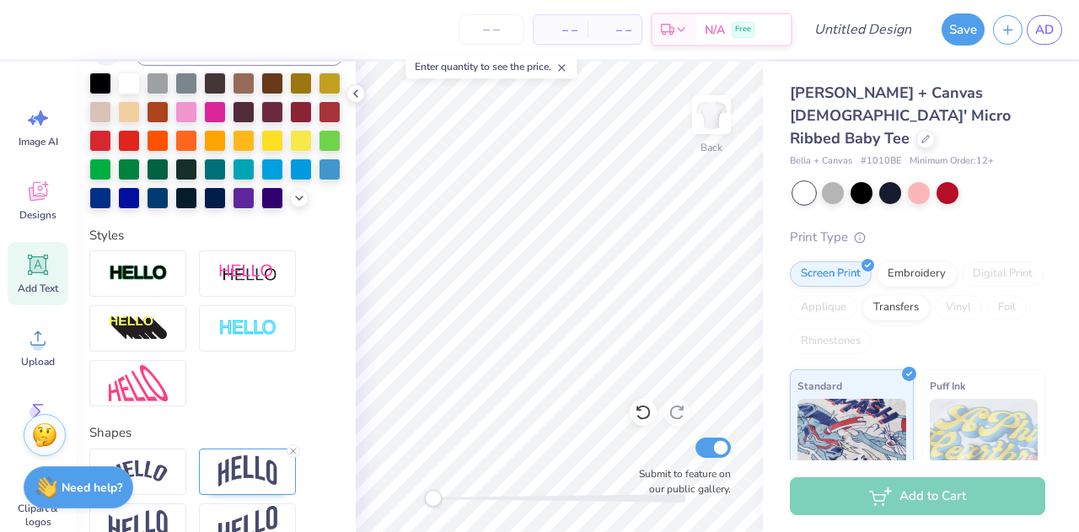
type input "7.02"
type input "2.53"
type input "3.37"
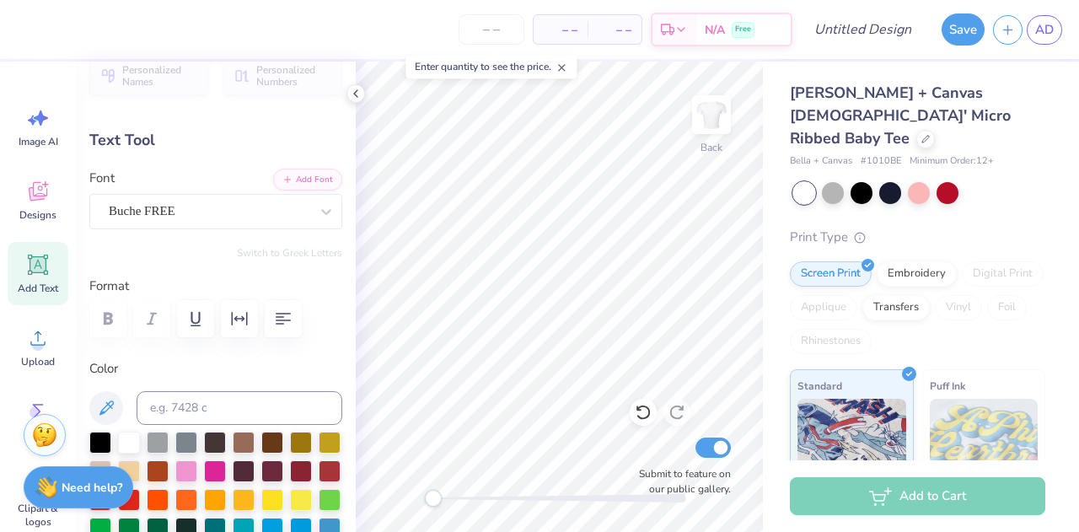
scroll to position [8, 0]
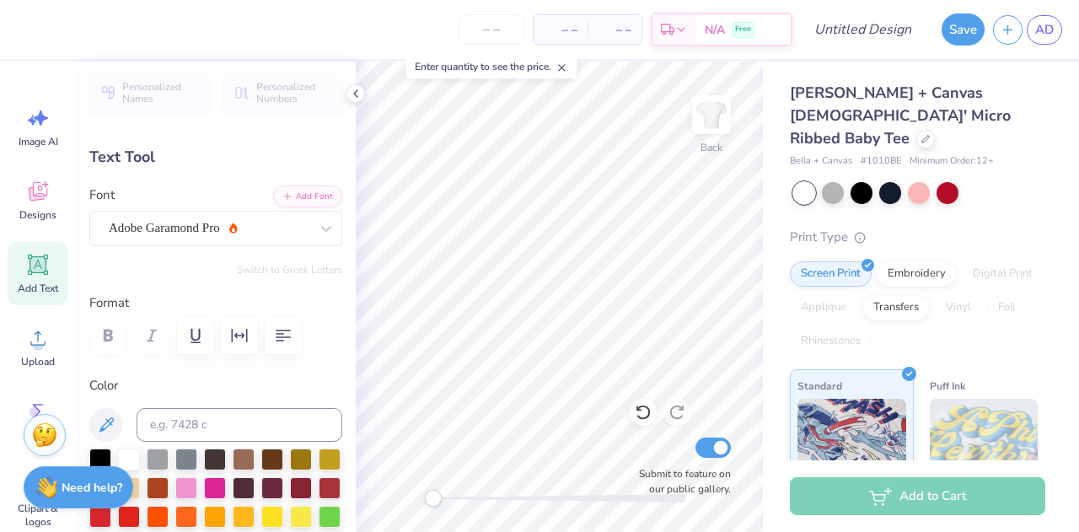
type input "10.65"
type input "1.90"
type input "7.55"
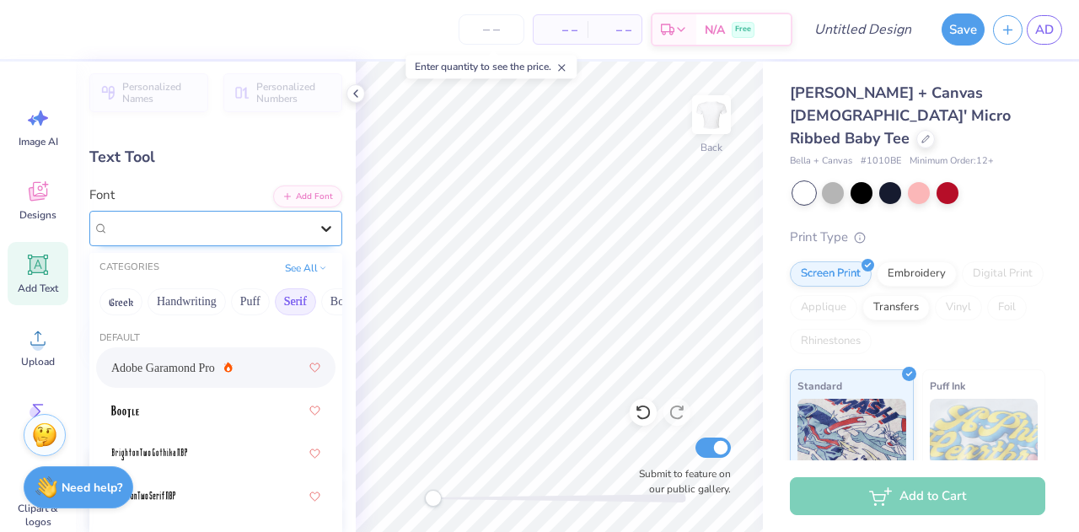
click at [311, 233] on div at bounding box center [326, 228] width 30 height 30
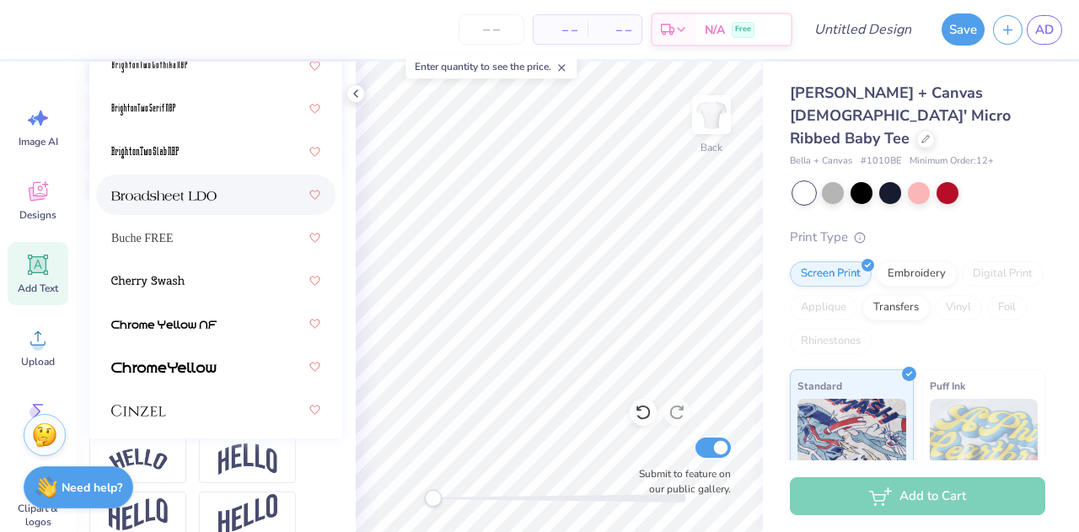
scroll to position [285, 0]
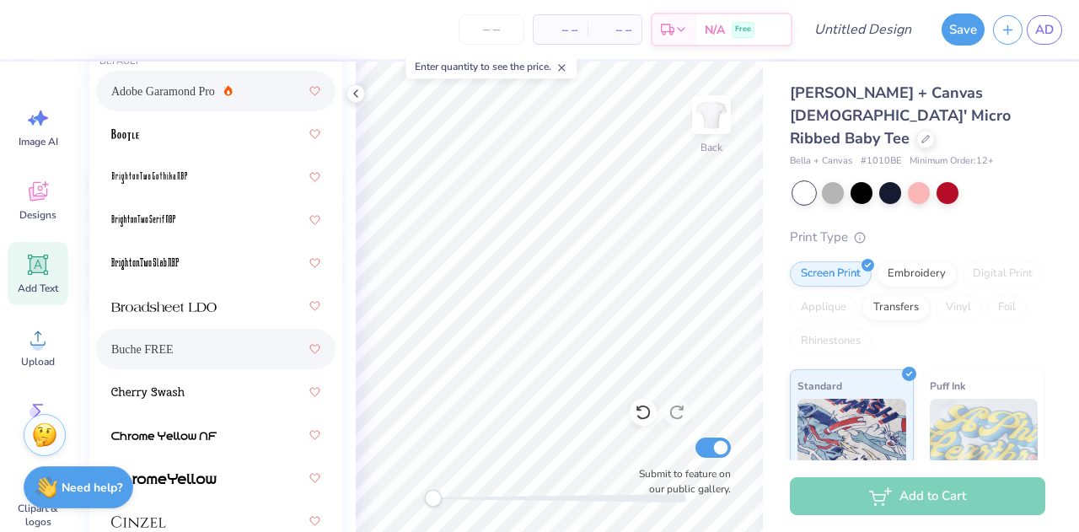
click at [180, 334] on div "Buche FREE" at bounding box center [215, 349] width 209 height 30
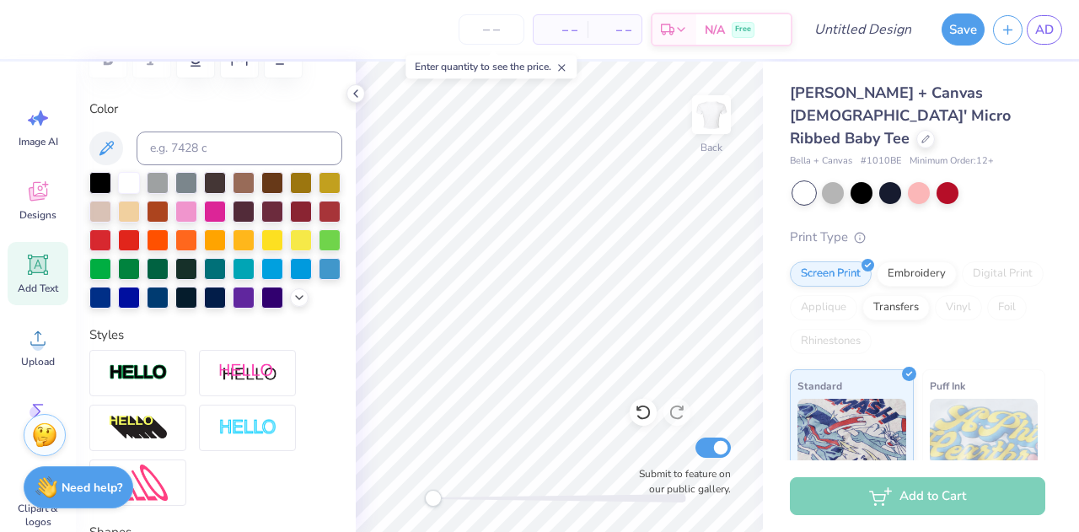
scroll to position [13, 6]
type input "11.02"
type input "1.68"
type input "7.66"
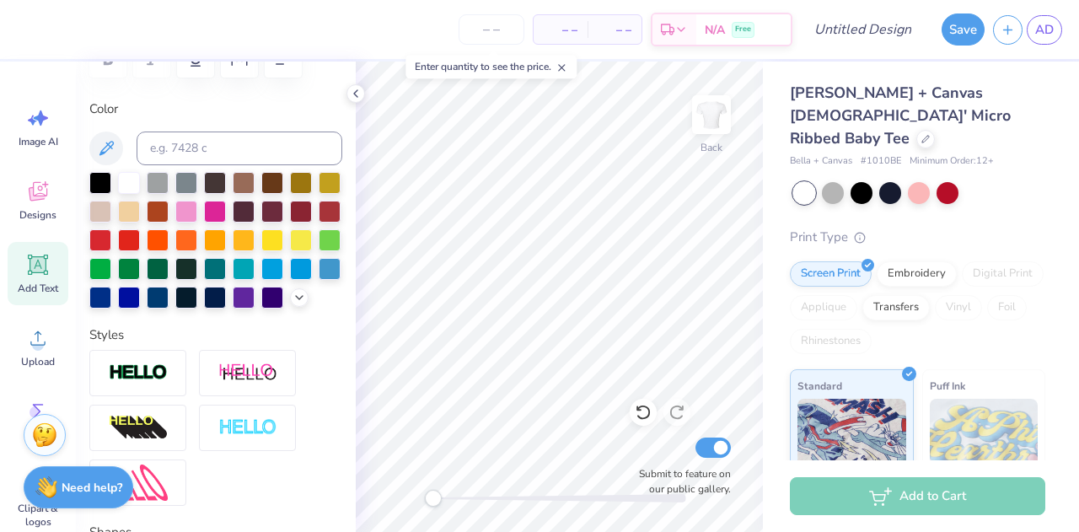
type input "5.07"
type input "0.77"
type input "13.35"
type input "3.97"
type input "0.60"
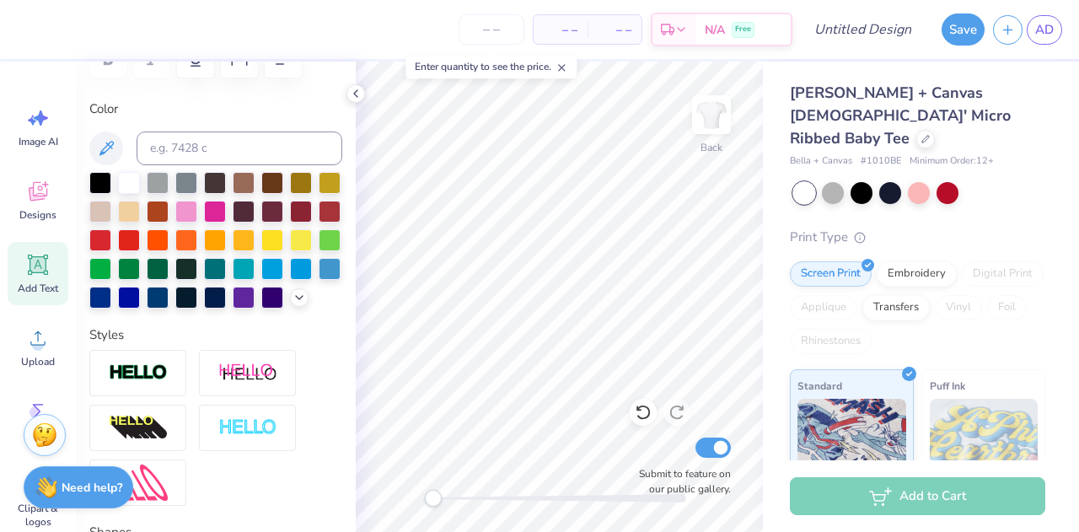
scroll to position [13, 5]
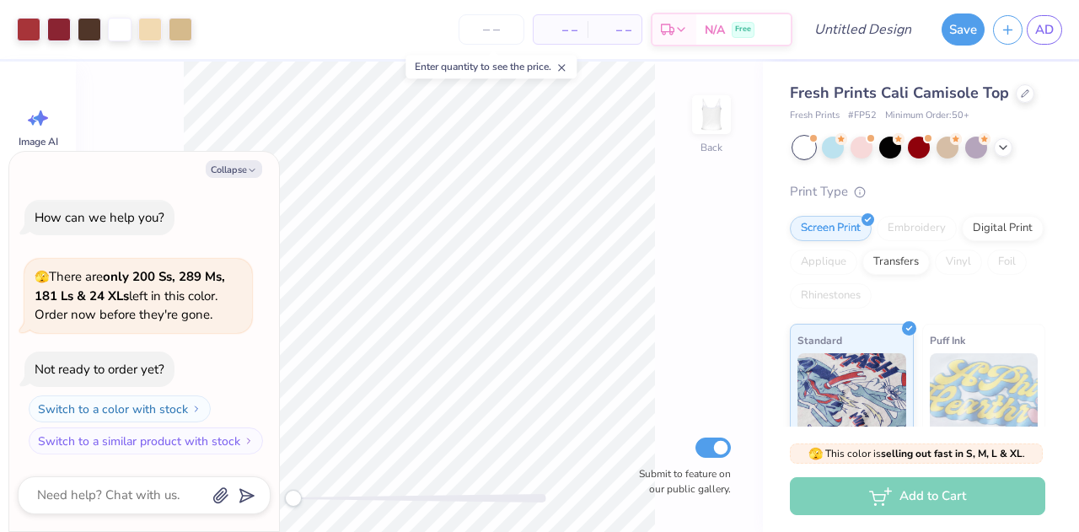
click at [1011, 97] on div "Fresh Prints Cali Camisole Top" at bounding box center [918, 93] width 256 height 23
click at [1012, 97] on div "Fresh Prints Cali Camisole Top" at bounding box center [918, 93] width 256 height 23
click at [1025, 89] on icon at bounding box center [1025, 92] width 8 height 8
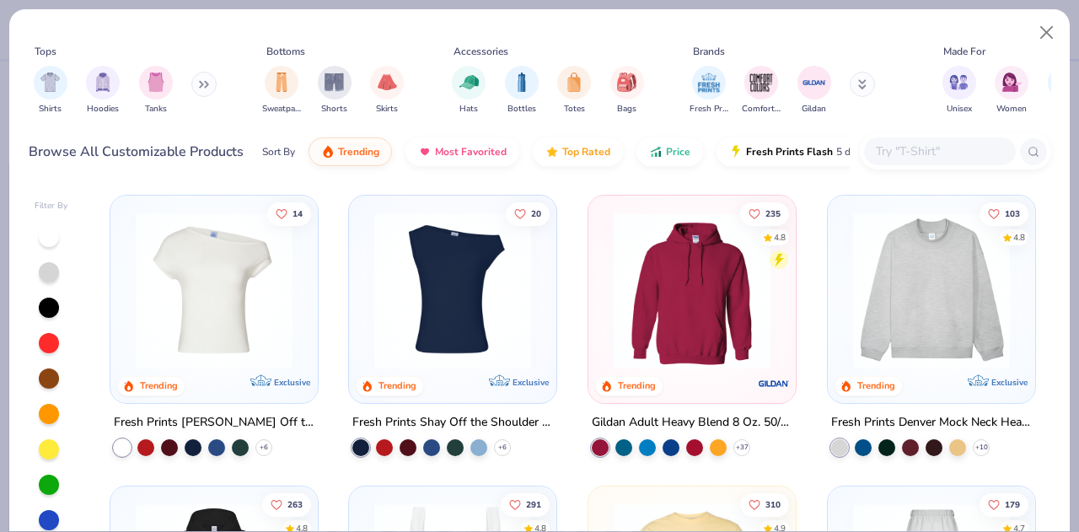
type textarea "x"
click at [950, 151] on input "text" at bounding box center [940, 151] width 130 height 19
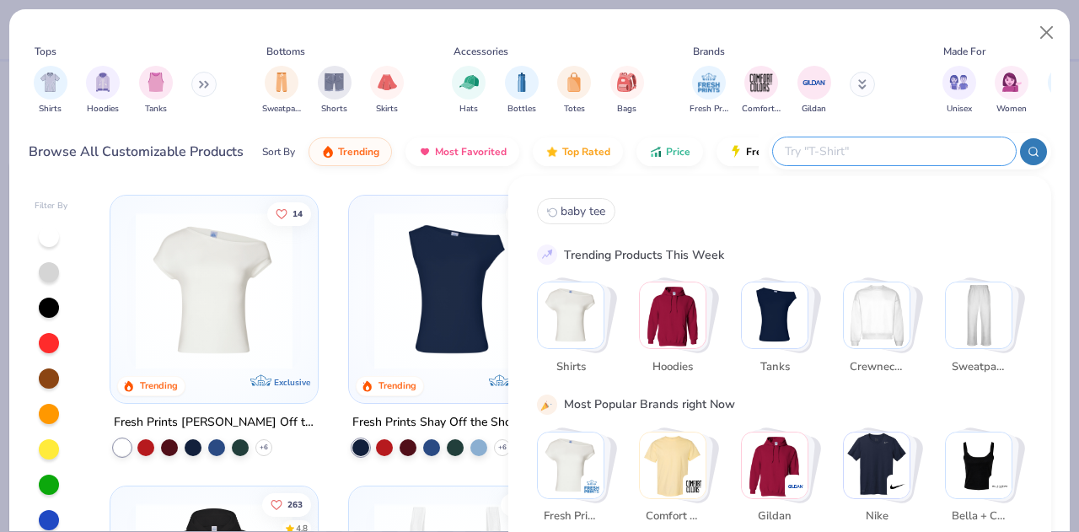
click at [950, 151] on input "text" at bounding box center [893, 151] width 221 height 19
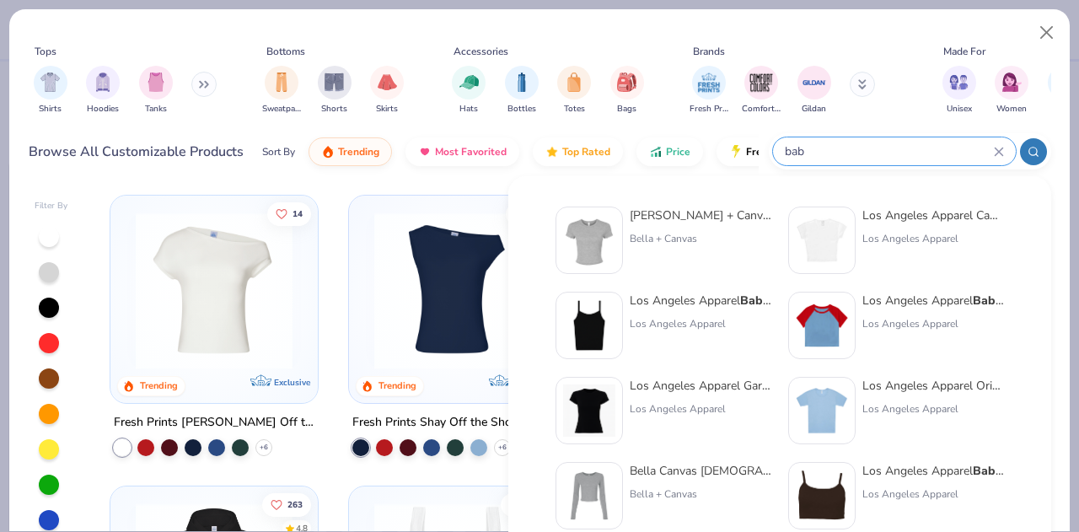
type input "bab"
click at [617, 237] on div at bounding box center [589, 240] width 67 height 67
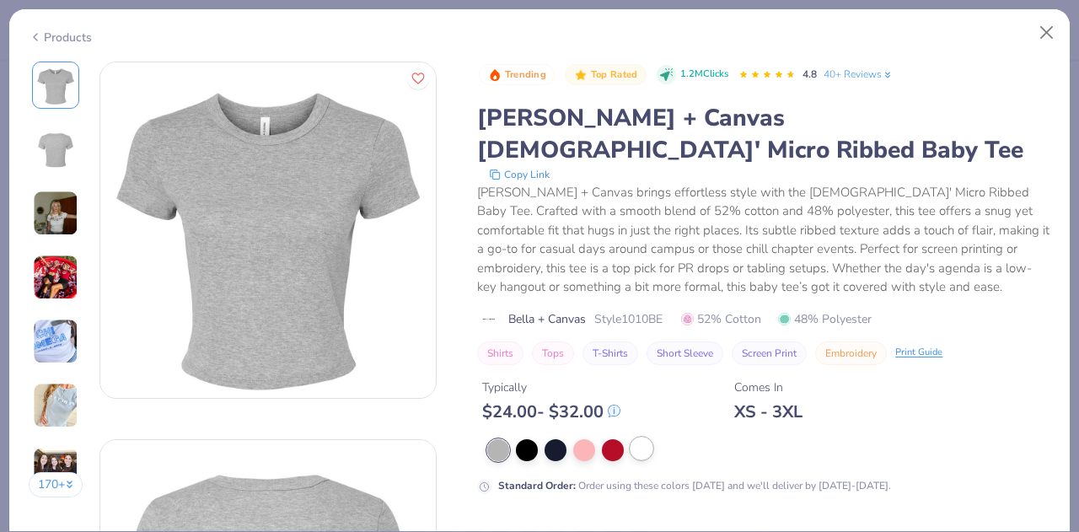
click at [639, 438] on div at bounding box center [642, 449] width 22 height 22
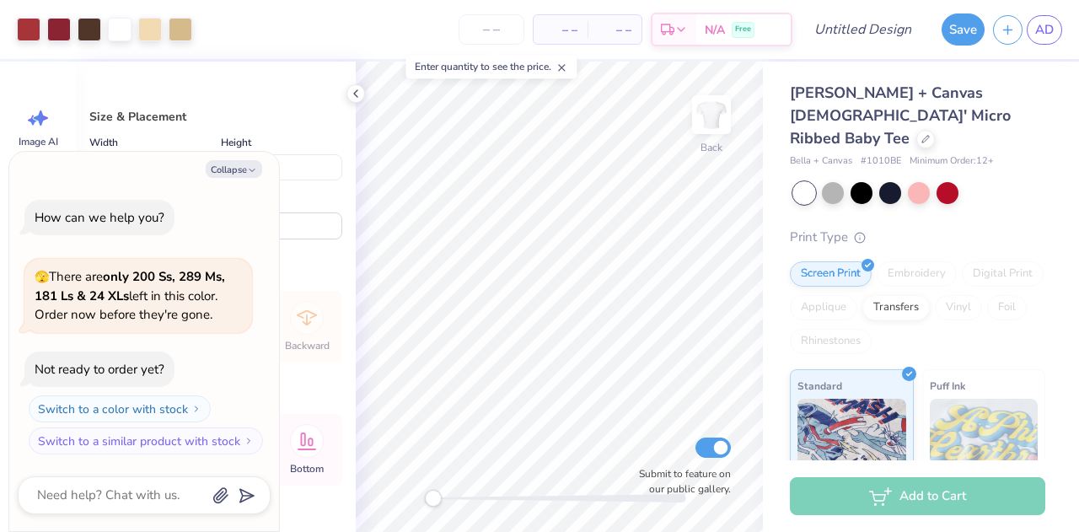
type textarea "x"
type input "4.21"
type input "6.02"
type input "1.14"
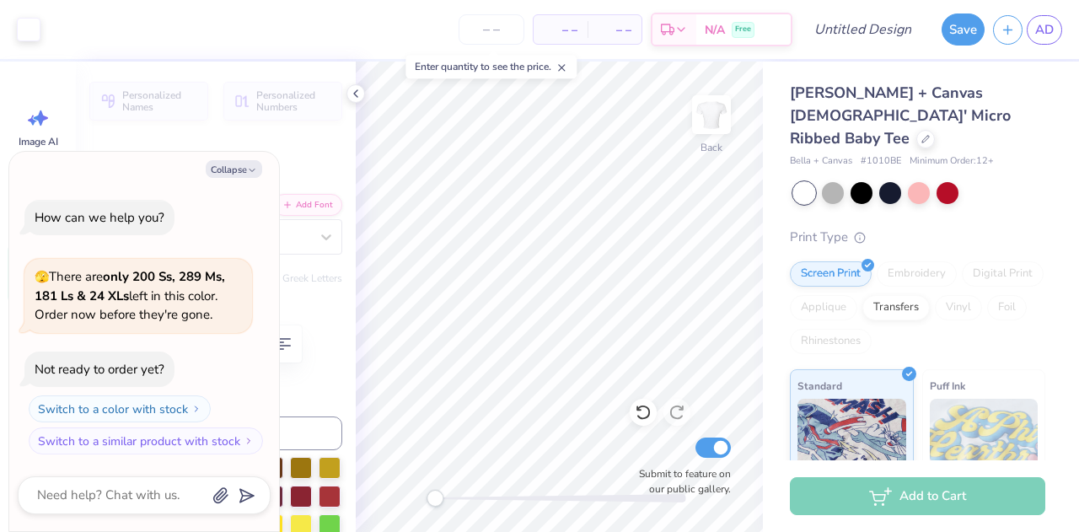
scroll to position [13, 2]
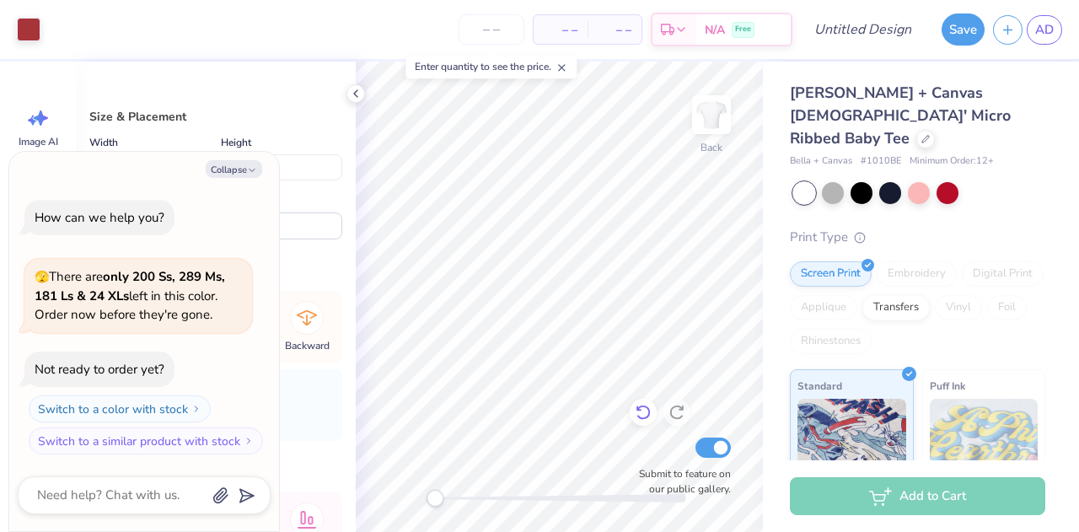
click at [649, 409] on icon at bounding box center [643, 412] width 17 height 17
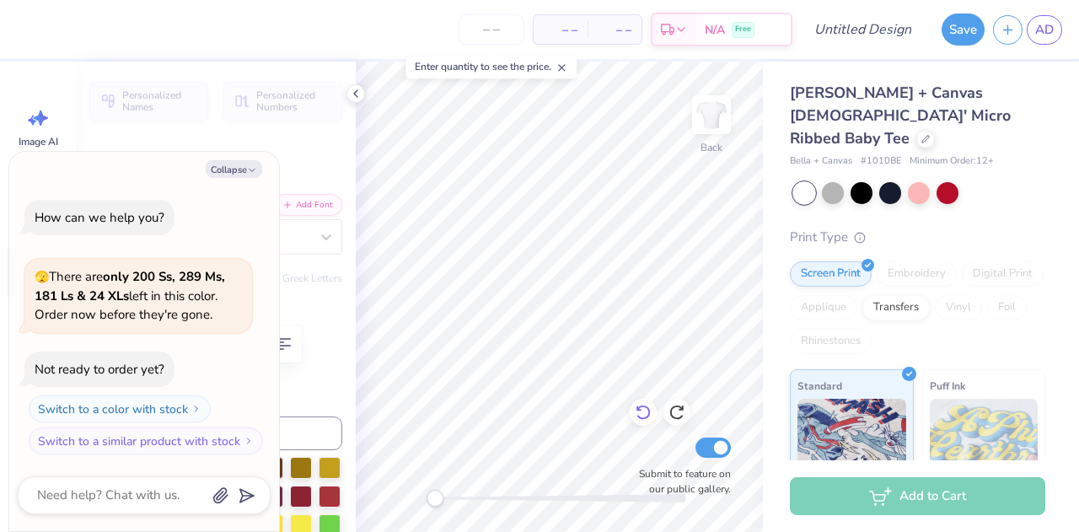
type textarea "x"
type textarea "X"
type textarea "x"
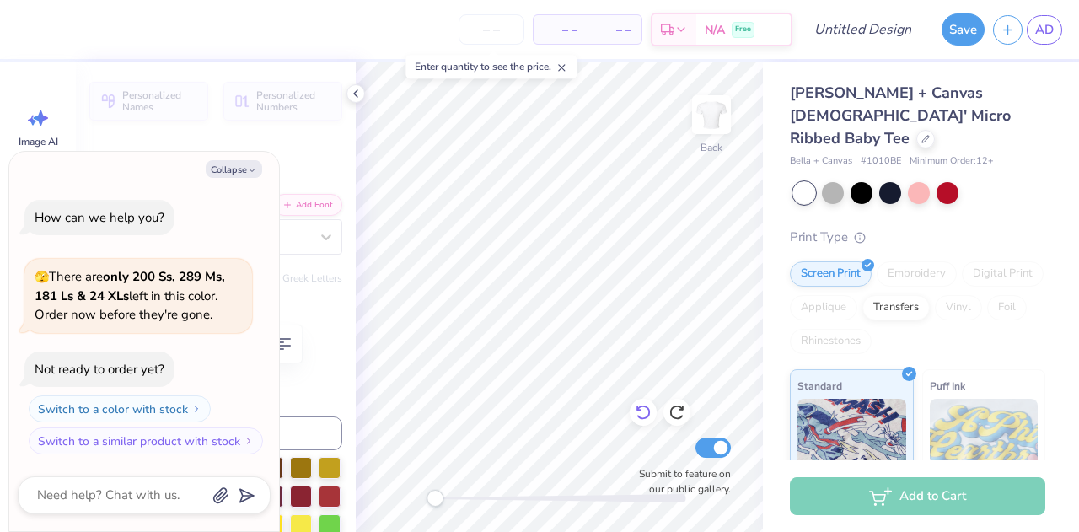
type textarea "x"
type textarea "X"
click at [240, 171] on button "Collapse" at bounding box center [234, 169] width 57 height 18
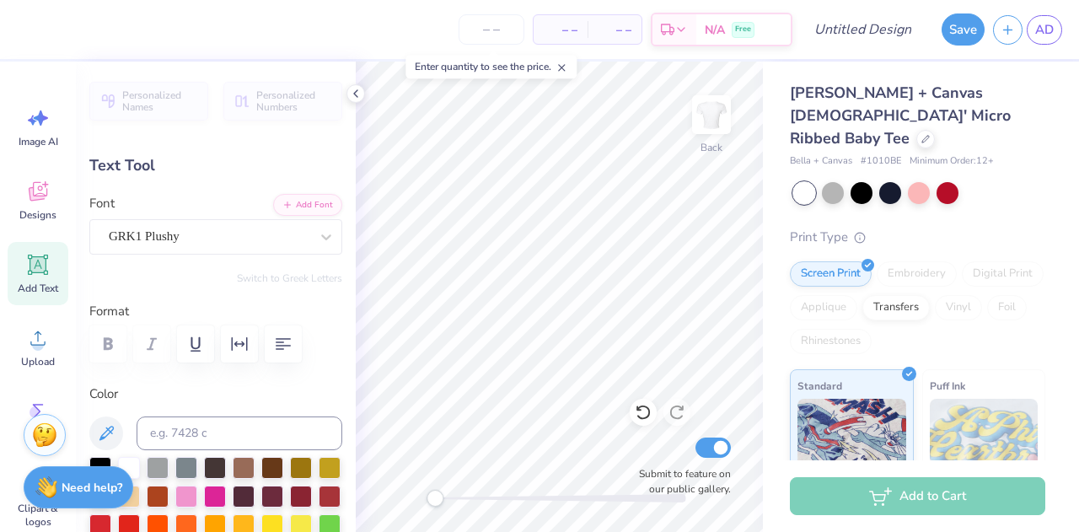
type textarea "x"
click at [269, 229] on div "GRK1 Plushy" at bounding box center [209, 236] width 204 height 26
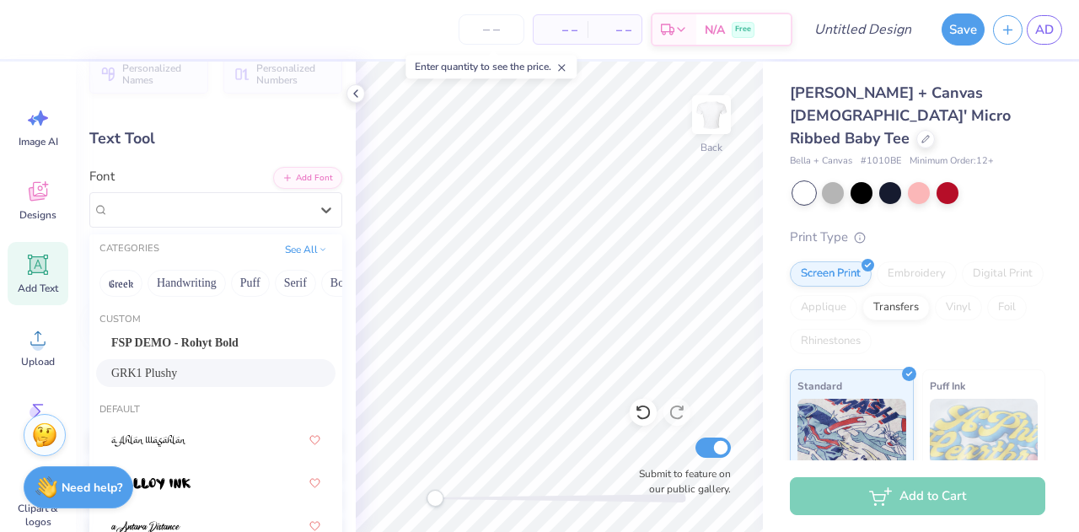
scroll to position [0, 0]
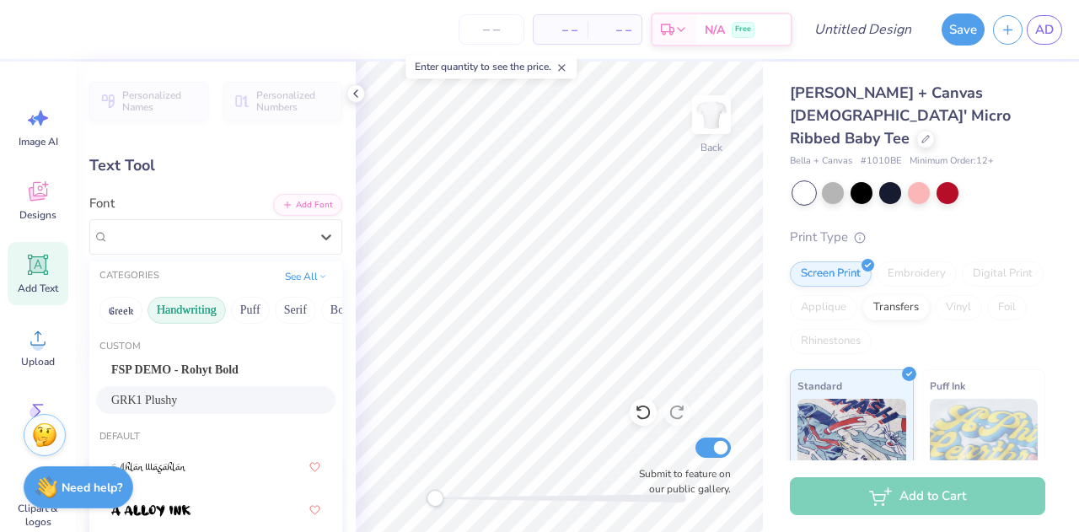
click at [184, 303] on button "Handwriting" at bounding box center [187, 310] width 78 height 27
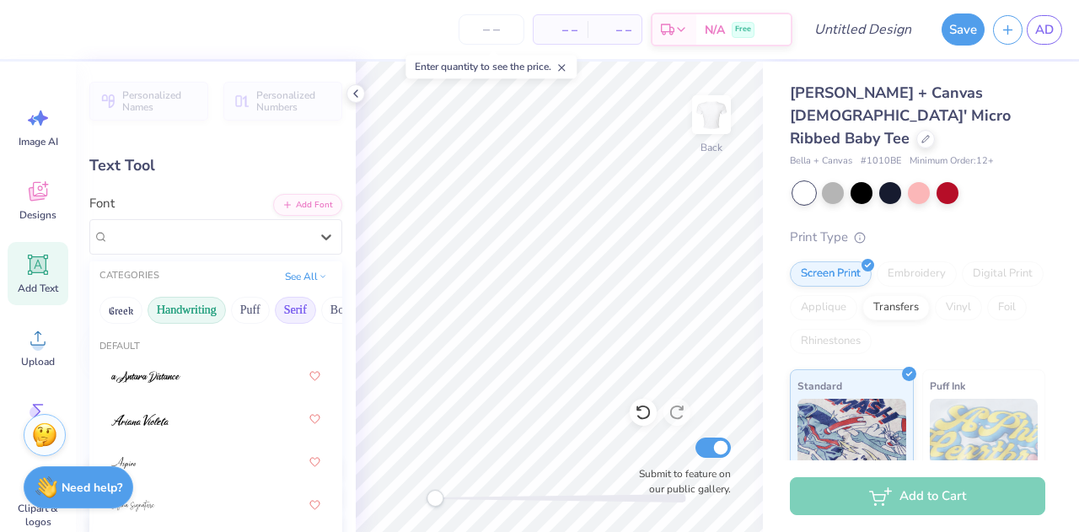
click at [279, 313] on button "Serif" at bounding box center [295, 310] width 41 height 27
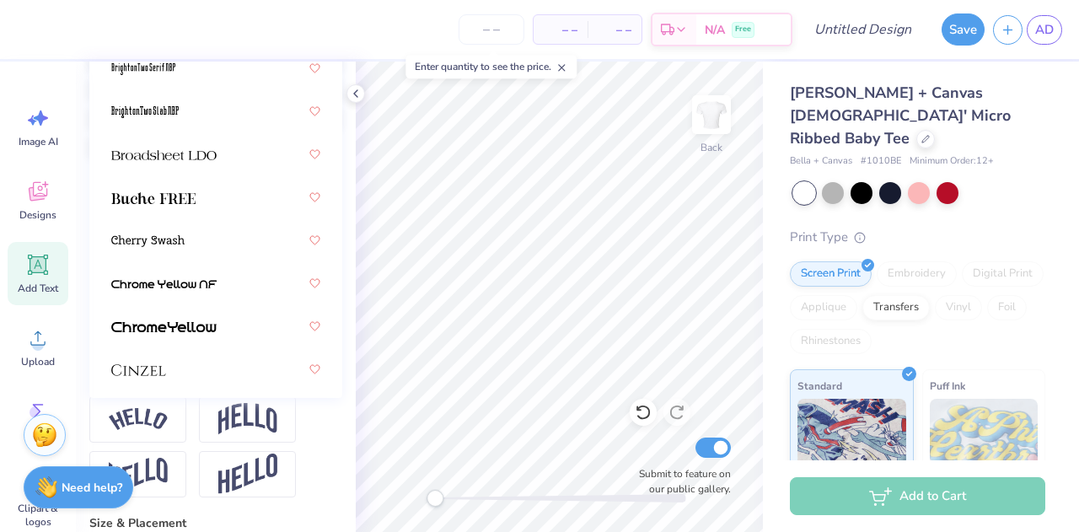
scroll to position [452, 0]
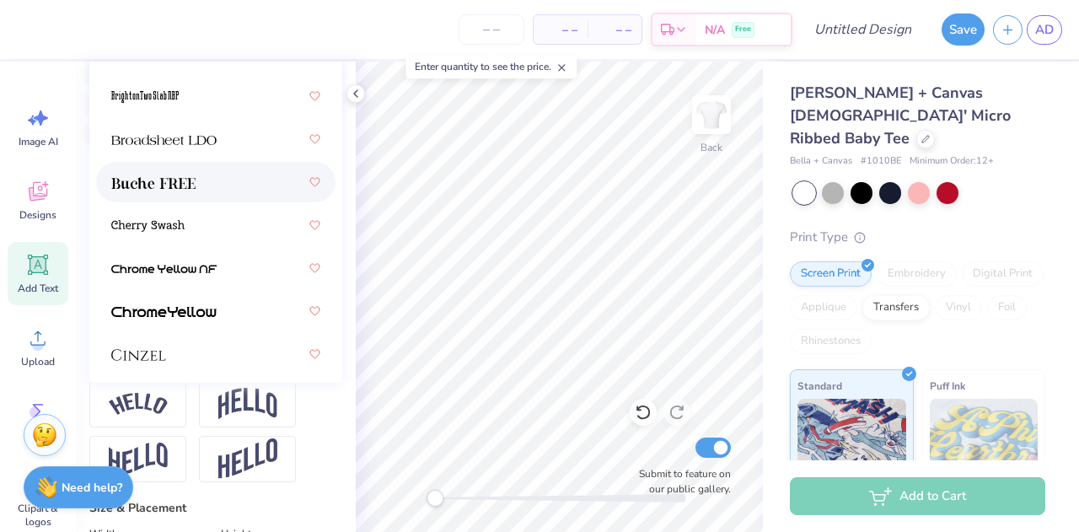
click at [178, 190] on div at bounding box center [215, 182] width 209 height 30
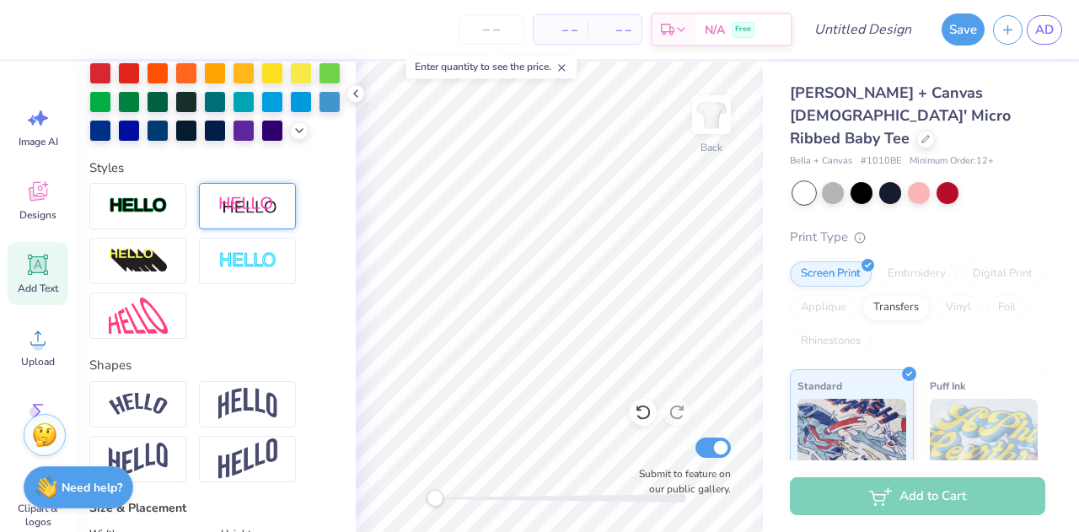
type input "0.0"
type input "0.66"
type input "0.68"
type input "3.65"
type input "22.4"
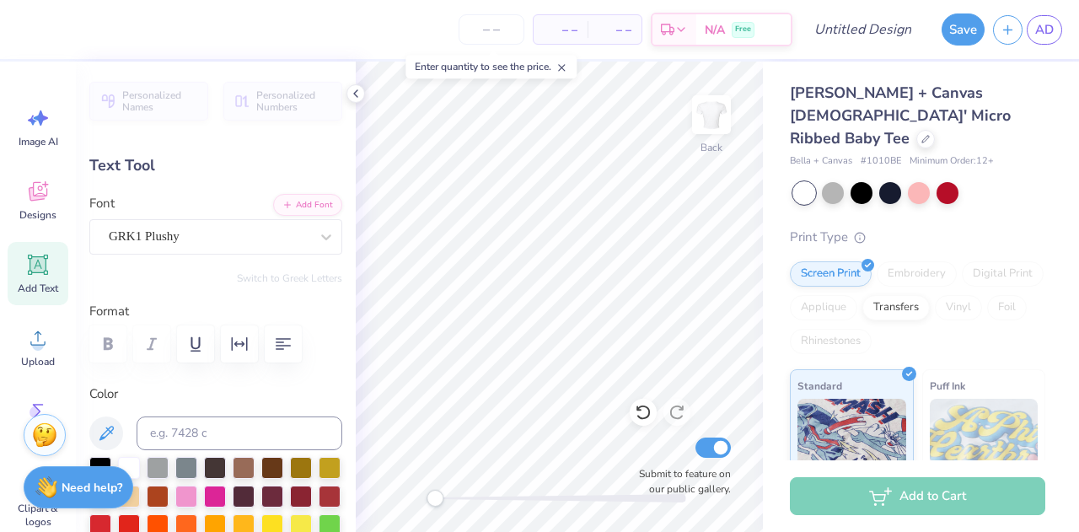
scroll to position [13, 2]
type textarea "o"
type input "0.60"
type input "0.53"
type input "3.09"
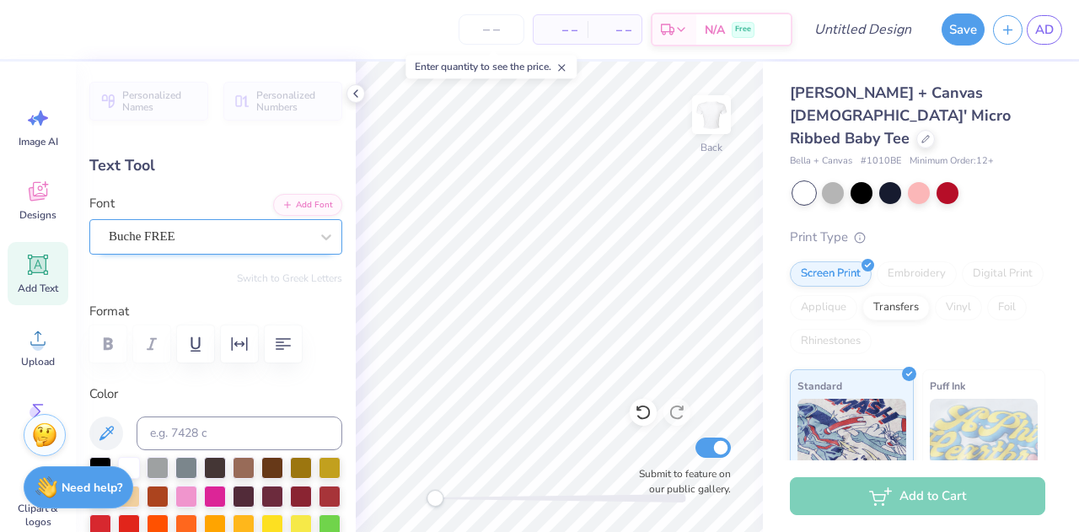
click at [247, 234] on div "Buche FREE" at bounding box center [209, 236] width 204 height 26
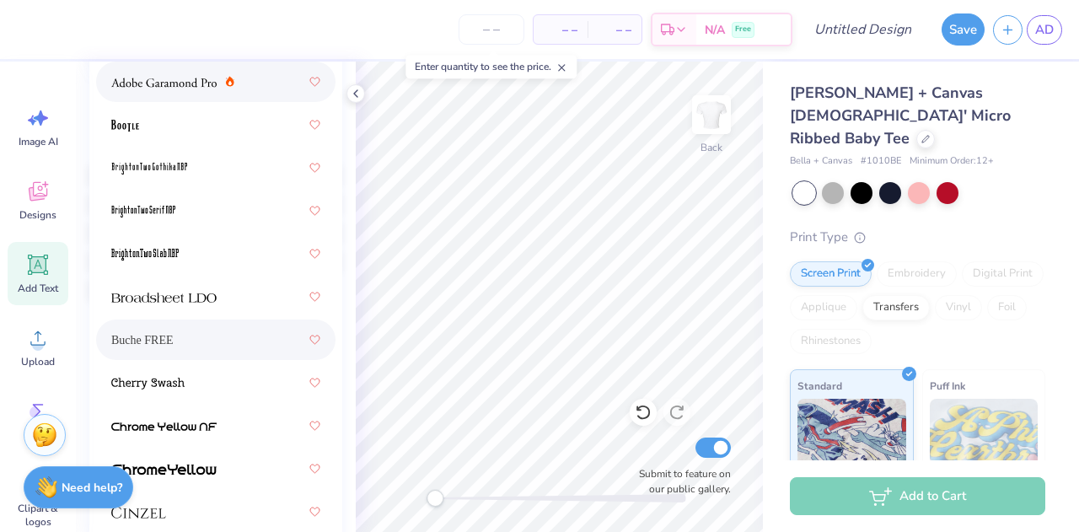
scroll to position [298, 0]
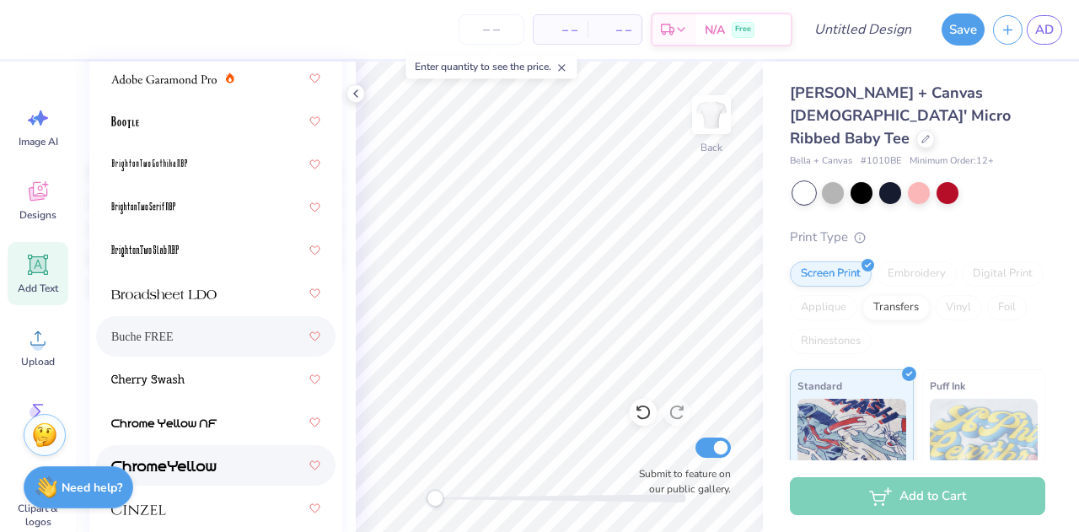
click at [176, 457] on span at bounding box center [163, 466] width 105 height 18
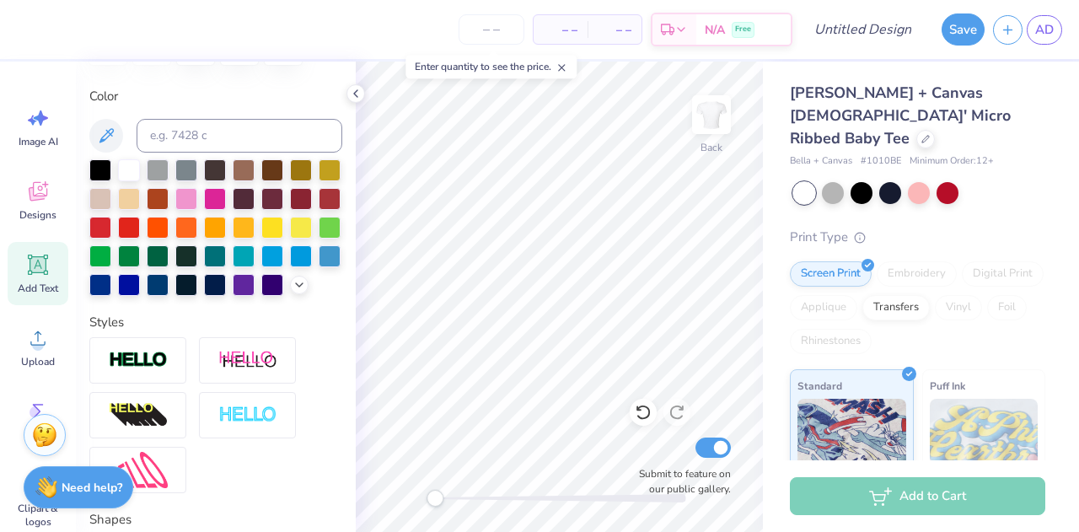
click at [336, 240] on div "Personalized Names Personalized Numbers Text Tool Add Font Font ChromeYellow Sw…" at bounding box center [216, 297] width 280 height 471
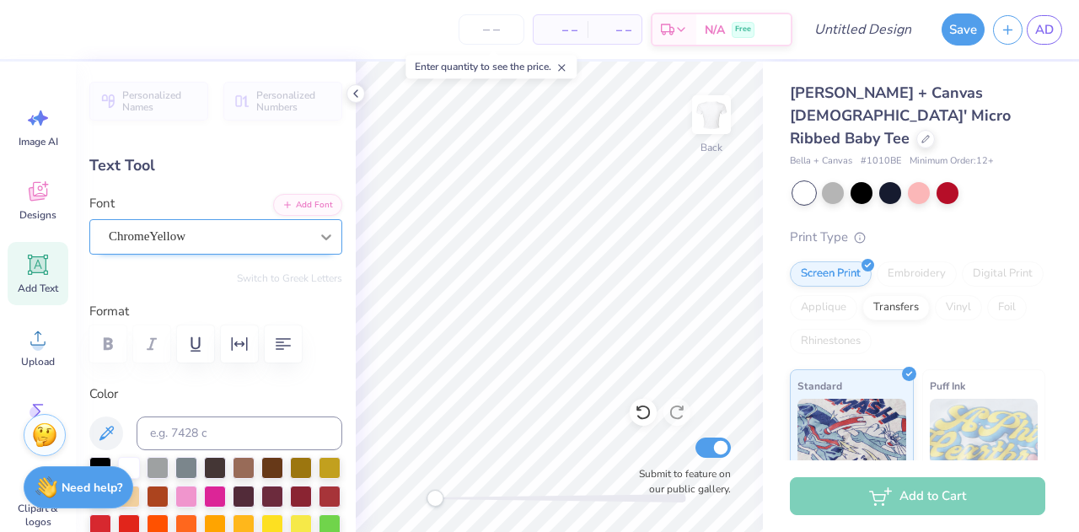
click at [318, 243] on icon at bounding box center [326, 237] width 17 height 17
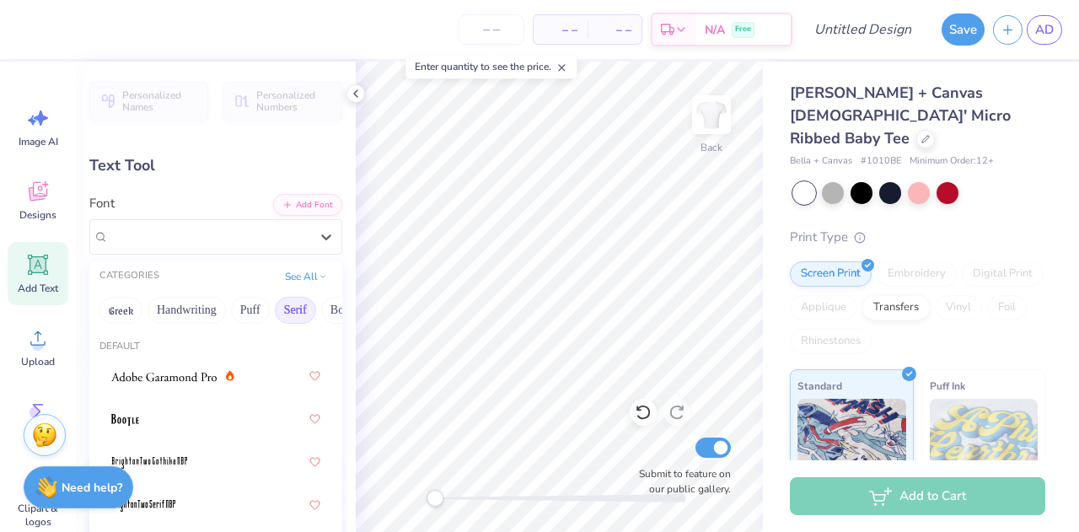
click at [353, 274] on div "– – Per Item – – Total Est. Delivery N/A Free Design Title Save AD Image AI Des…" at bounding box center [539, 266] width 1079 height 532
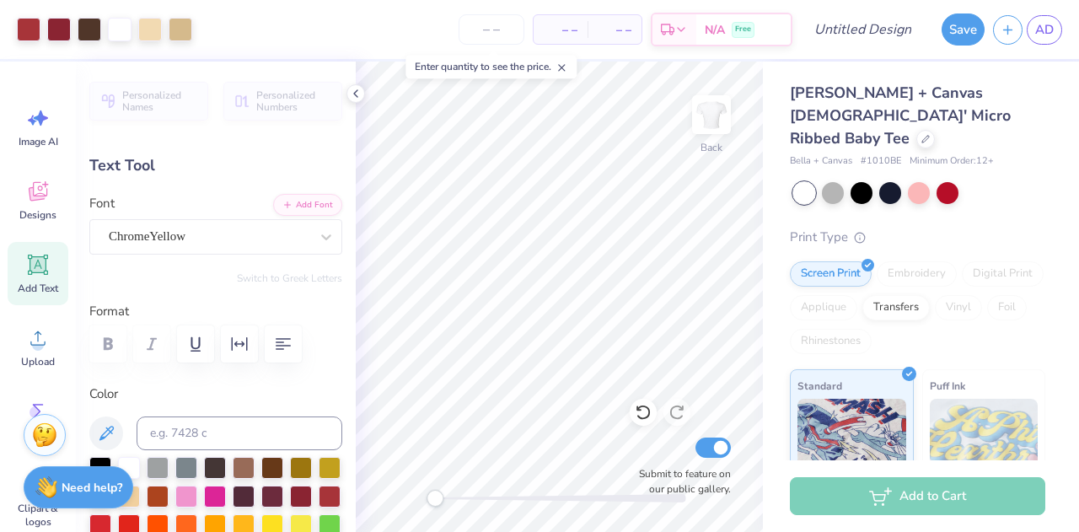
type input "0.0"
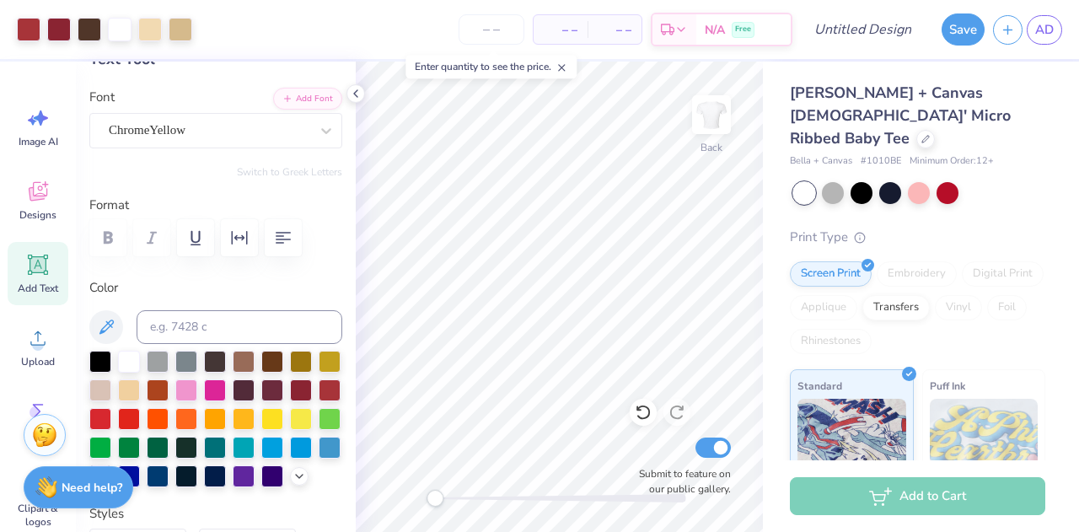
scroll to position [134, 0]
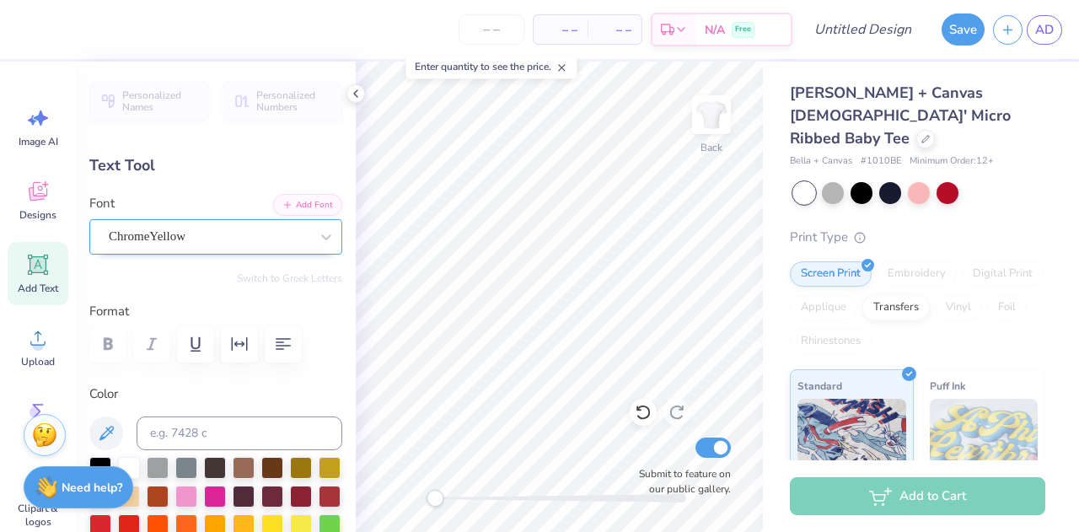
click at [292, 234] on div "ChromeYellow" at bounding box center [209, 236] width 204 height 26
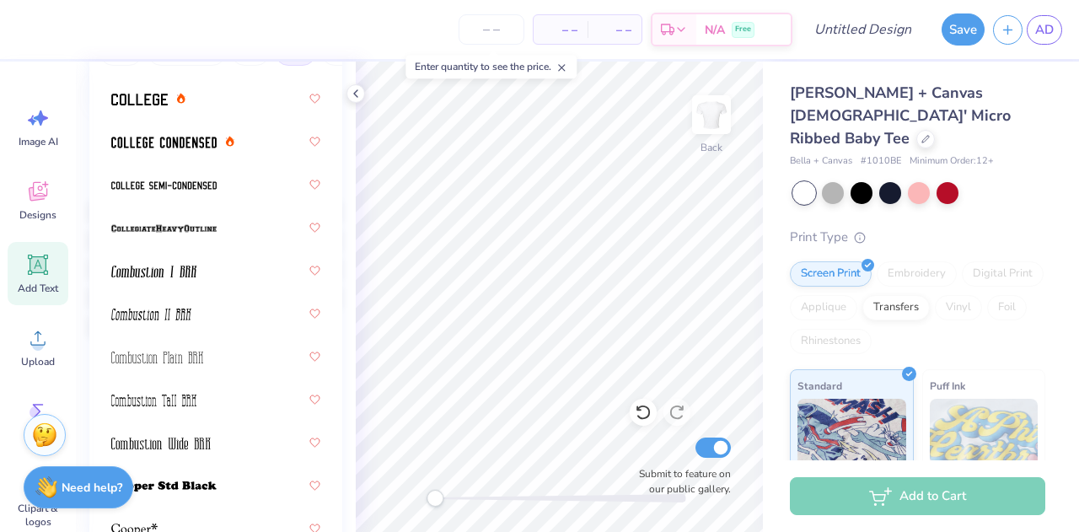
scroll to position [656, 0]
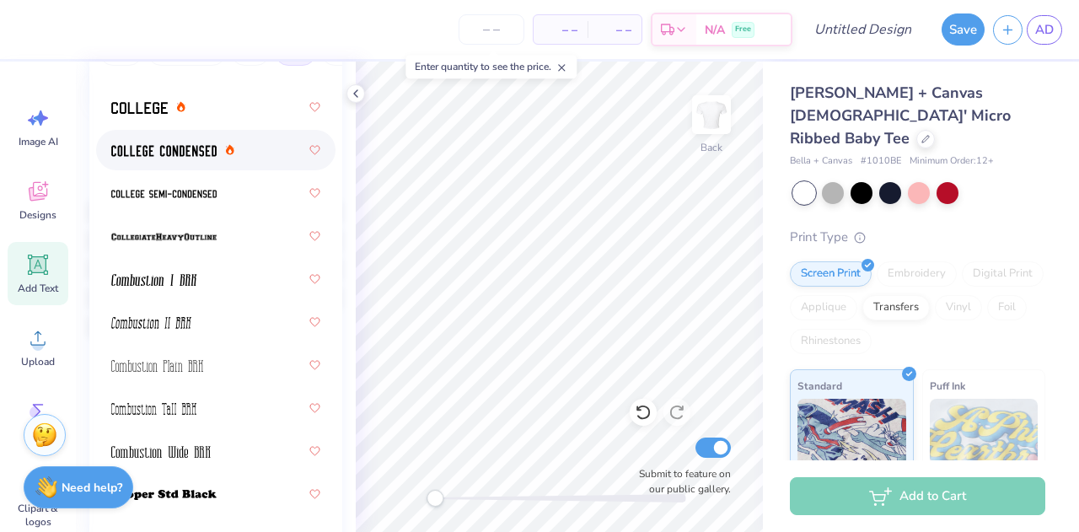
click at [187, 155] on img at bounding box center [163, 151] width 105 height 12
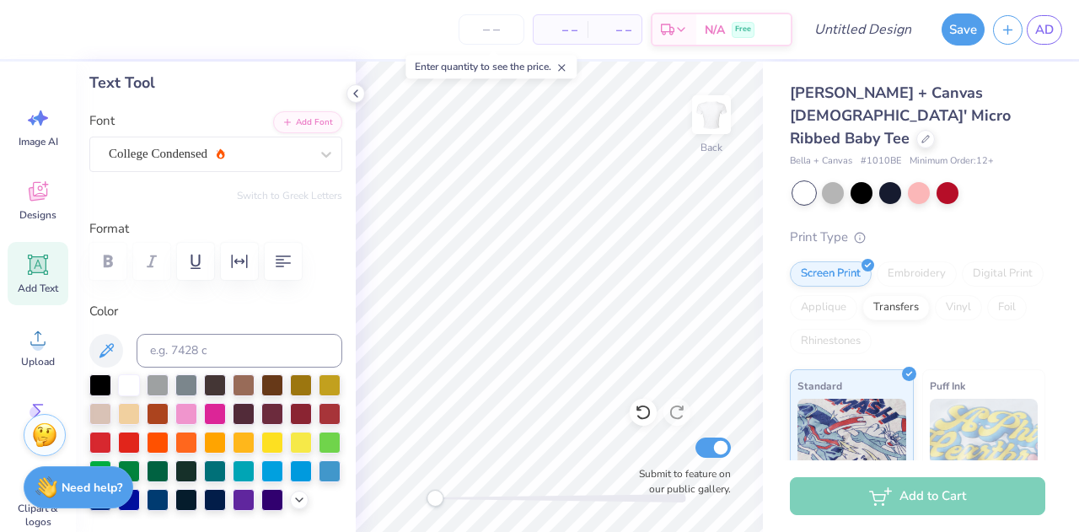
scroll to position [73, 0]
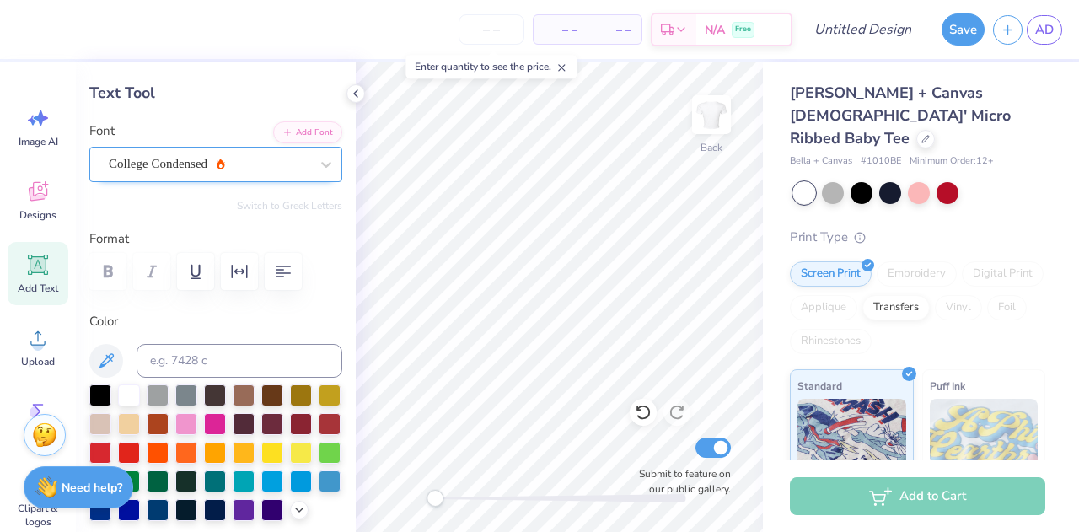
click at [258, 151] on div "College Condensed" at bounding box center [209, 164] width 204 height 26
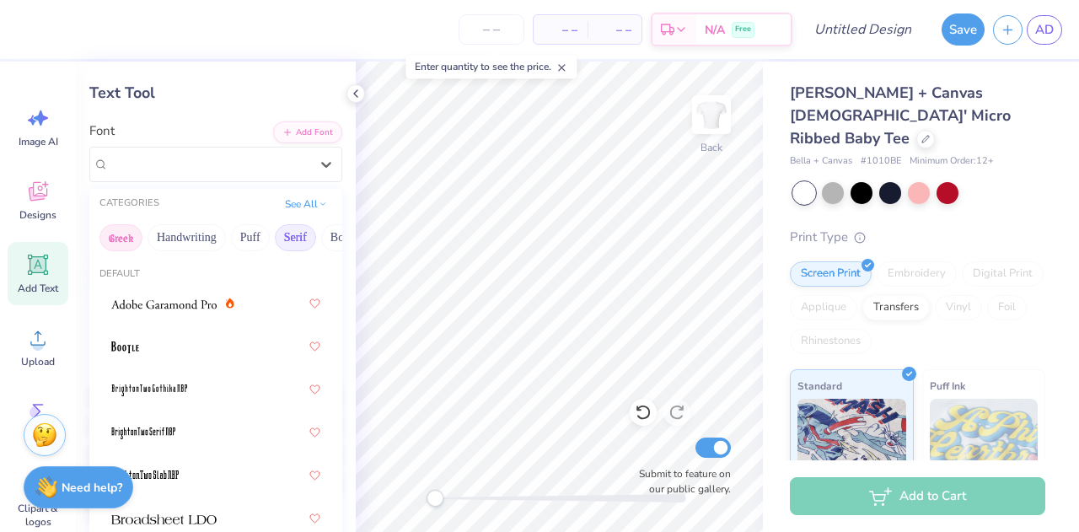
click at [121, 235] on button "Greek" at bounding box center [121, 237] width 43 height 27
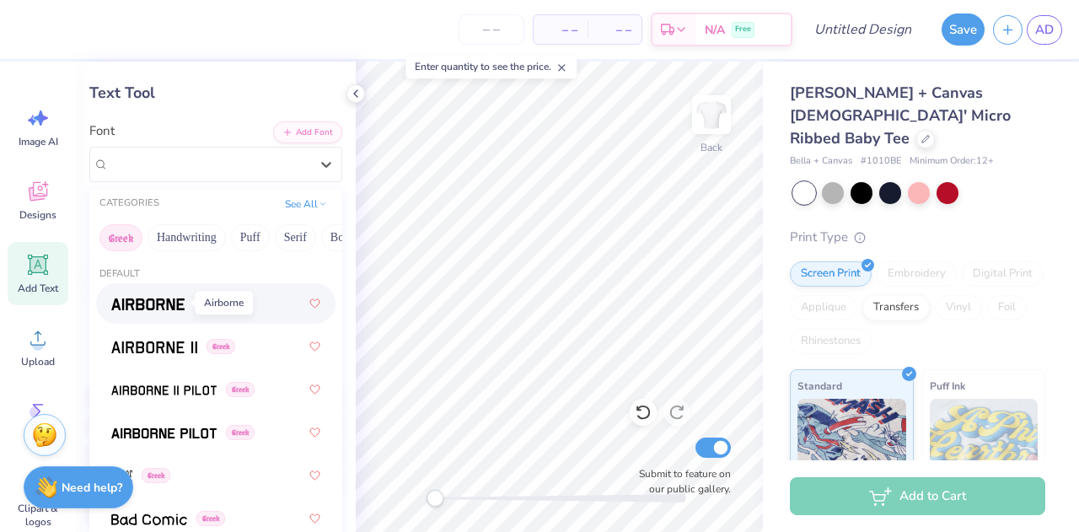
click at [164, 307] on img at bounding box center [147, 305] width 73 height 12
click at [256, 168] on div "Airborne Greek" at bounding box center [209, 164] width 204 height 26
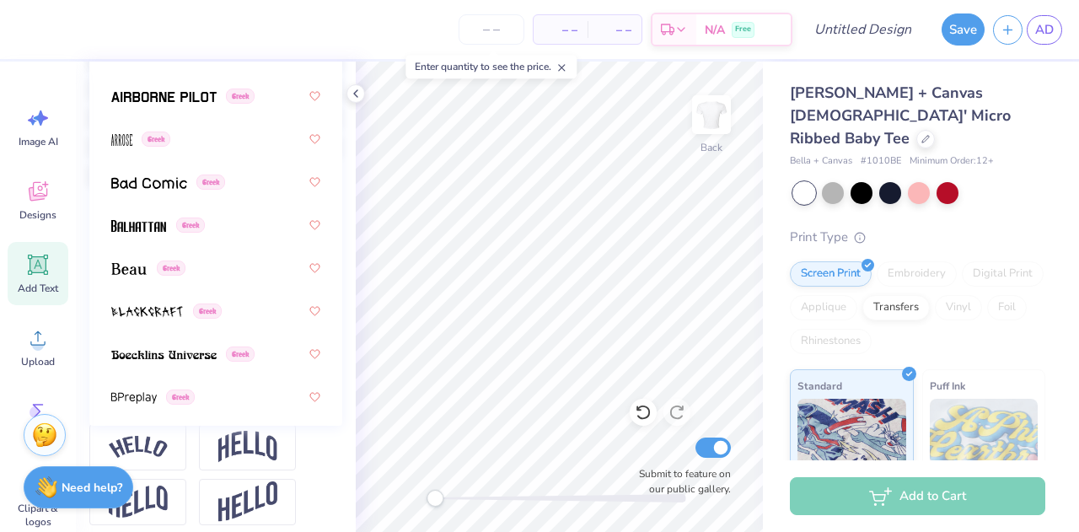
scroll to position [383, 0]
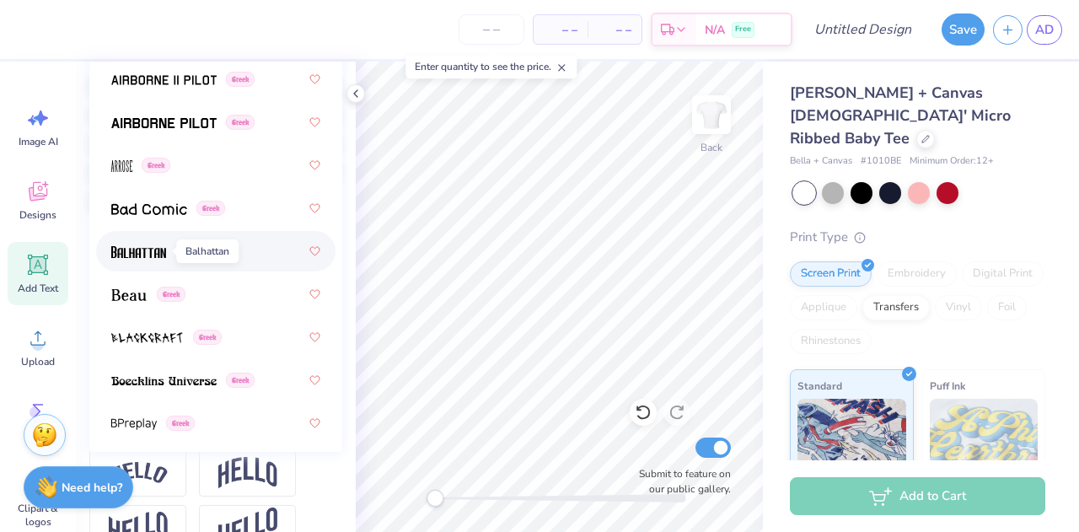
click at [124, 247] on img at bounding box center [138, 252] width 55 height 12
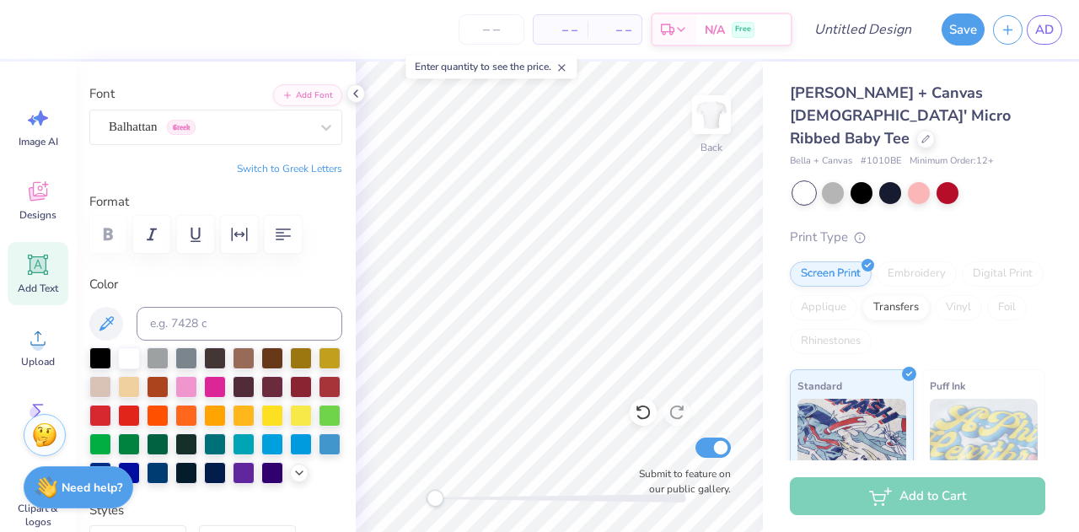
scroll to position [0, 0]
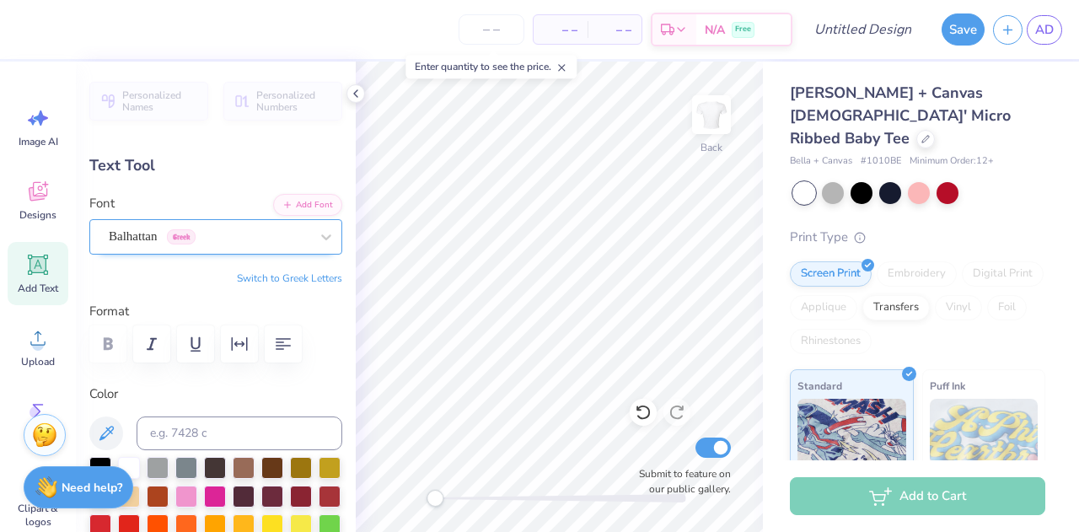
click at [269, 235] on div "Balhattan Greek" at bounding box center [209, 236] width 204 height 26
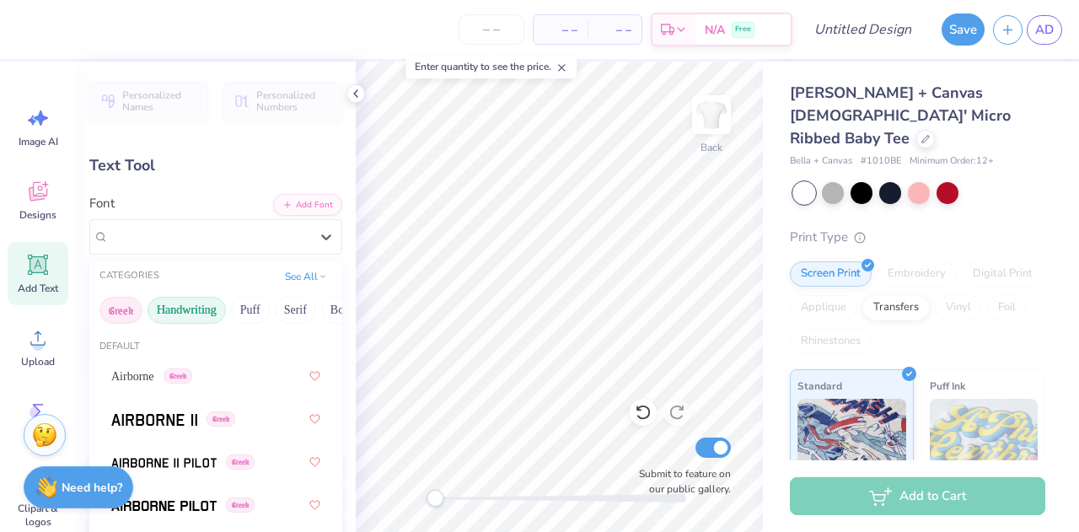
click at [216, 306] on button "Handwriting" at bounding box center [187, 310] width 78 height 27
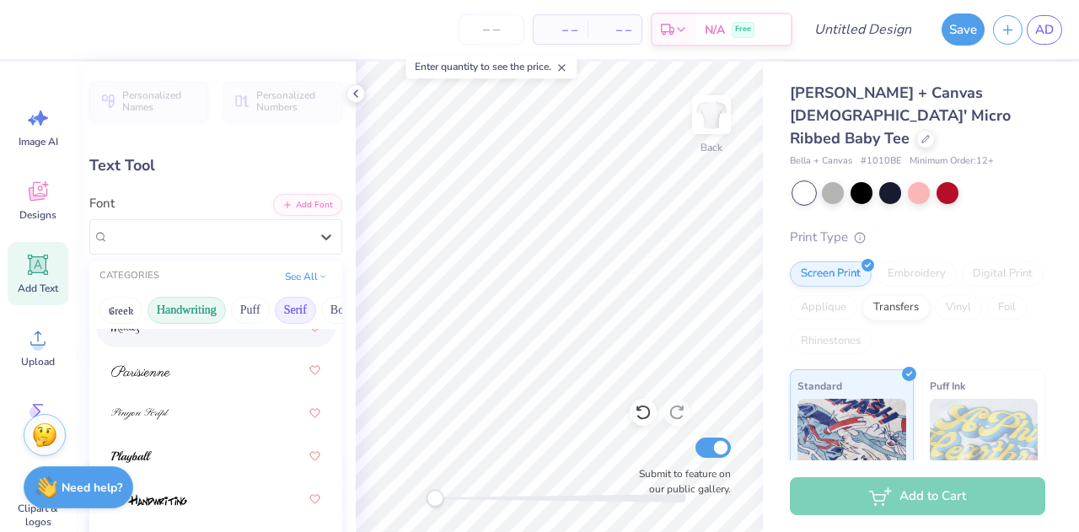
click at [295, 306] on button "Serif" at bounding box center [295, 310] width 41 height 27
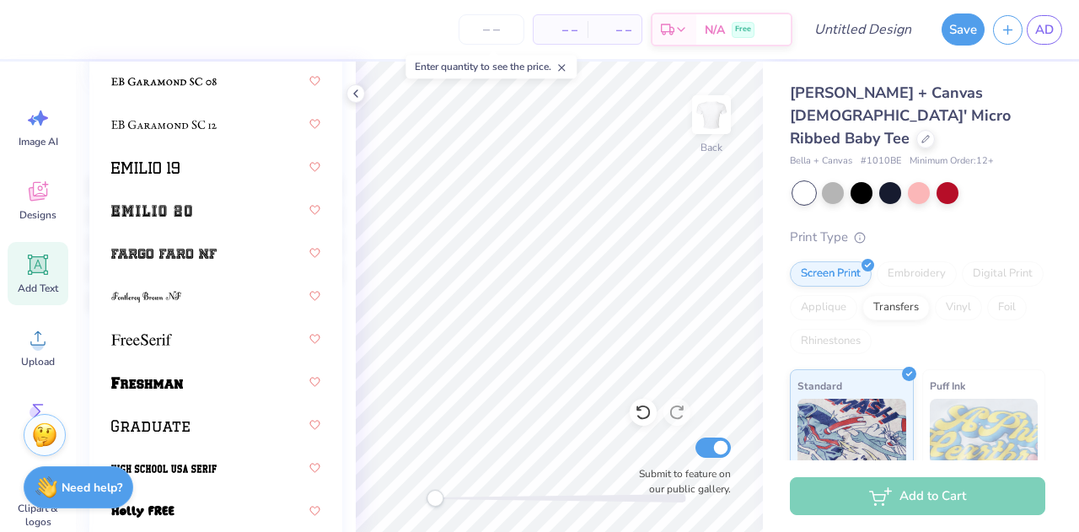
scroll to position [1791, 0]
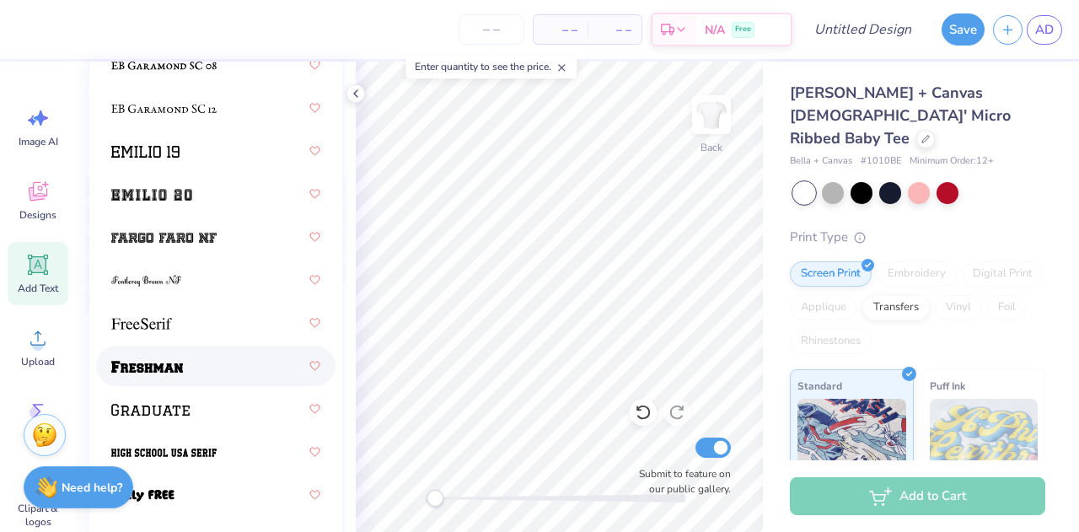
click at [165, 374] on div at bounding box center [215, 366] width 209 height 30
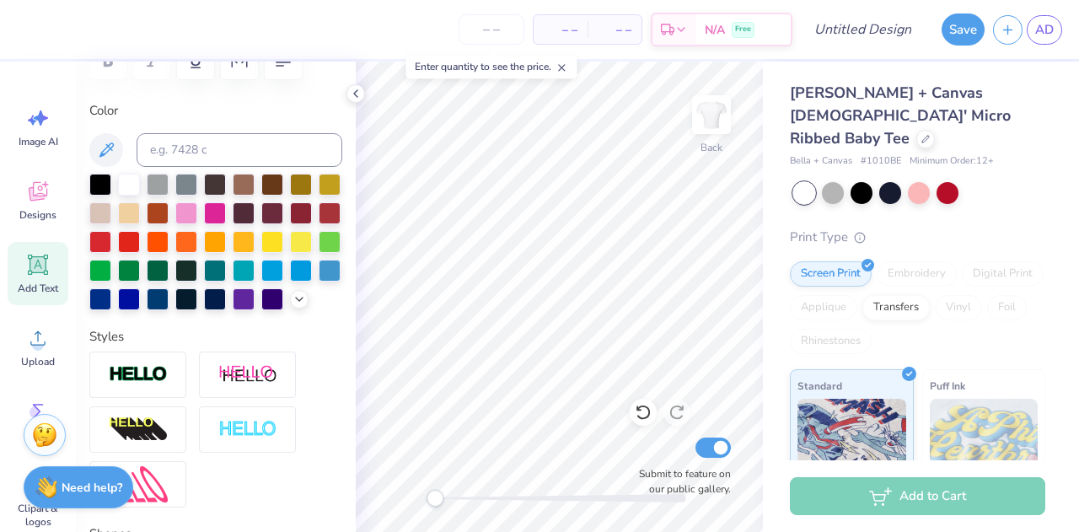
type input "0.0"
type input "2.06"
type input "0.20"
type input "8.30"
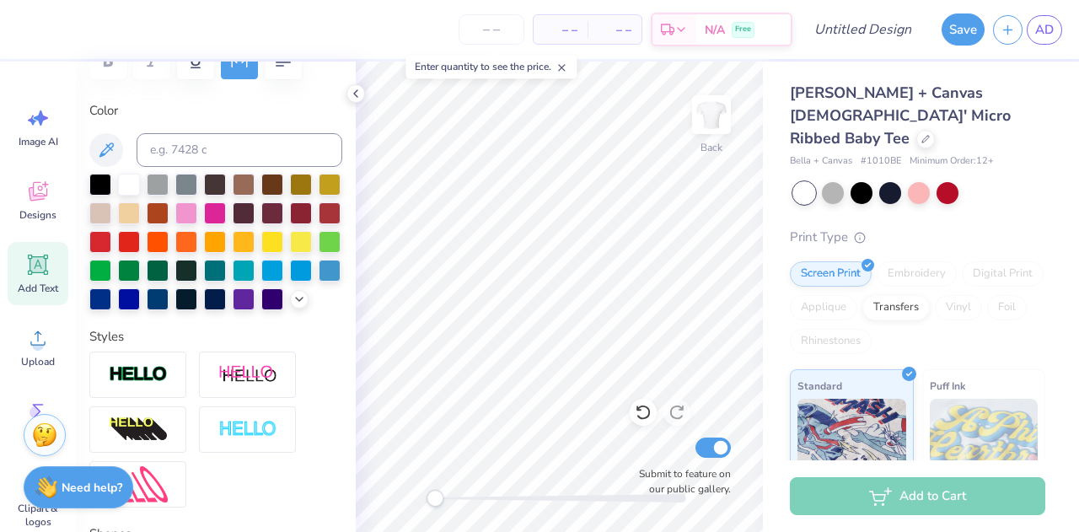
type textarea "BID DAY 2026"
